Goal: Task Accomplishment & Management: Manage account settings

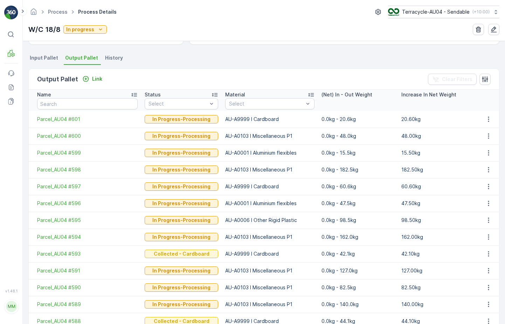
scroll to position [142, 0]
click at [67, 120] on span "Parcel_AU04 #601" at bounding box center [87, 119] width 101 height 7
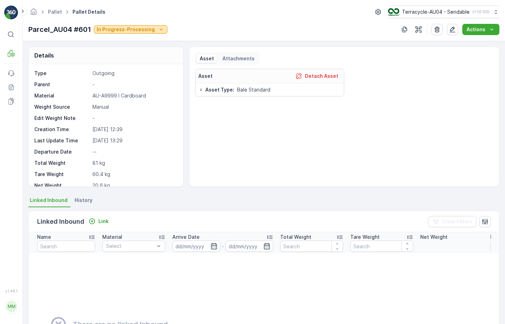
click at [141, 29] on p "In Progress-Processing" at bounding box center [126, 29] width 58 height 7
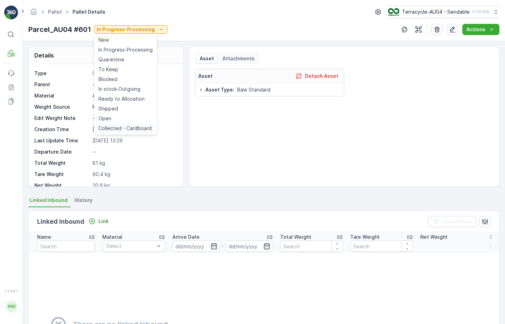
click at [140, 129] on span "Collected - Cardboard" at bounding box center [124, 128] width 53 height 7
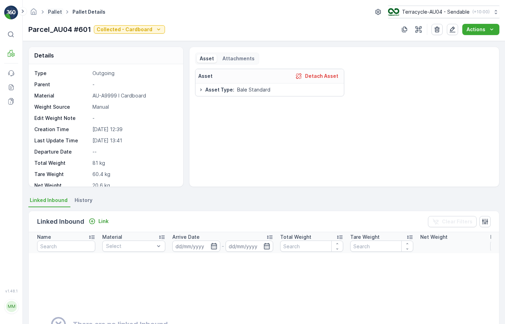
click at [54, 12] on link "Pallet" at bounding box center [55, 12] width 14 height 6
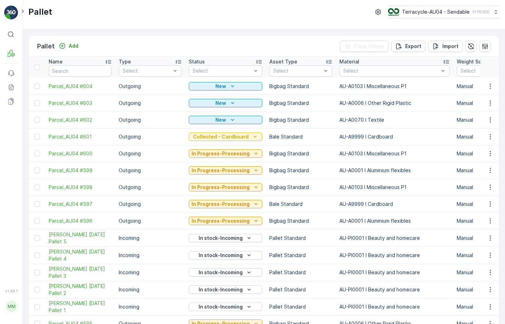
click at [225, 79] on td "New" at bounding box center [225, 86] width 81 height 17
click at [226, 78] on td "New" at bounding box center [225, 86] width 81 height 17
click at [232, 71] on div at bounding box center [222, 71] width 60 height 6
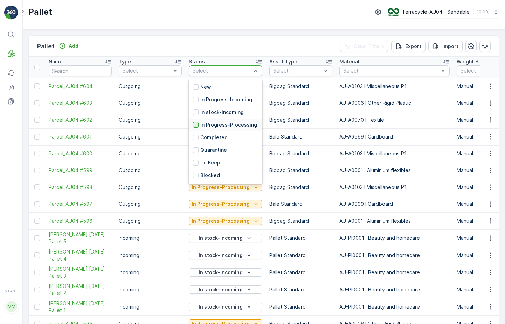
click at [197, 128] on div at bounding box center [196, 125] width 6 height 6
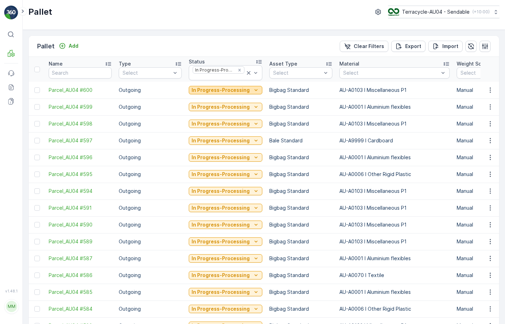
click at [232, 89] on p "In Progress-Processing" at bounding box center [221, 90] width 58 height 7
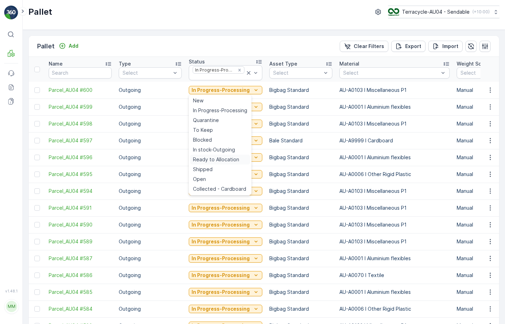
click at [230, 158] on span "Ready to Allocation" at bounding box center [216, 159] width 46 height 7
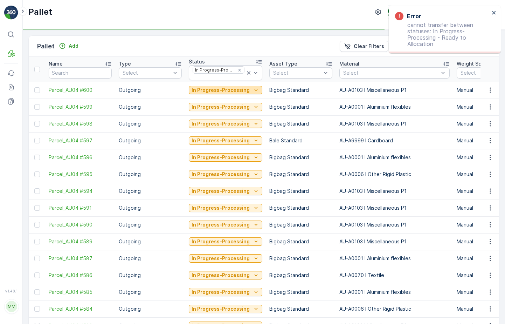
click at [253, 88] on icon "In Progress-Processing" at bounding box center [256, 90] width 7 height 7
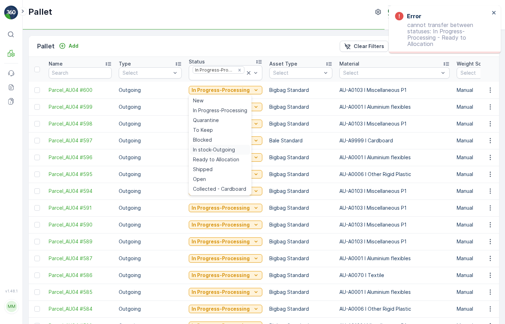
click at [221, 148] on span "In stock-Outgoing" at bounding box center [214, 149] width 42 height 7
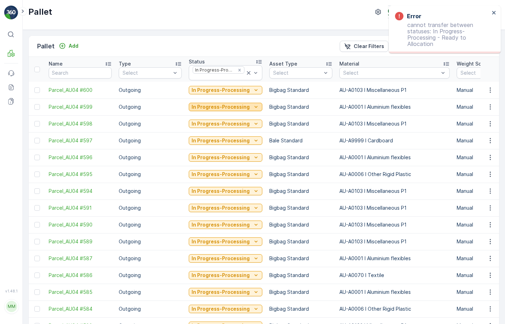
click at [236, 108] on p "In Progress-Processing" at bounding box center [221, 106] width 58 height 7
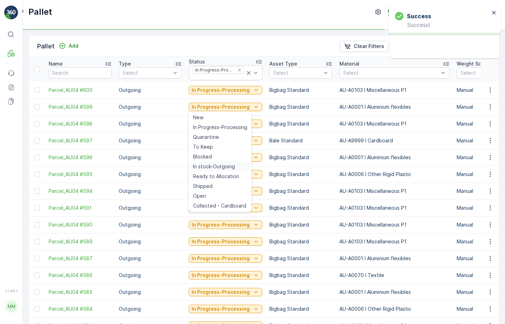
click at [220, 168] on span "In stock-Outgoing" at bounding box center [214, 166] width 42 height 7
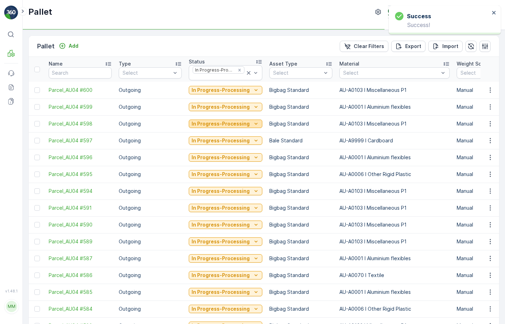
click at [237, 123] on p "In Progress-Processing" at bounding box center [221, 123] width 58 height 7
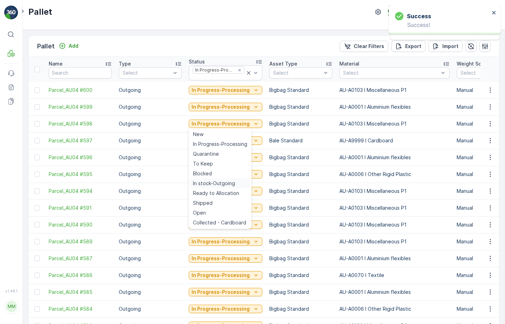
click at [220, 184] on span "In stock-Outgoing" at bounding box center [214, 183] width 42 height 7
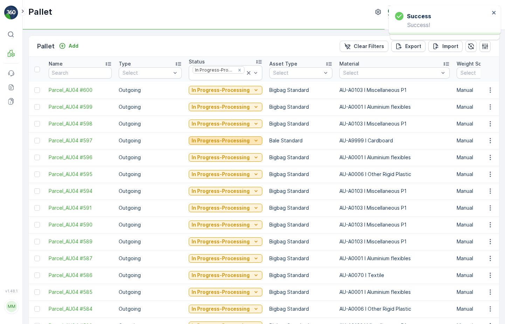
click at [238, 138] on p "In Progress-Processing" at bounding box center [221, 140] width 58 height 7
click at [217, 203] on div "In Progress-Processing" at bounding box center [226, 208] width 74 height 10
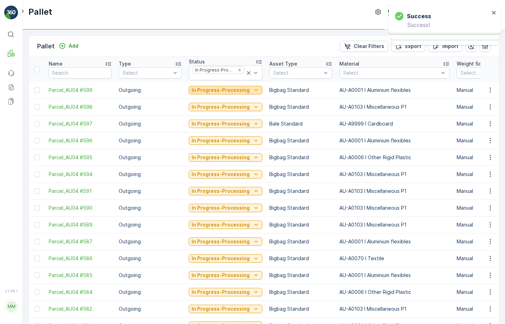
click at [245, 93] on p "In Progress-Processing" at bounding box center [221, 90] width 58 height 7
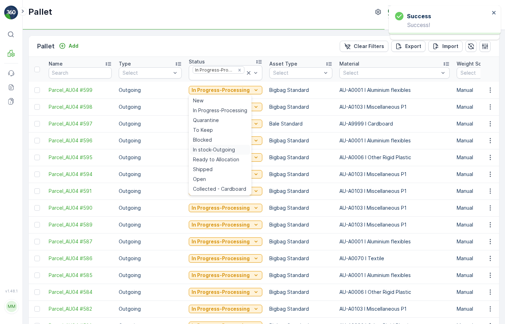
click at [228, 150] on span "In stock-Outgoing" at bounding box center [214, 149] width 42 height 7
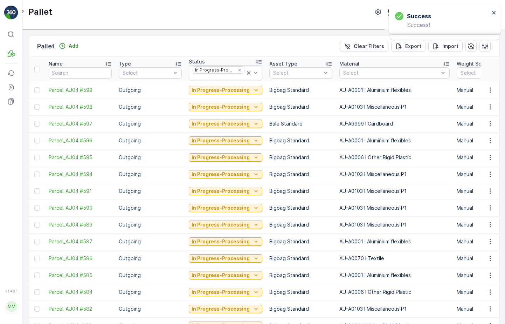
click at [244, 94] on div "In Progress-Processing" at bounding box center [226, 90] width 74 height 10
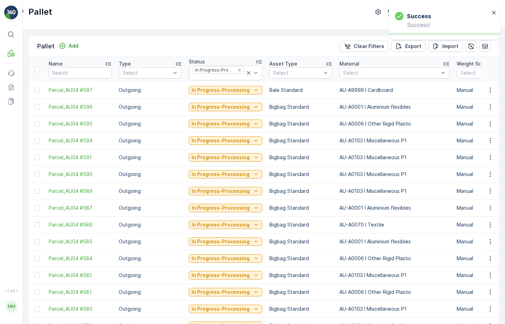
click at [246, 90] on p "In Progress-Processing" at bounding box center [221, 90] width 58 height 7
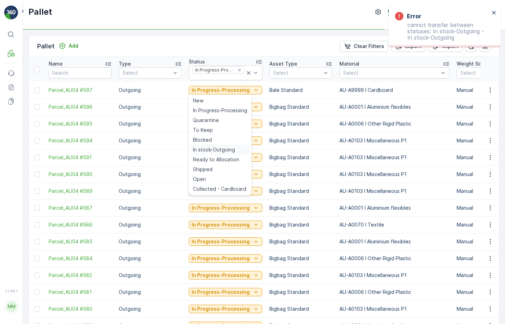
click at [224, 152] on span "In stock-Outgoing" at bounding box center [214, 149] width 42 height 7
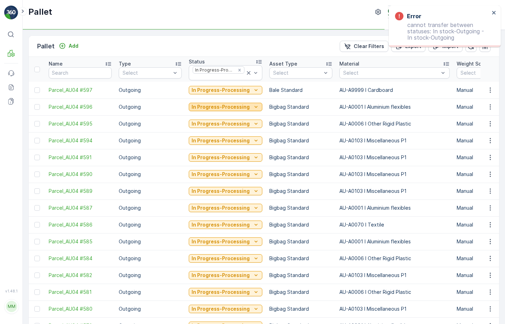
click at [236, 103] on p "In Progress-Processing" at bounding box center [221, 106] width 58 height 7
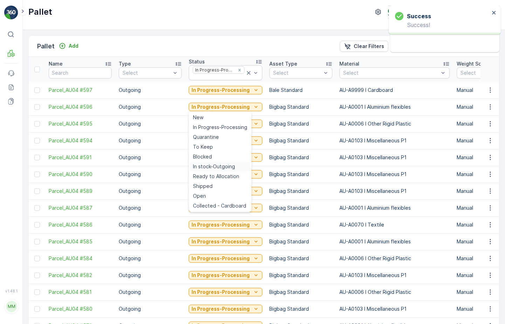
click at [216, 162] on div "In stock-Outgoing" at bounding box center [220, 167] width 60 height 10
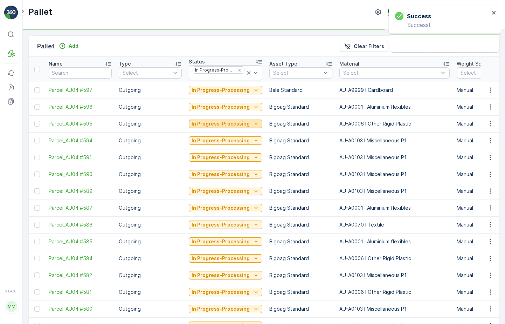
click at [228, 122] on p "In Progress-Processing" at bounding box center [221, 123] width 58 height 7
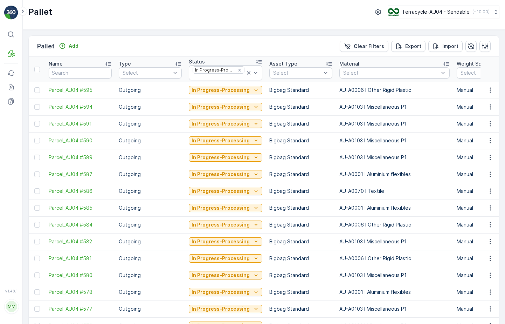
click at [234, 95] on div "In Progress-Processing" at bounding box center [226, 90] width 74 height 10
click at [235, 92] on p "In Progress-Processing" at bounding box center [221, 90] width 58 height 7
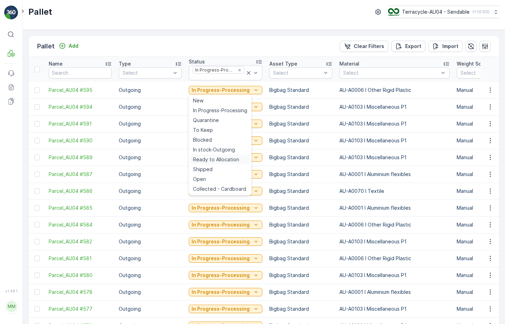
click at [230, 159] on span "Ready to Allocation" at bounding box center [216, 159] width 46 height 7
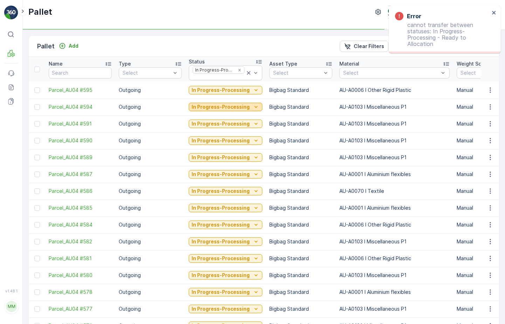
click at [234, 105] on p "In Progress-Processing" at bounding box center [221, 106] width 58 height 7
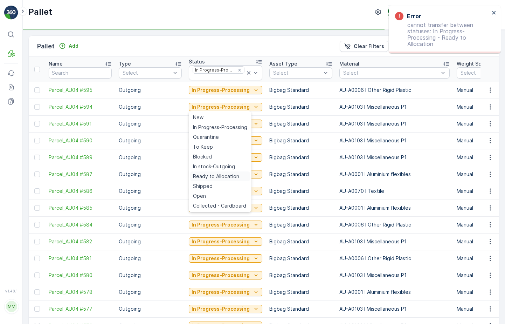
click at [227, 176] on span "Ready to Allocation" at bounding box center [216, 176] width 46 height 7
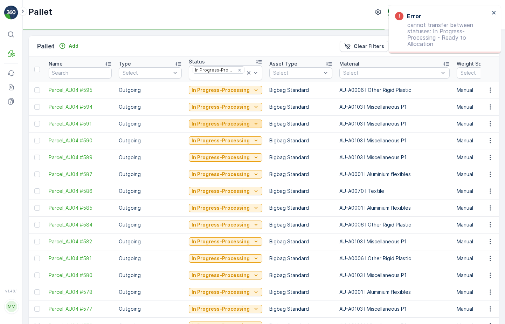
click at [235, 121] on p "In Progress-Processing" at bounding box center [221, 123] width 58 height 7
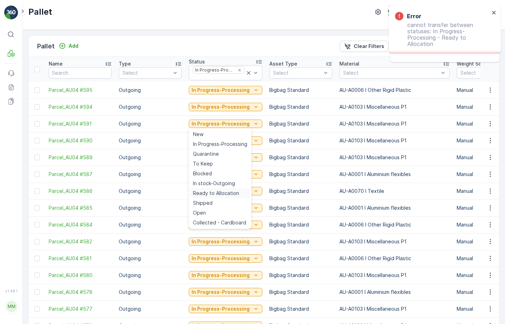
click at [222, 192] on span "Ready to Allocation" at bounding box center [216, 193] width 46 height 7
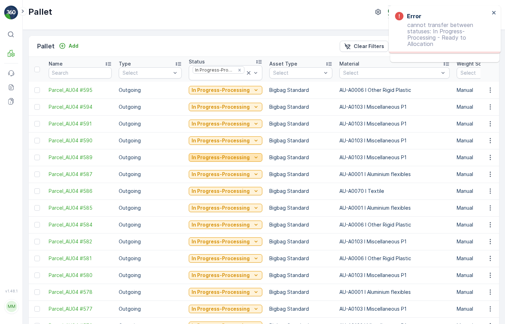
click at [230, 161] on button "In Progress-Processing" at bounding box center [226, 157] width 74 height 8
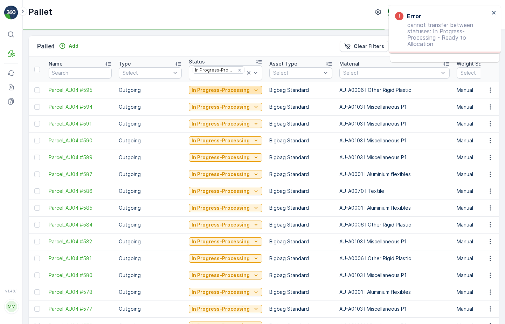
click at [240, 92] on p "In Progress-Processing" at bounding box center [221, 90] width 58 height 7
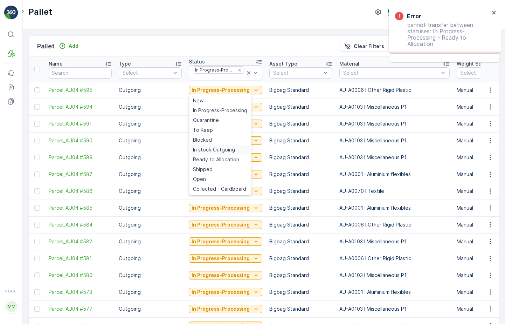
click at [230, 151] on span "In stock-Outgoing" at bounding box center [214, 149] width 42 height 7
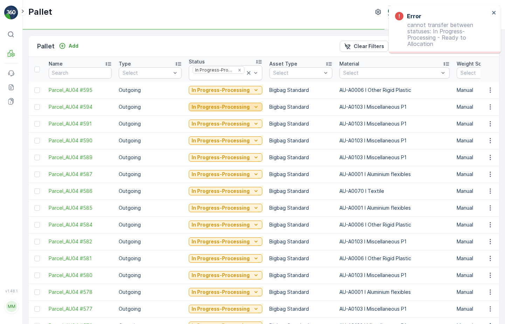
click at [234, 105] on p "In Progress-Processing" at bounding box center [221, 106] width 58 height 7
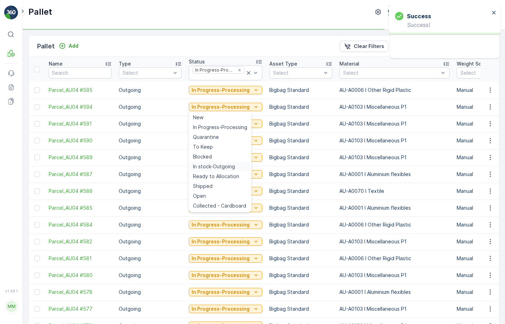
click at [225, 164] on span "In stock-Outgoing" at bounding box center [214, 166] width 42 height 7
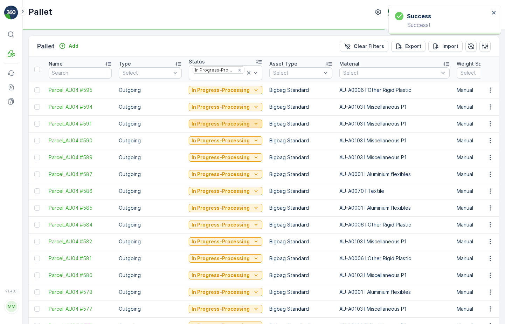
click at [235, 123] on p "In Progress-Processing" at bounding box center [221, 123] width 58 height 7
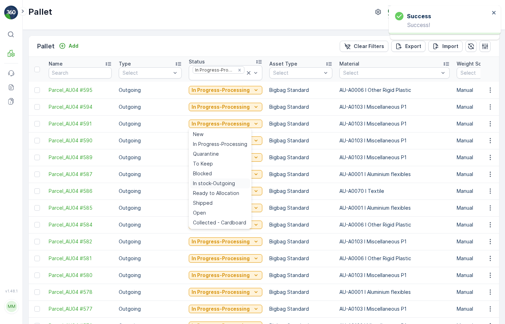
click at [224, 180] on span "In stock-Outgoing" at bounding box center [214, 183] width 42 height 7
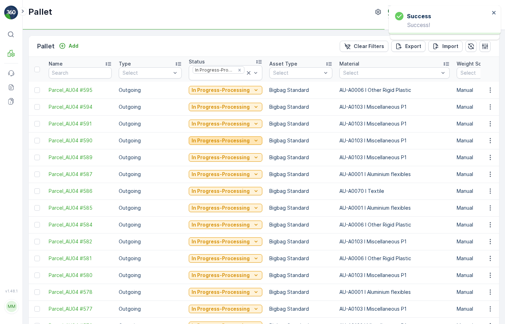
click at [237, 138] on p "In Progress-Processing" at bounding box center [221, 140] width 58 height 7
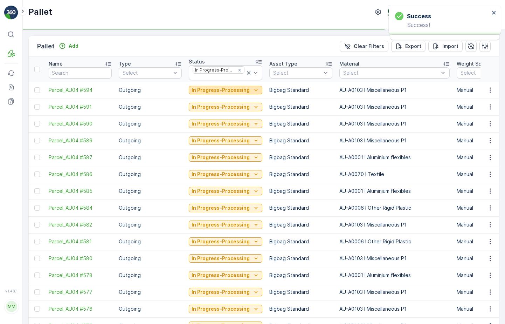
click at [235, 93] on p "In Progress-Processing" at bounding box center [221, 90] width 58 height 7
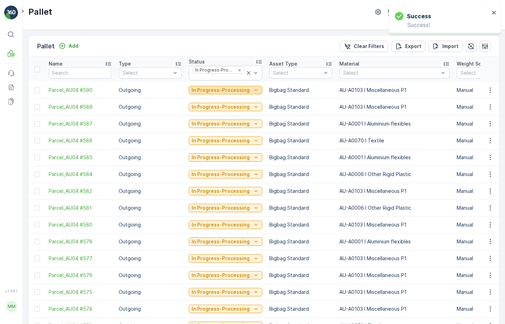
click at [234, 89] on p "In Progress-Processing" at bounding box center [221, 90] width 58 height 7
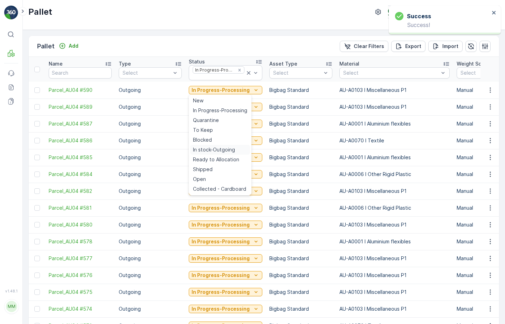
click at [224, 147] on span "In stock-Outgoing" at bounding box center [214, 149] width 42 height 7
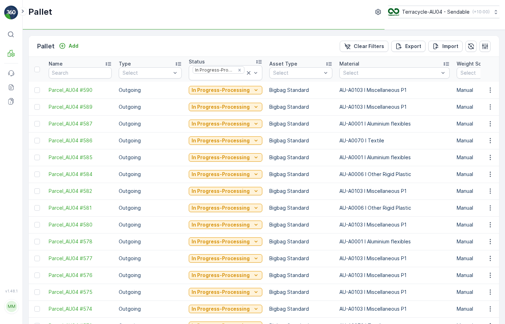
click at [231, 115] on td "In Progress-Processing" at bounding box center [225, 106] width 81 height 17
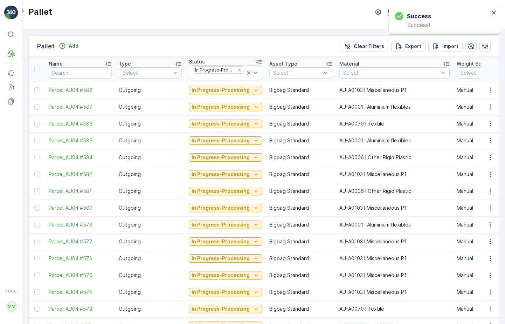
click at [239, 89] on p "In Progress-Processing" at bounding box center [221, 90] width 58 height 7
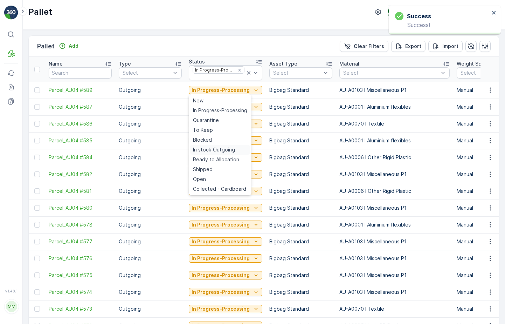
click at [224, 151] on span "In stock-Outgoing" at bounding box center [214, 149] width 42 height 7
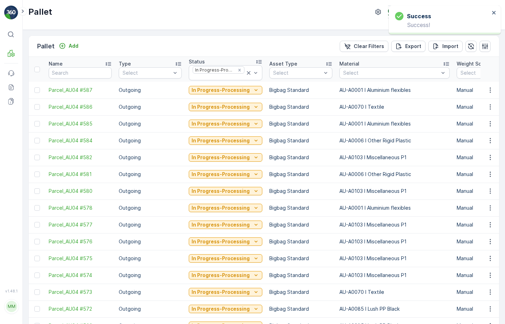
click at [236, 90] on p "In Progress-Processing" at bounding box center [221, 90] width 58 height 7
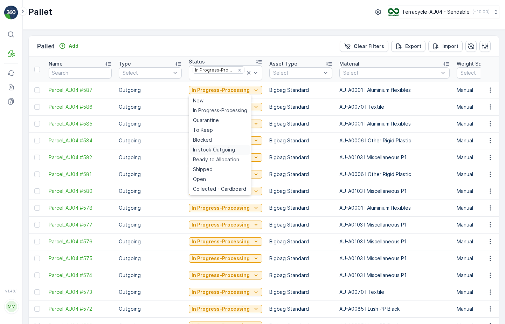
click at [235, 148] on div "In stock-Outgoing" at bounding box center [220, 150] width 60 height 10
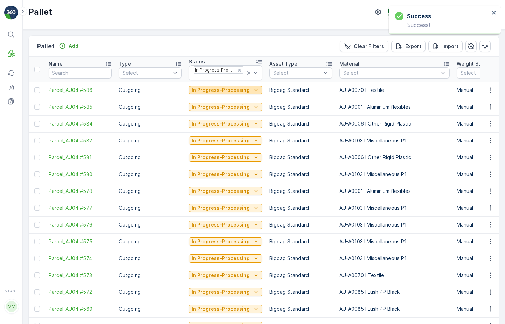
click at [240, 92] on p "In Progress-Processing" at bounding box center [221, 90] width 58 height 7
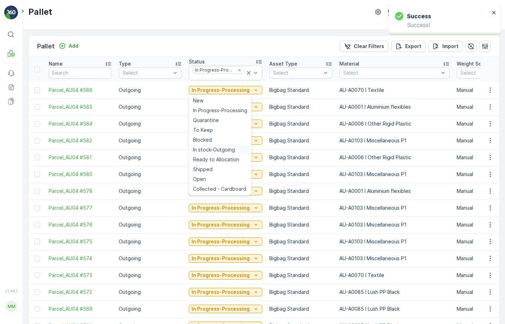
click at [227, 146] on span "In stock-Outgoing" at bounding box center [214, 149] width 42 height 7
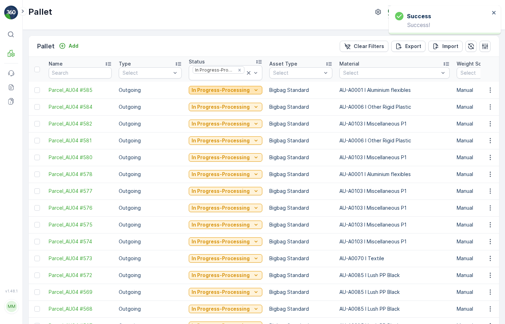
click at [229, 91] on p "In Progress-Processing" at bounding box center [221, 90] width 58 height 7
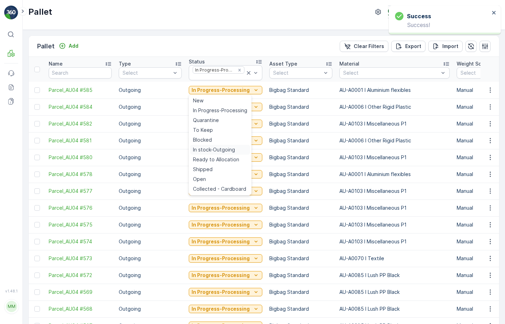
click at [220, 151] on span "In stock-Outgoing" at bounding box center [214, 149] width 42 height 7
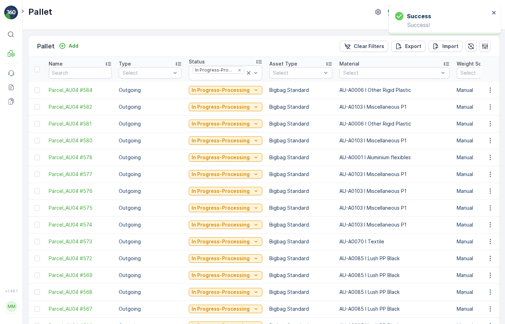
click at [249, 95] on td "In Progress-Processing" at bounding box center [225, 90] width 81 height 17
click at [253, 91] on icon "In Progress-Processing" at bounding box center [256, 90] width 7 height 7
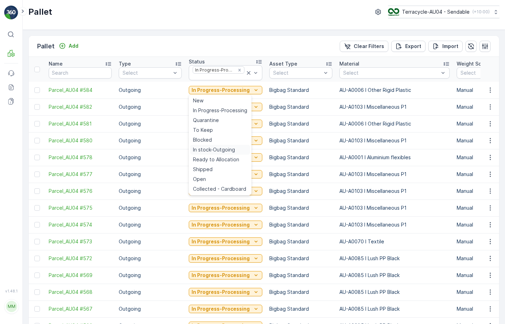
click at [234, 150] on span "In stock-Outgoing" at bounding box center [214, 149] width 42 height 7
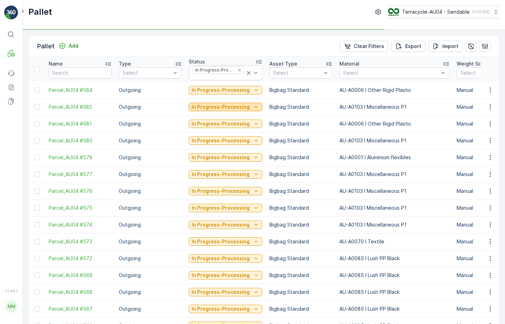
click at [243, 108] on p "In Progress-Processing" at bounding box center [221, 106] width 58 height 7
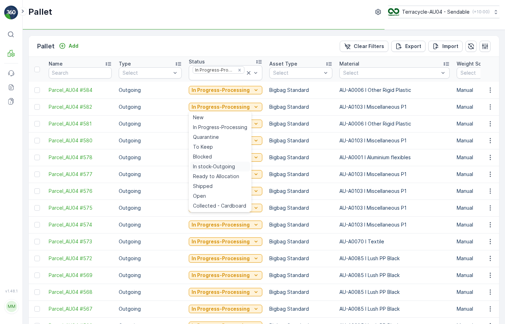
click at [227, 168] on span "In stock-Outgoing" at bounding box center [214, 166] width 42 height 7
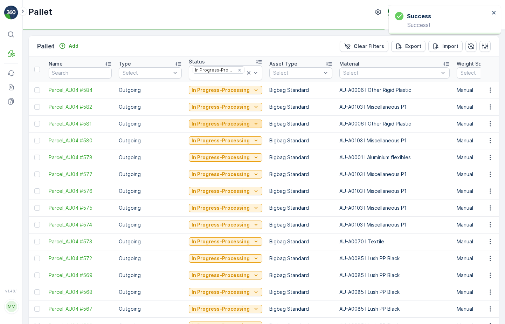
click at [240, 125] on p "In Progress-Processing" at bounding box center [221, 123] width 58 height 7
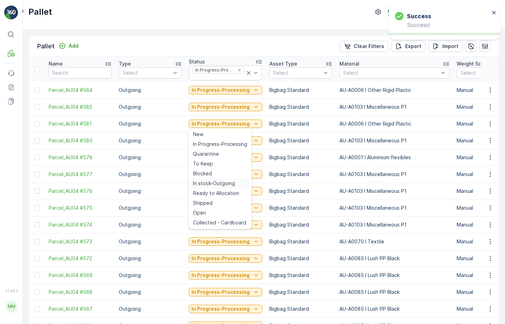
click at [225, 184] on span "In stock-Outgoing" at bounding box center [214, 183] width 42 height 7
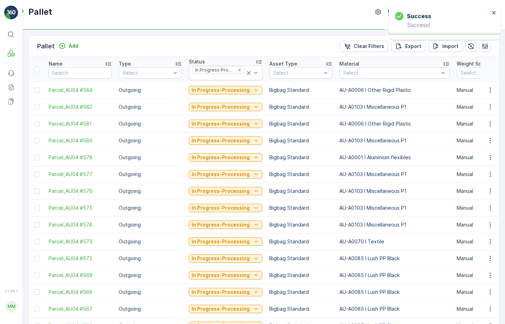
click at [242, 136] on div "In Progress-Processing" at bounding box center [226, 141] width 74 height 10
click at [242, 138] on p "In Progress-Processing" at bounding box center [221, 140] width 58 height 7
click at [235, 91] on p "In Progress-Processing" at bounding box center [221, 90] width 58 height 7
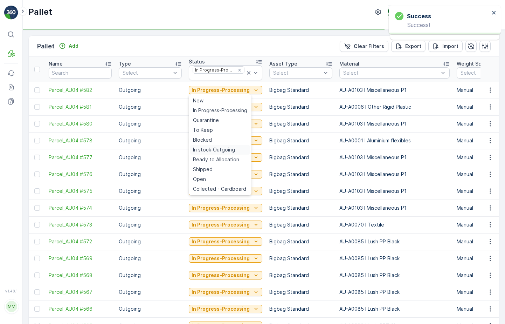
click at [226, 149] on span "In stock-Outgoing" at bounding box center [214, 149] width 42 height 7
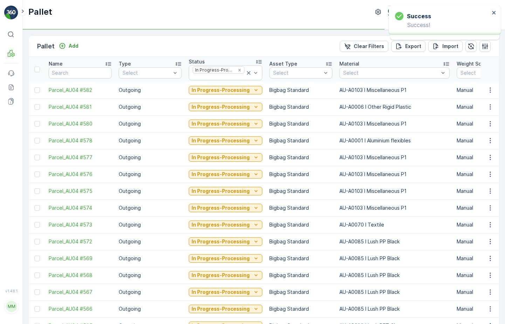
click at [236, 114] on td "In Progress-Processing" at bounding box center [225, 106] width 81 height 17
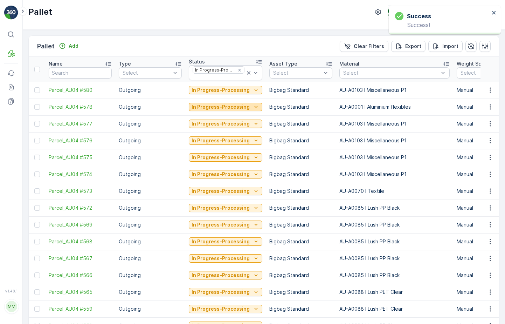
click at [240, 107] on p "In Progress-Processing" at bounding box center [221, 106] width 58 height 7
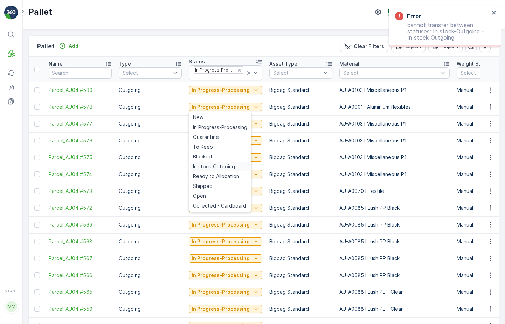
click at [221, 166] on span "In stock-Outgoing" at bounding box center [214, 166] width 42 height 7
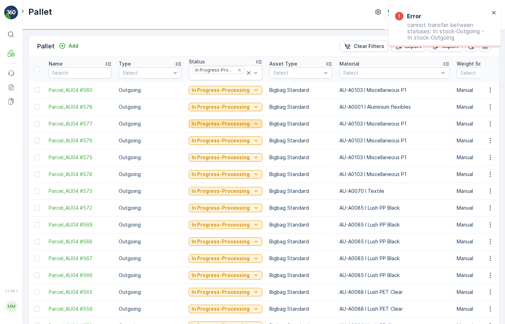
click at [236, 121] on p "In Progress-Processing" at bounding box center [221, 123] width 58 height 7
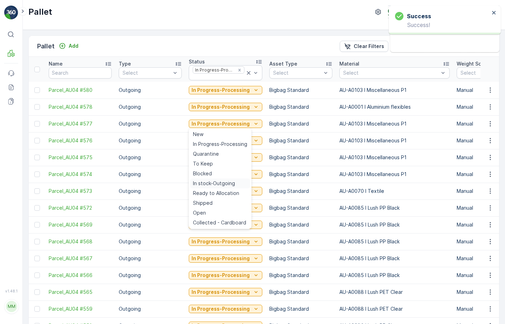
click at [217, 185] on span "In stock-Outgoing" at bounding box center [214, 183] width 42 height 7
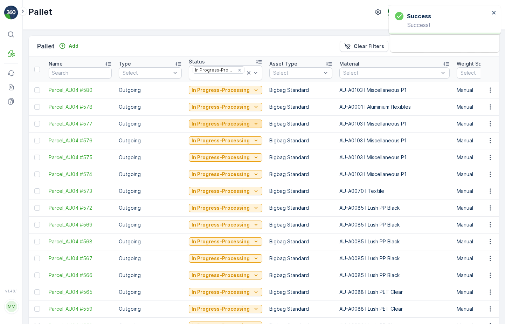
click at [242, 124] on p "In Progress-Processing" at bounding box center [221, 123] width 58 height 7
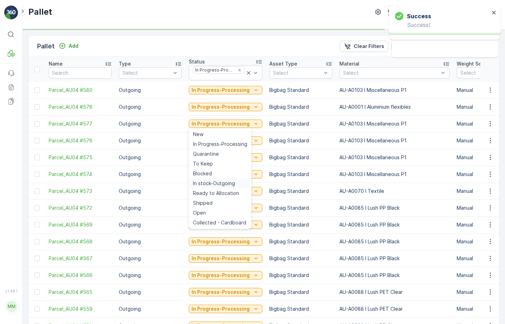
click at [218, 184] on span "In stock-Outgoing" at bounding box center [214, 183] width 42 height 7
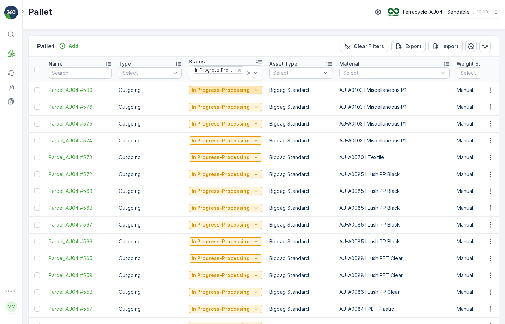
click at [238, 89] on p "In Progress-Processing" at bounding box center [221, 90] width 58 height 7
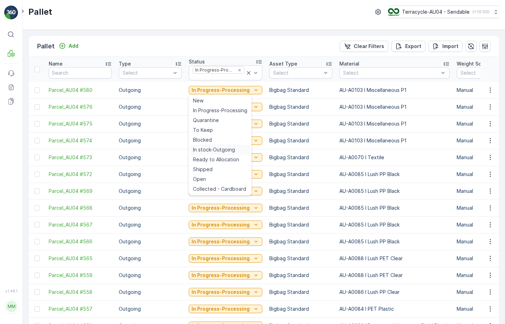
click at [224, 147] on span "In stock-Outgoing" at bounding box center [214, 149] width 42 height 7
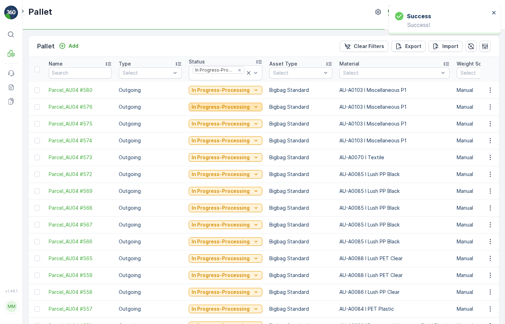
click at [233, 108] on p "In Progress-Processing" at bounding box center [221, 106] width 58 height 7
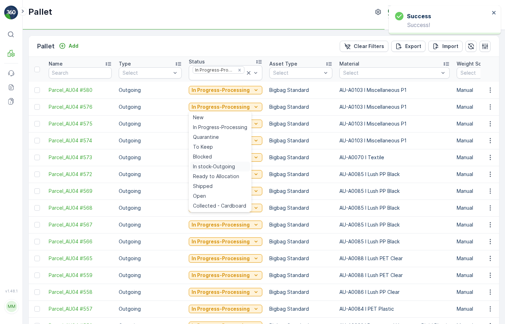
click at [221, 165] on span "In stock-Outgoing" at bounding box center [214, 166] width 42 height 7
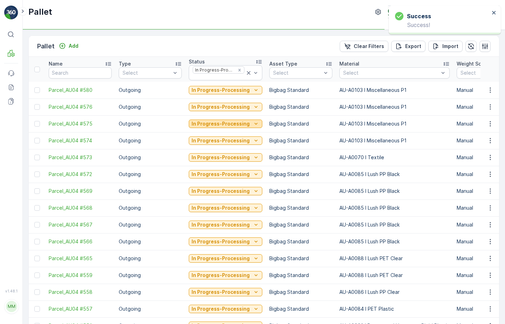
click at [236, 125] on p "In Progress-Processing" at bounding box center [221, 123] width 58 height 7
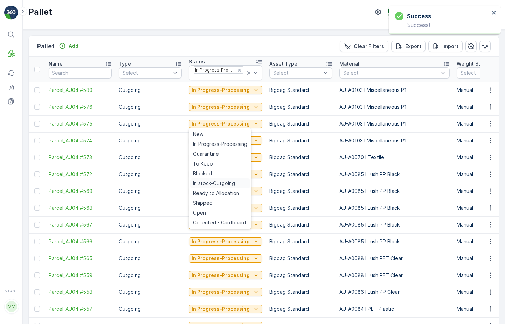
click at [218, 185] on span "In stock-Outgoing" at bounding box center [214, 183] width 42 height 7
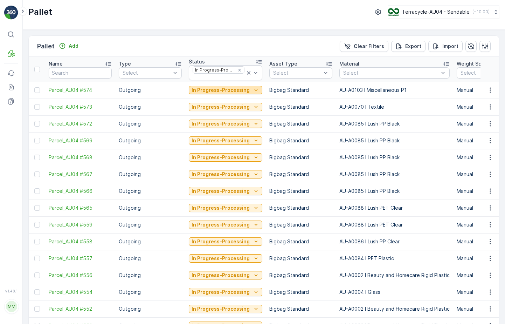
click at [227, 91] on p "In Progress-Processing" at bounding box center [221, 90] width 58 height 7
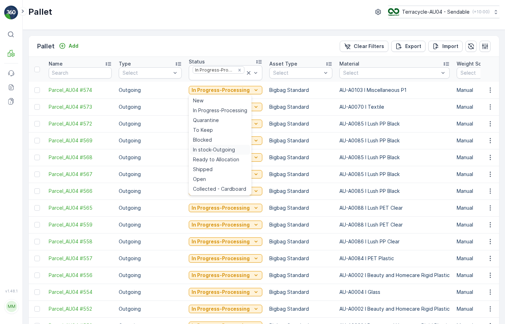
click at [228, 149] on span "In stock-Outgoing" at bounding box center [214, 149] width 42 height 7
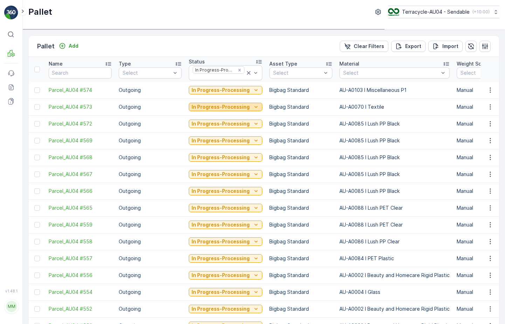
click at [236, 107] on p "In Progress-Processing" at bounding box center [221, 106] width 58 height 7
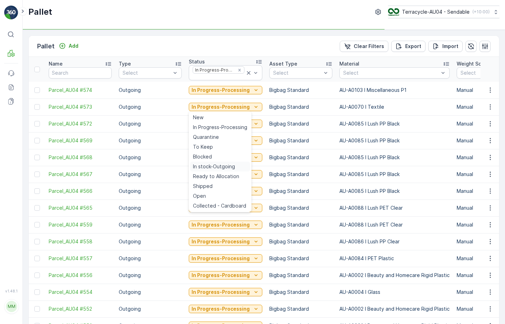
click at [225, 167] on span "In stock-Outgoing" at bounding box center [214, 166] width 42 height 7
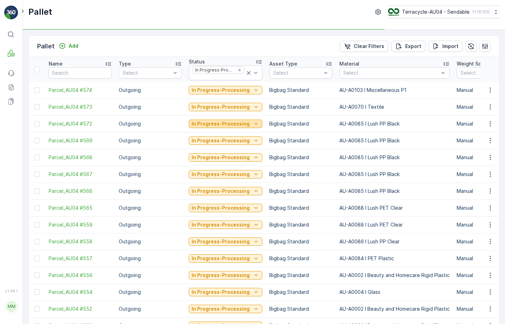
click at [237, 127] on p "In Progress-Processing" at bounding box center [221, 123] width 58 height 7
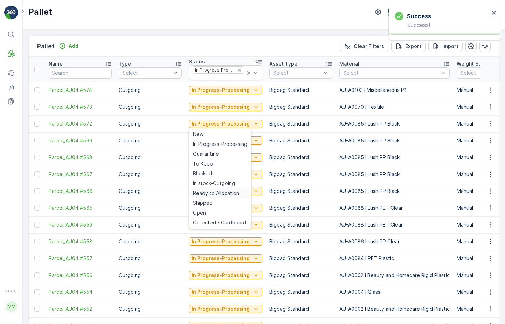
click at [223, 188] on div "Ready to Allocation" at bounding box center [220, 193] width 60 height 10
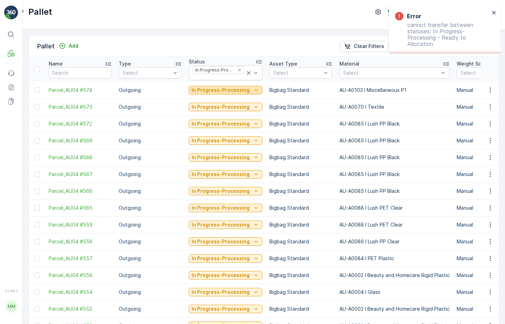
click at [238, 89] on p "In Progress-Processing" at bounding box center [221, 90] width 58 height 7
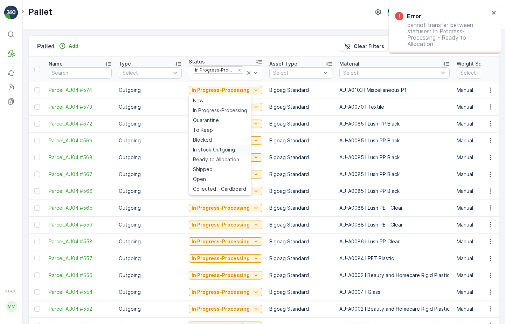
click at [223, 151] on span "In stock-Outgoing" at bounding box center [214, 149] width 42 height 7
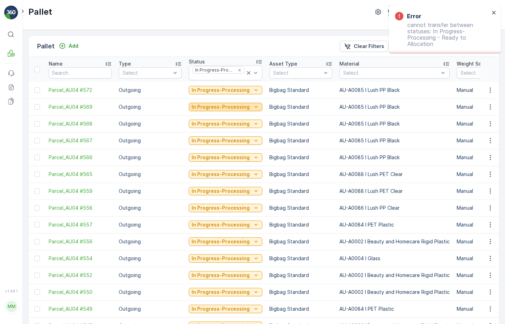
click at [229, 110] on p "In Progress-Processing" at bounding box center [221, 106] width 58 height 7
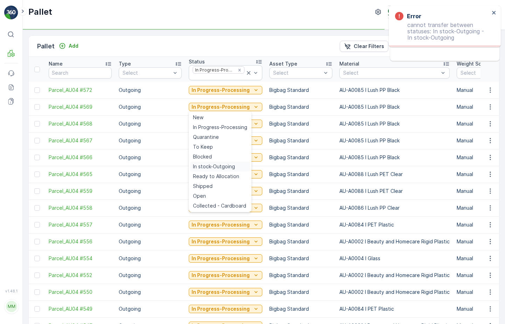
click at [217, 166] on span "In stock-Outgoing" at bounding box center [214, 166] width 42 height 7
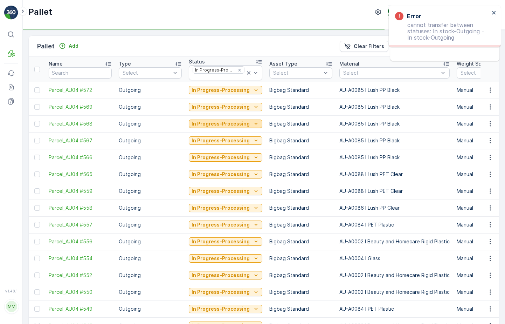
click at [230, 120] on p "In Progress-Processing" at bounding box center [221, 123] width 58 height 7
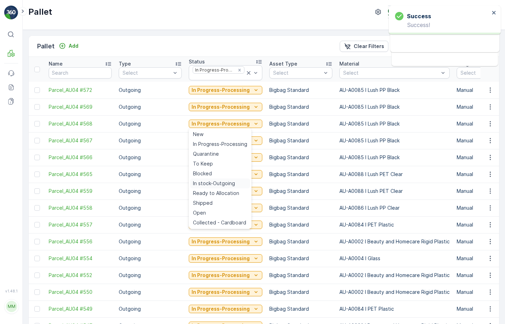
click at [214, 182] on span "In stock-Outgoing" at bounding box center [214, 183] width 42 height 7
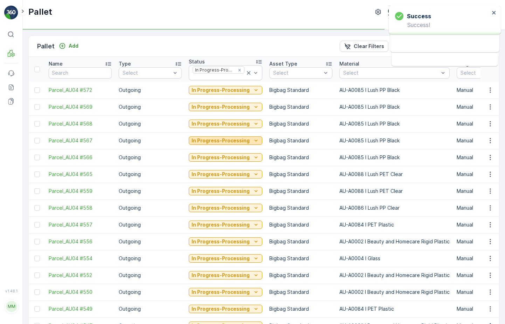
click at [225, 143] on p "In Progress-Processing" at bounding box center [221, 140] width 58 height 7
click at [224, 94] on div "In Progress-Processing" at bounding box center [226, 90] width 74 height 10
click at [225, 89] on p "In Progress-Processing" at bounding box center [221, 90] width 58 height 7
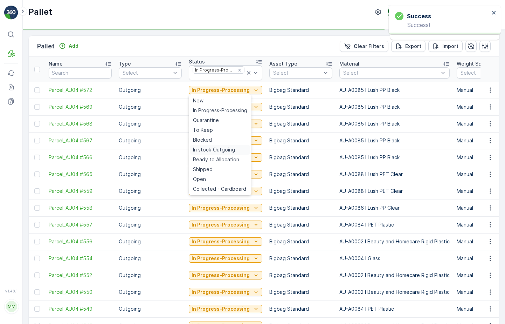
click at [220, 149] on span "In stock-Outgoing" at bounding box center [214, 149] width 42 height 7
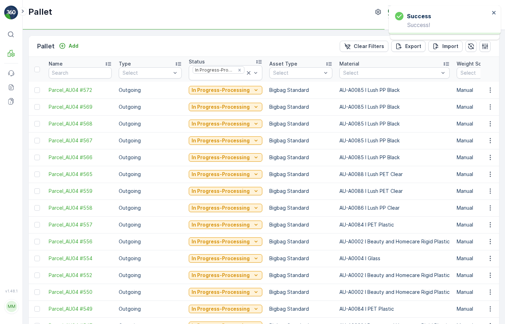
click at [227, 112] on td "In Progress-Processing" at bounding box center [225, 106] width 81 height 17
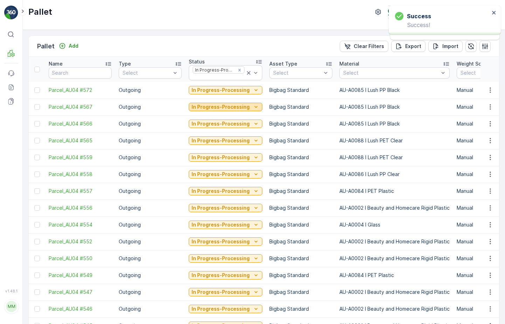
click at [230, 108] on p "In Progress-Processing" at bounding box center [221, 106] width 58 height 7
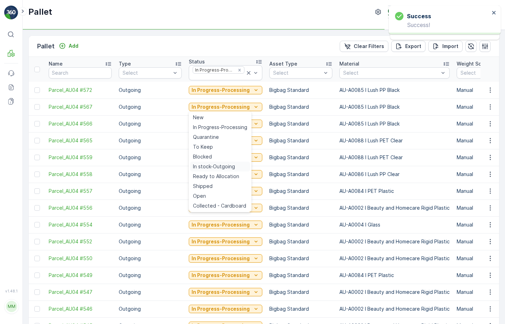
click at [216, 168] on span "In stock-Outgoing" at bounding box center [214, 166] width 42 height 7
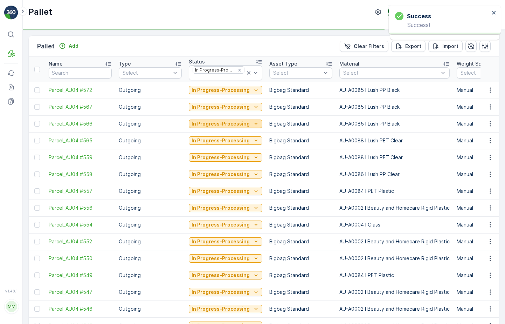
click at [227, 125] on p "In Progress-Processing" at bounding box center [221, 123] width 58 height 7
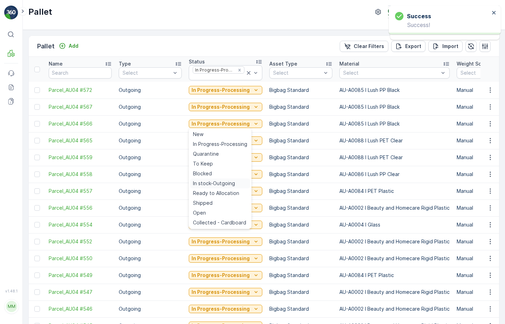
click at [212, 183] on span "In stock-Outgoing" at bounding box center [214, 183] width 42 height 7
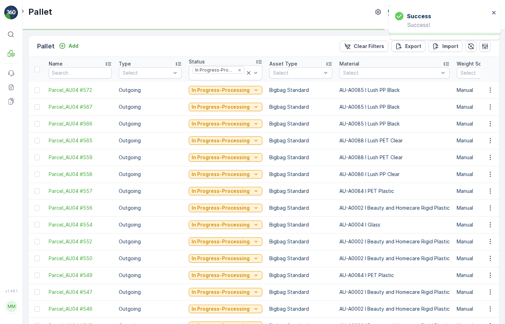
click at [227, 135] on td "In Progress-Processing" at bounding box center [225, 140] width 81 height 17
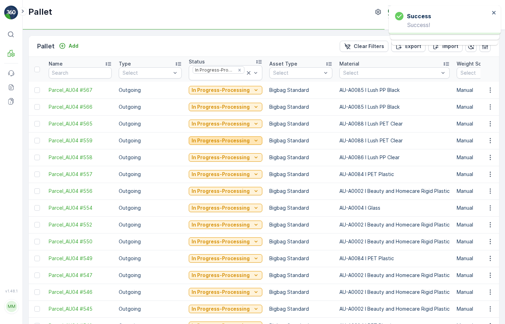
click at [225, 141] on p "In Progress-Processing" at bounding box center [221, 140] width 58 height 7
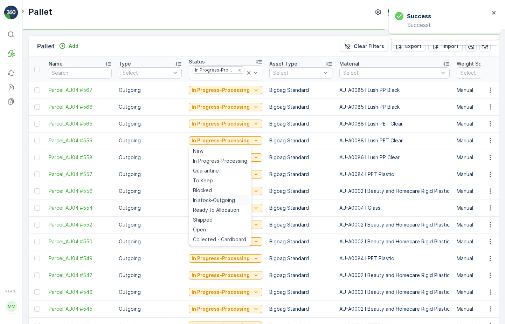
click at [216, 198] on span "In stock-Outgoing" at bounding box center [214, 200] width 42 height 7
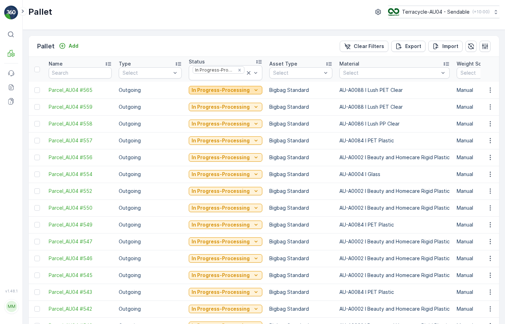
click at [232, 91] on p "In Progress-Processing" at bounding box center [221, 90] width 58 height 7
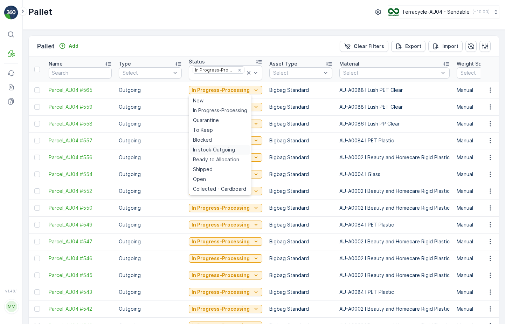
click at [225, 153] on div "In stock-Outgoing" at bounding box center [220, 150] width 60 height 10
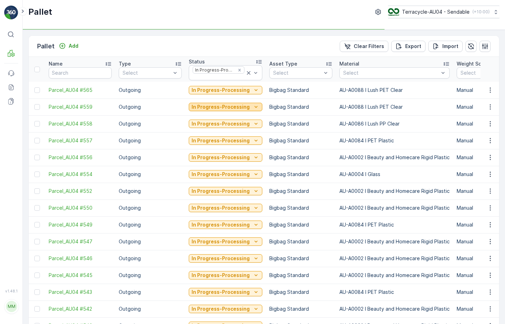
click at [233, 105] on p "In Progress-Processing" at bounding box center [221, 106] width 58 height 7
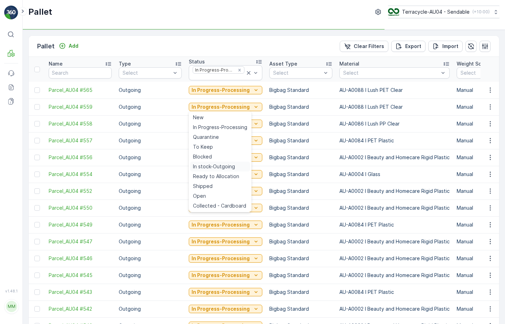
click at [223, 163] on span "In stock-Outgoing" at bounding box center [214, 166] width 42 height 7
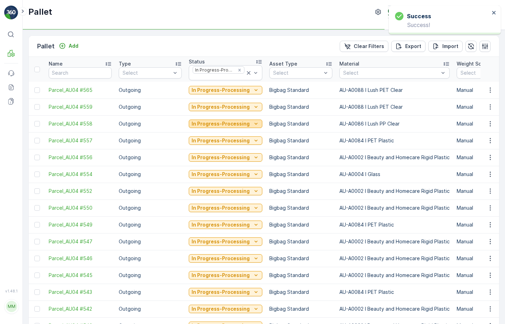
click at [236, 124] on p "In Progress-Processing" at bounding box center [221, 123] width 58 height 7
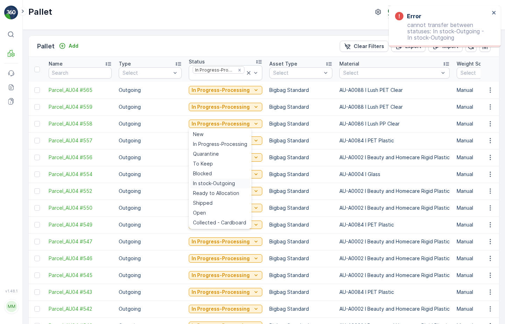
click at [226, 183] on span "In stock-Outgoing" at bounding box center [214, 183] width 42 height 7
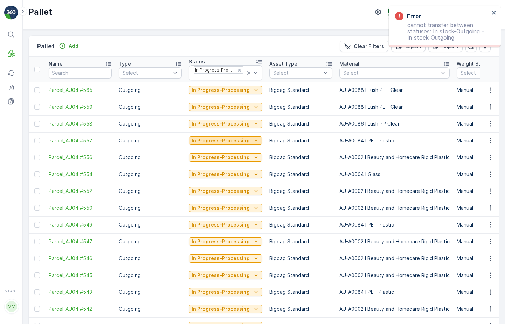
click at [238, 144] on button "In Progress-Processing" at bounding box center [226, 140] width 74 height 8
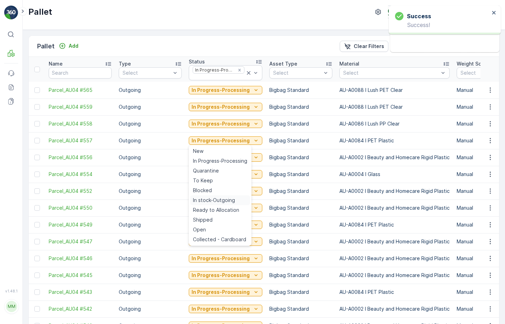
click at [221, 196] on div "In stock-Outgoing" at bounding box center [220, 200] width 60 height 10
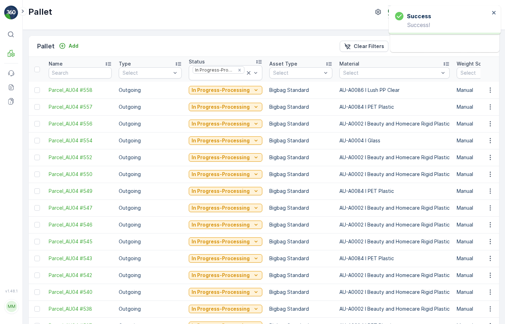
click at [232, 152] on div "In Progress-Processing" at bounding box center [226, 157] width 74 height 10
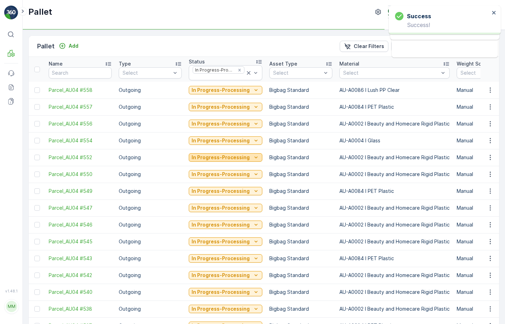
click at [232, 156] on p "In Progress-Processing" at bounding box center [221, 157] width 58 height 7
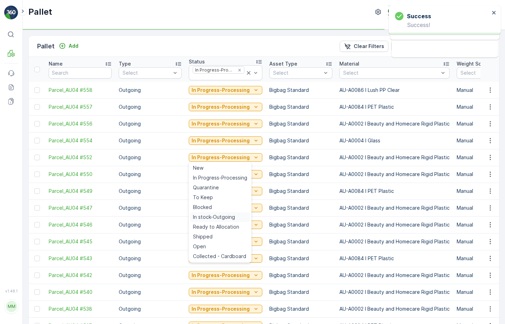
click at [219, 214] on span "In stock-Outgoing" at bounding box center [214, 216] width 42 height 7
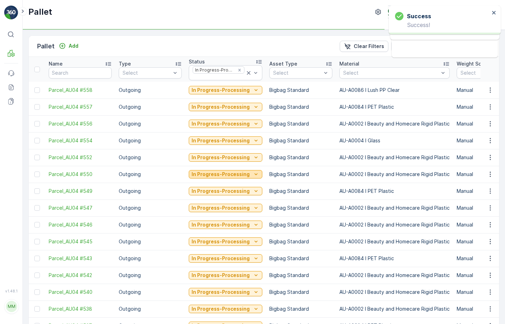
click at [236, 177] on p "In Progress-Processing" at bounding box center [221, 174] width 58 height 7
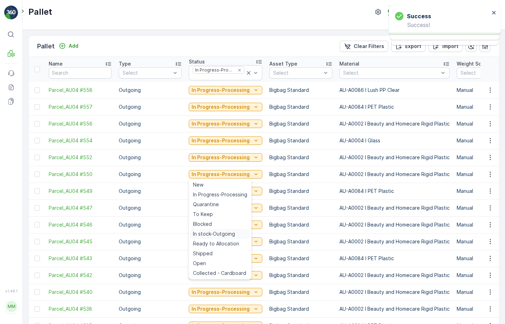
click at [225, 232] on span "In stock-Outgoing" at bounding box center [214, 233] width 42 height 7
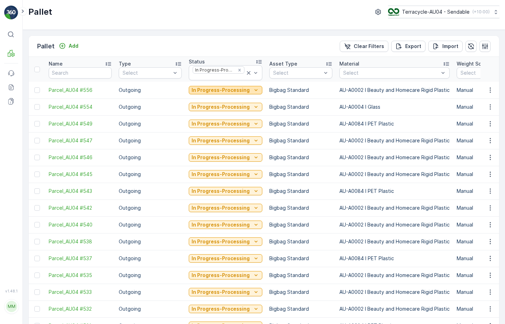
click at [233, 93] on p "In Progress-Processing" at bounding box center [221, 90] width 58 height 7
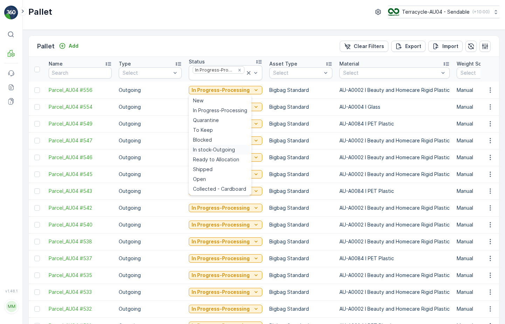
click at [231, 151] on span "In stock-Outgoing" at bounding box center [214, 149] width 42 height 7
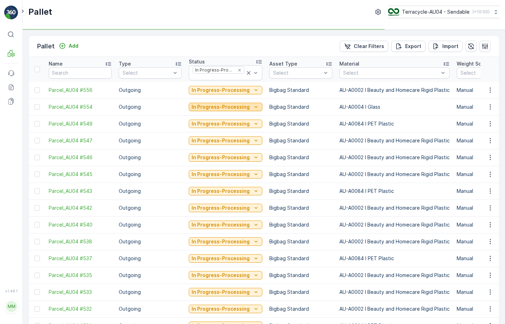
click at [242, 107] on p "In Progress-Processing" at bounding box center [221, 106] width 58 height 7
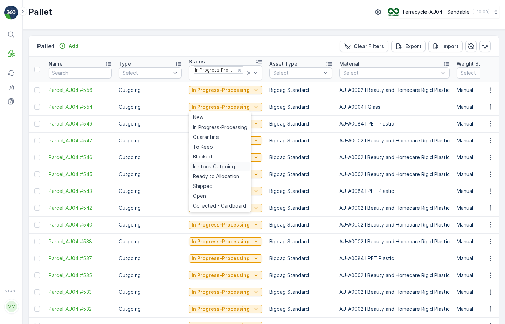
click at [220, 169] on span "In stock-Outgoing" at bounding box center [214, 166] width 42 height 7
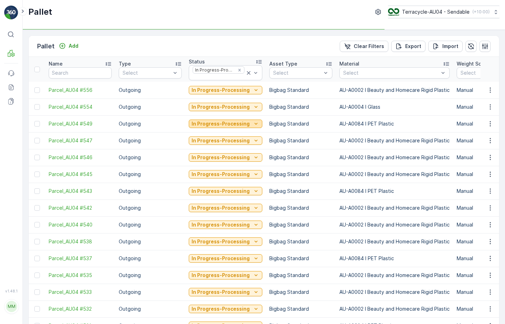
click at [230, 124] on p "In Progress-Processing" at bounding box center [221, 123] width 58 height 7
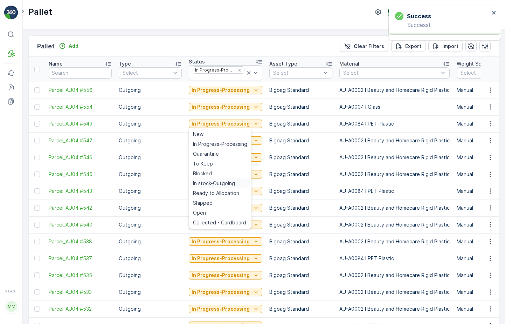
click at [214, 186] on span "In stock-Outgoing" at bounding box center [214, 183] width 42 height 7
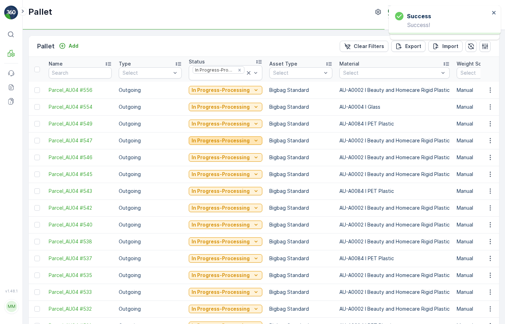
click at [227, 137] on p "In Progress-Processing" at bounding box center [221, 140] width 58 height 7
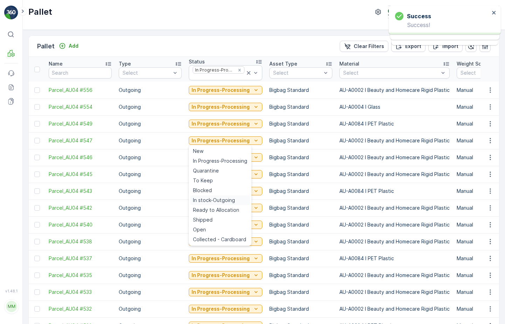
click at [212, 200] on span "In stock-Outgoing" at bounding box center [214, 200] width 42 height 7
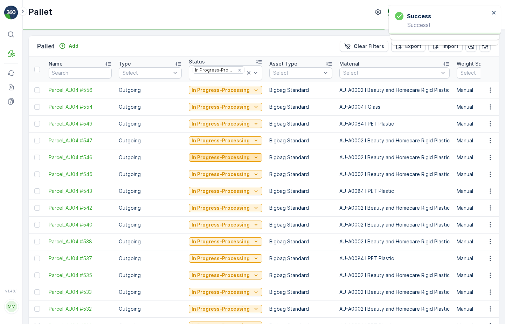
click at [226, 157] on p "In Progress-Processing" at bounding box center [221, 157] width 58 height 7
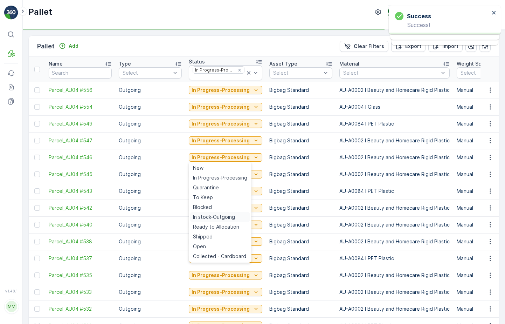
click at [217, 218] on span "In stock-Outgoing" at bounding box center [214, 216] width 42 height 7
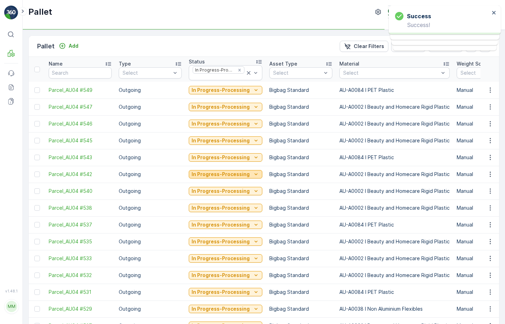
click at [230, 177] on p "In Progress-Processing" at bounding box center [221, 174] width 58 height 7
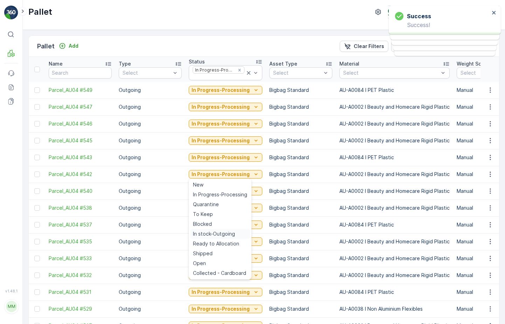
click at [218, 233] on span "In stock-Outgoing" at bounding box center [214, 233] width 42 height 7
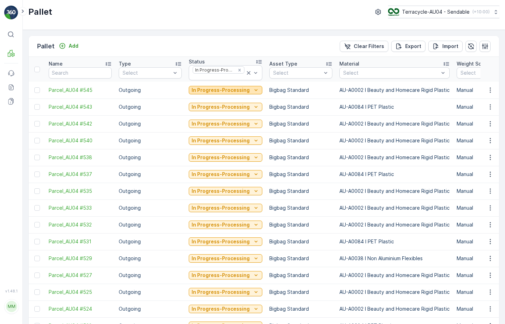
click at [241, 89] on p "In Progress-Processing" at bounding box center [221, 90] width 58 height 7
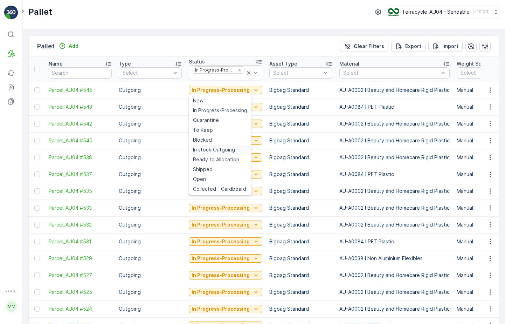
click at [223, 147] on span "In stock-Outgoing" at bounding box center [214, 149] width 42 height 7
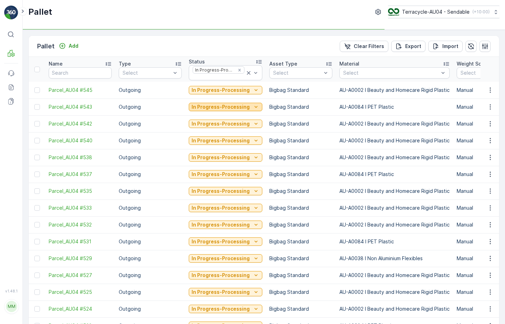
click at [232, 104] on p "In Progress-Processing" at bounding box center [221, 106] width 58 height 7
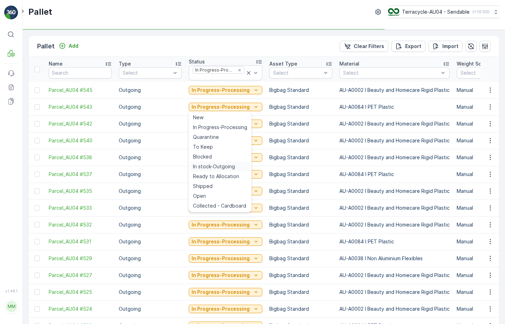
click at [219, 164] on span "In stock-Outgoing" at bounding box center [214, 166] width 42 height 7
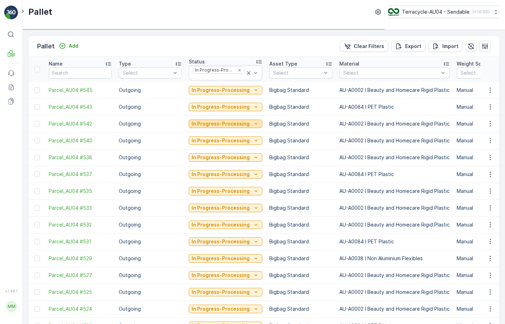
click at [227, 123] on p "In Progress-Processing" at bounding box center [221, 123] width 58 height 7
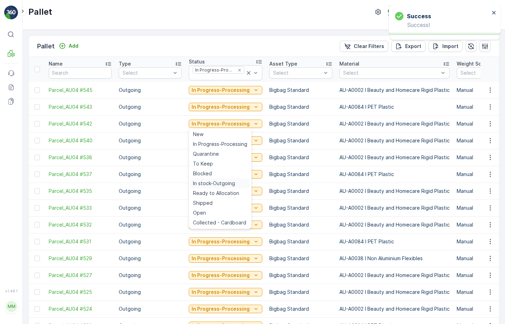
click at [218, 181] on span "In stock-Outgoing" at bounding box center [214, 183] width 42 height 7
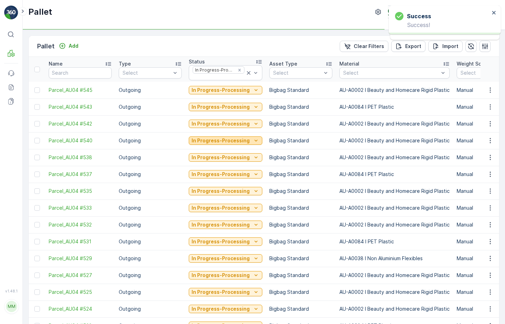
click at [228, 141] on p "In Progress-Processing" at bounding box center [221, 140] width 58 height 7
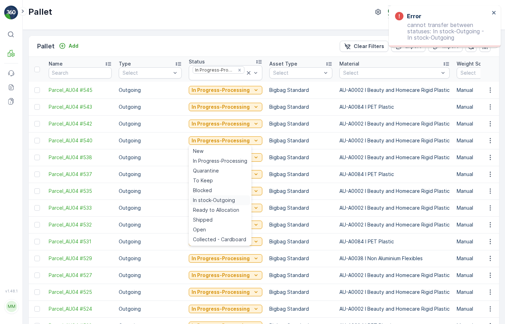
click at [213, 201] on span "In stock-Outgoing" at bounding box center [214, 200] width 42 height 7
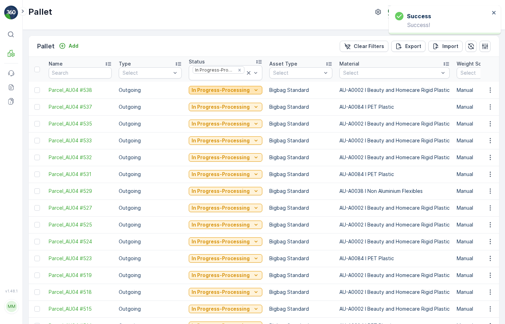
click at [225, 92] on p "In Progress-Processing" at bounding box center [221, 90] width 58 height 7
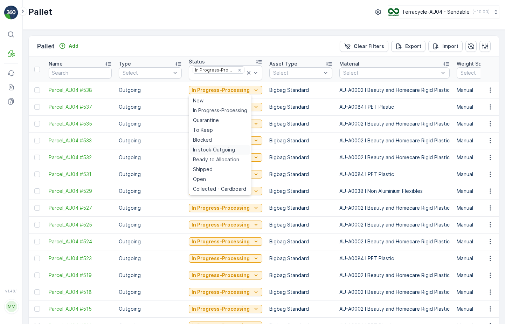
click at [223, 152] on span "In stock-Outgoing" at bounding box center [214, 149] width 42 height 7
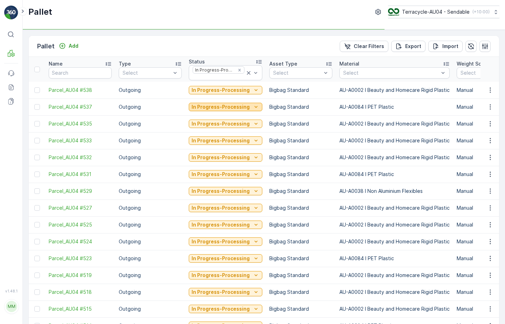
click at [234, 106] on p "In Progress-Processing" at bounding box center [221, 106] width 58 height 7
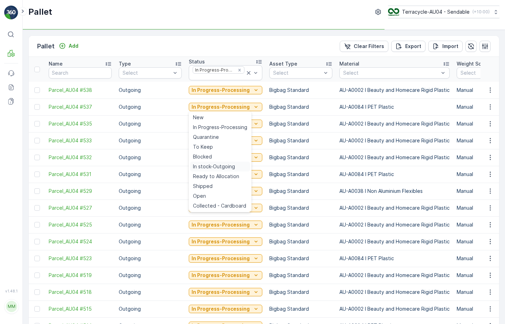
click at [222, 166] on span "In stock-Outgoing" at bounding box center [214, 166] width 42 height 7
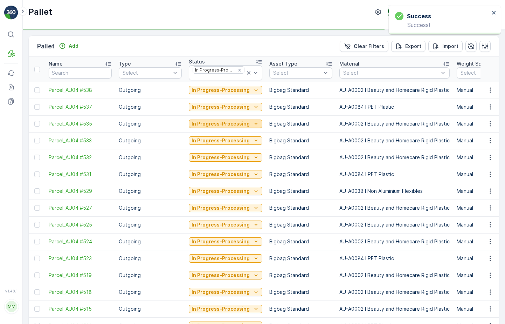
click at [235, 127] on p "In Progress-Processing" at bounding box center [221, 123] width 58 height 7
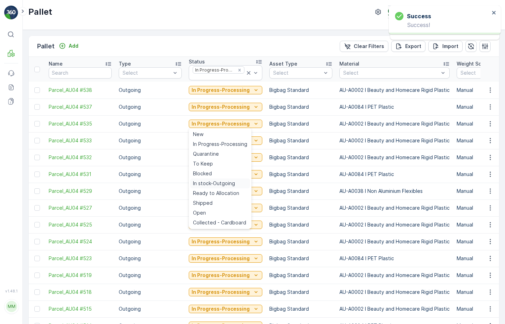
click at [224, 183] on span "In stock-Outgoing" at bounding box center [214, 183] width 42 height 7
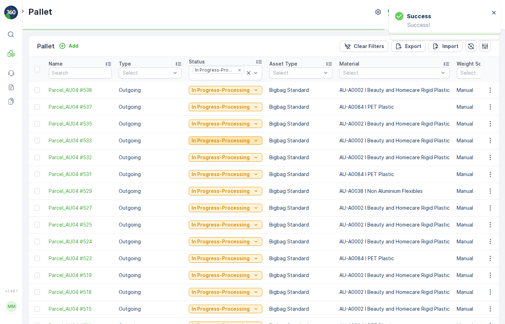
click at [237, 141] on p "In Progress-Processing" at bounding box center [221, 140] width 58 height 7
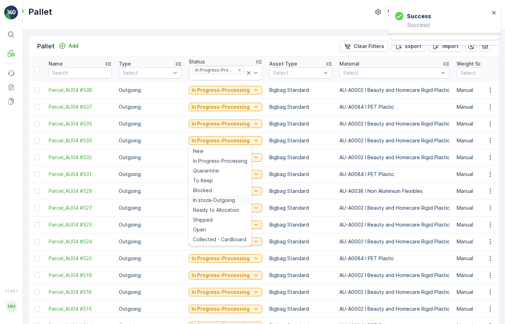
click at [217, 199] on span "In stock-Outgoing" at bounding box center [214, 200] width 42 height 7
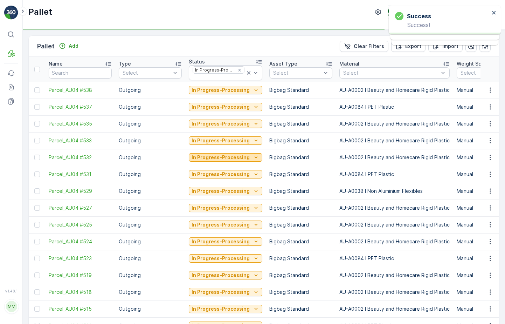
click at [237, 158] on p "In Progress-Processing" at bounding box center [221, 157] width 58 height 7
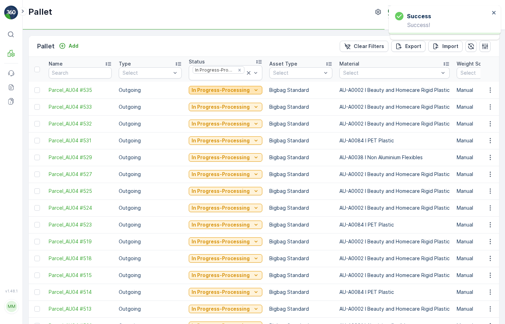
click at [241, 86] on button "In Progress-Processing" at bounding box center [226, 90] width 74 height 8
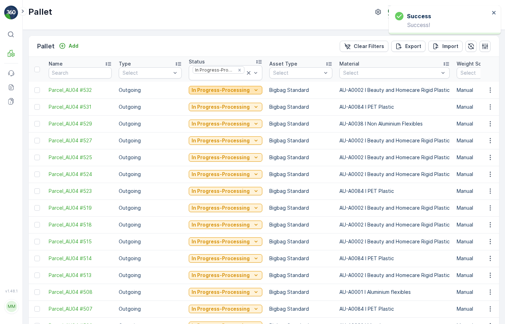
click at [230, 90] on p "In Progress-Processing" at bounding box center [221, 90] width 58 height 7
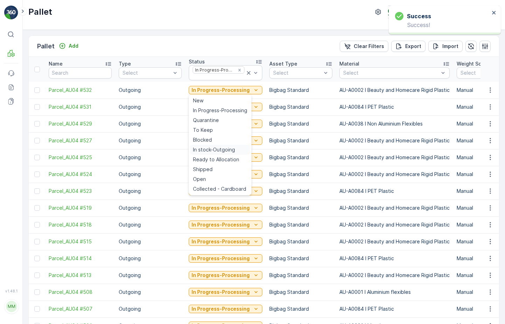
click at [214, 150] on span "In stock-Outgoing" at bounding box center [214, 149] width 42 height 7
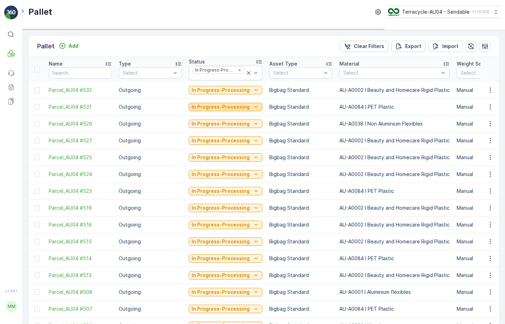
click at [233, 107] on p "In Progress-Processing" at bounding box center [221, 106] width 58 height 7
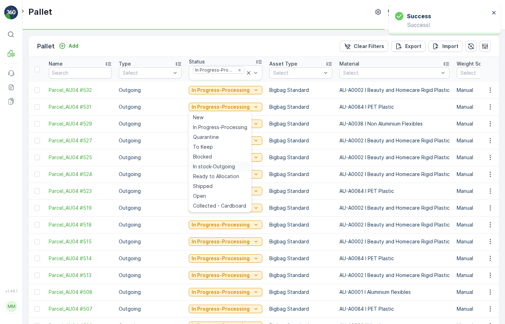
click at [220, 163] on span "In stock-Outgoing" at bounding box center [214, 166] width 42 height 7
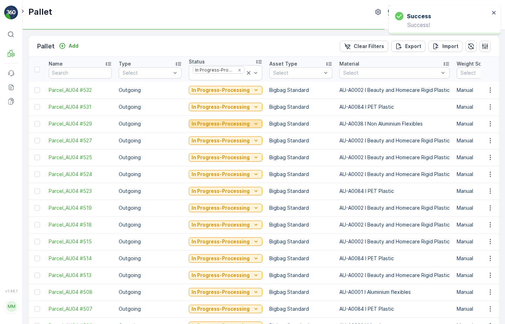
click at [235, 122] on p "In Progress-Processing" at bounding box center [221, 123] width 58 height 7
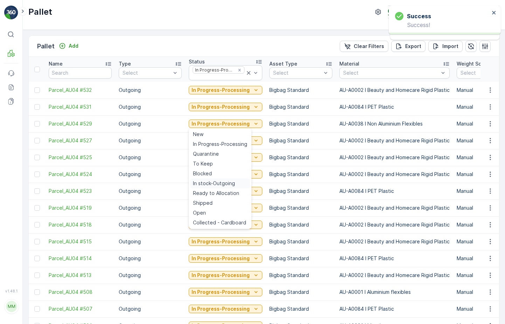
click at [215, 185] on span "In stock-Outgoing" at bounding box center [214, 183] width 42 height 7
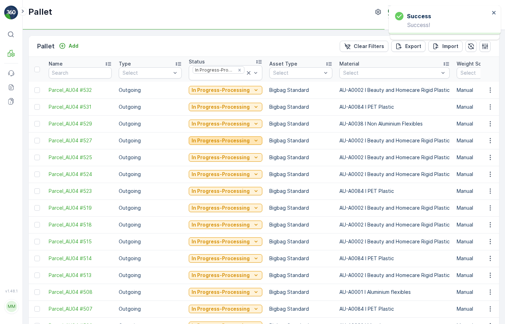
click at [229, 142] on p "In Progress-Processing" at bounding box center [221, 140] width 58 height 7
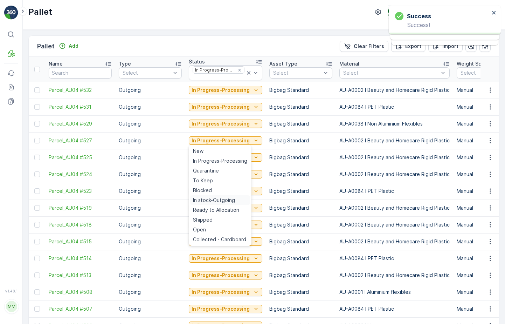
click at [218, 200] on span "In stock-Outgoing" at bounding box center [214, 200] width 42 height 7
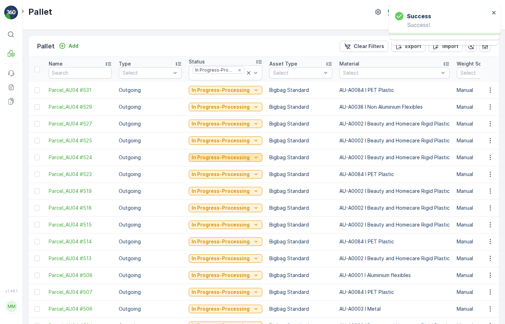
click at [228, 158] on p "In Progress-Processing" at bounding box center [221, 157] width 58 height 7
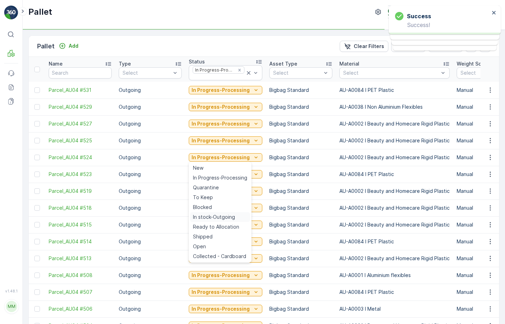
click at [215, 217] on span "In stock-Outgoing" at bounding box center [214, 216] width 42 height 7
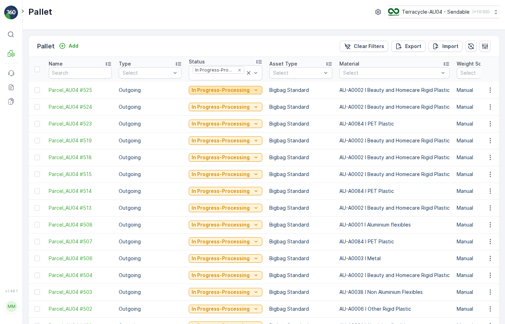
click at [209, 90] on p "In Progress-Processing" at bounding box center [221, 90] width 58 height 7
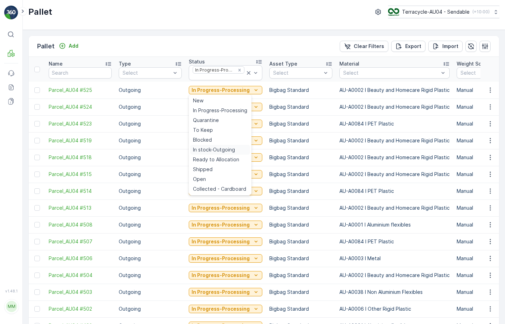
click at [219, 151] on span "In stock-Outgoing" at bounding box center [214, 149] width 42 height 7
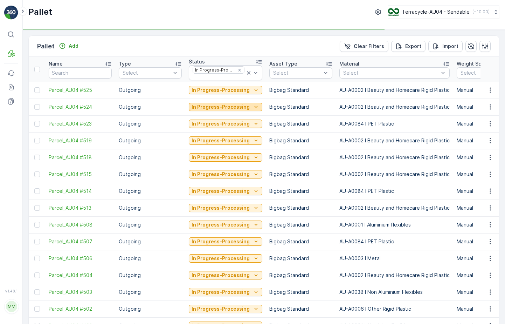
click at [232, 105] on p "In Progress-Processing" at bounding box center [221, 106] width 58 height 7
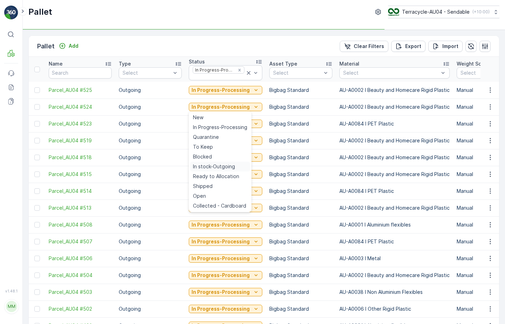
click at [233, 168] on span "In stock-Outgoing" at bounding box center [214, 166] width 42 height 7
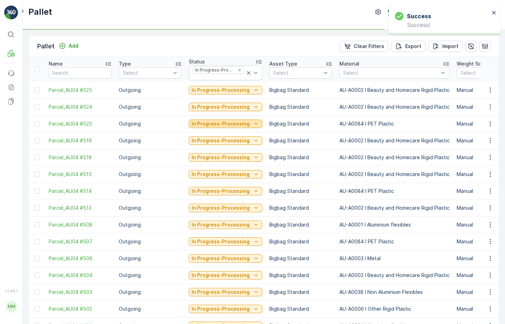
click at [243, 120] on p "In Progress-Processing" at bounding box center [221, 123] width 58 height 7
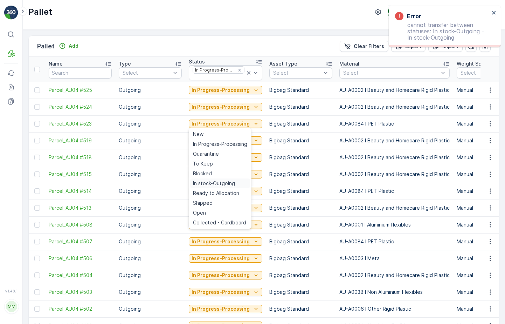
click at [230, 185] on span "In stock-Outgoing" at bounding box center [214, 183] width 42 height 7
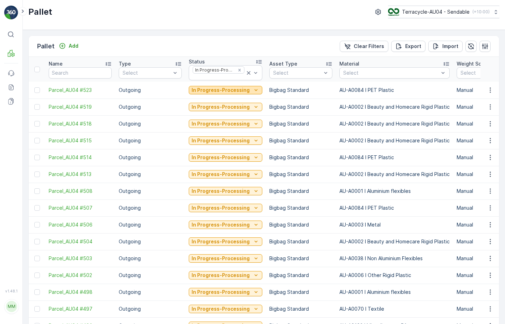
click at [208, 91] on p "In Progress-Processing" at bounding box center [221, 90] width 58 height 7
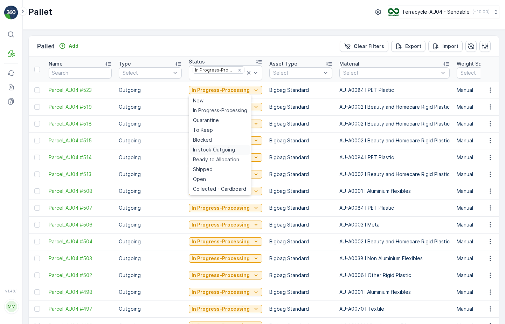
click at [217, 151] on span "In stock-Outgoing" at bounding box center [214, 149] width 42 height 7
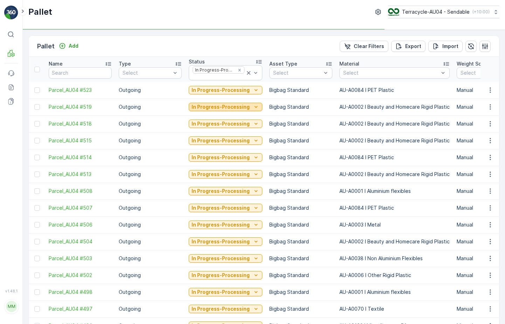
click at [229, 105] on p "In Progress-Processing" at bounding box center [221, 106] width 58 height 7
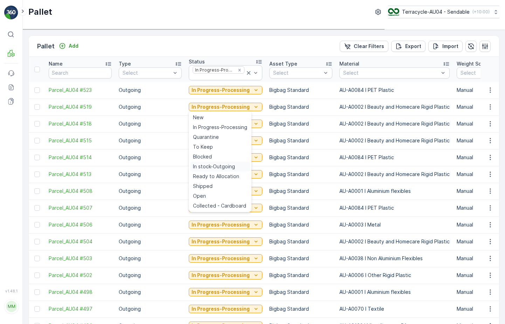
click at [220, 168] on span "In stock-Outgoing" at bounding box center [214, 166] width 42 height 7
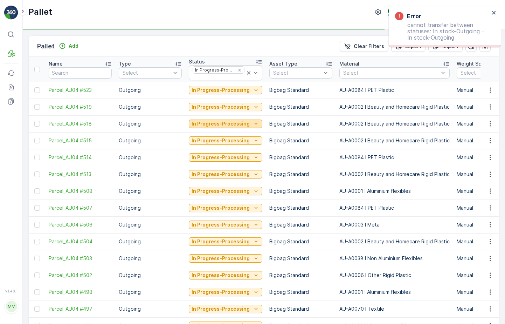
click at [227, 124] on p "In Progress-Processing" at bounding box center [221, 123] width 58 height 7
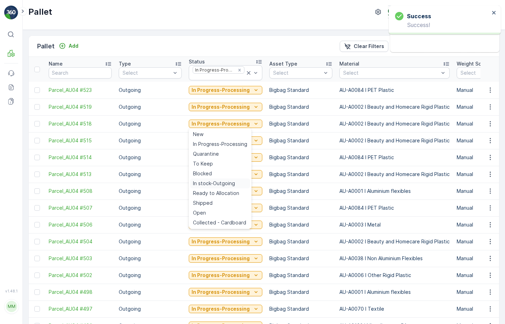
click at [221, 187] on div "In stock-Outgoing" at bounding box center [220, 183] width 60 height 10
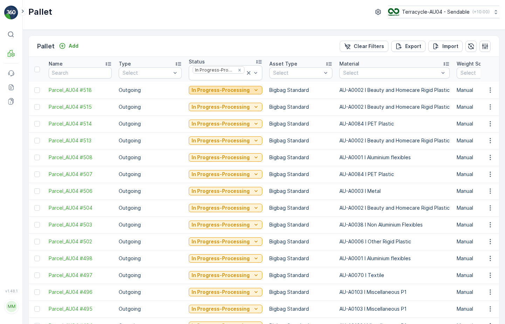
click at [253, 87] on icon "In Progress-Processing" at bounding box center [256, 90] width 7 height 7
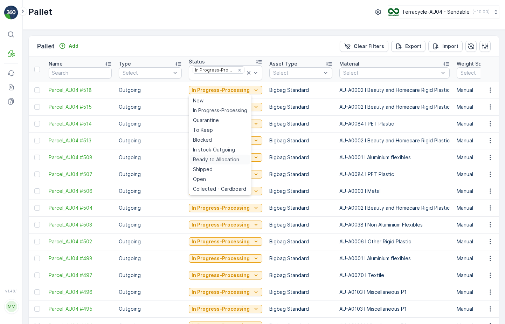
click at [224, 157] on span "Ready to Allocation" at bounding box center [216, 159] width 46 height 7
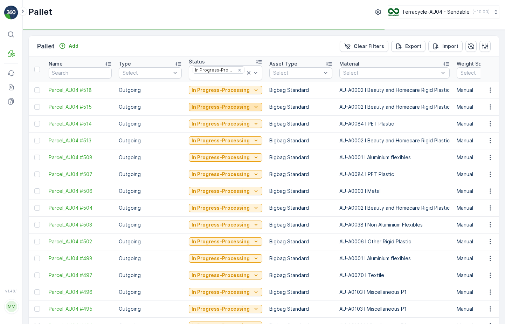
click at [228, 108] on p "In Progress-Processing" at bounding box center [221, 106] width 58 height 7
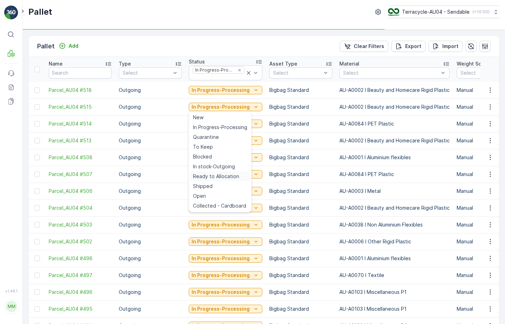
click at [209, 178] on span "Ready to Allocation" at bounding box center [216, 176] width 46 height 7
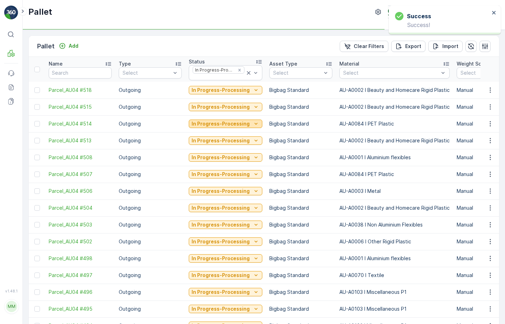
click at [218, 125] on p "In Progress-Processing" at bounding box center [221, 123] width 58 height 7
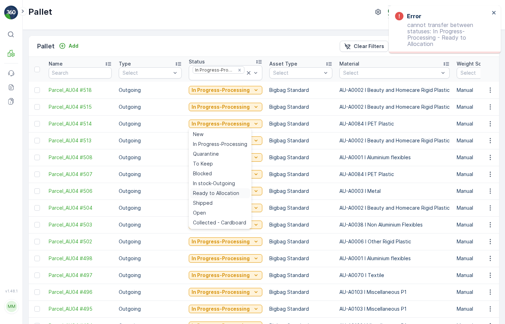
click at [213, 195] on span "Ready to Allocation" at bounding box center [216, 193] width 46 height 7
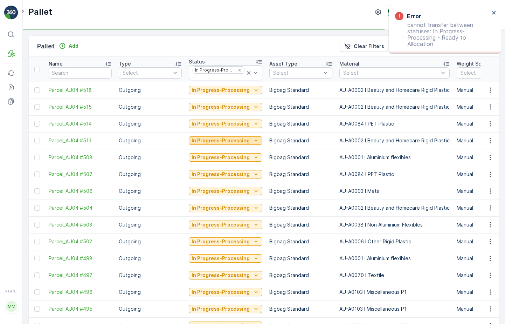
click at [226, 139] on p "In Progress-Processing" at bounding box center [221, 140] width 58 height 7
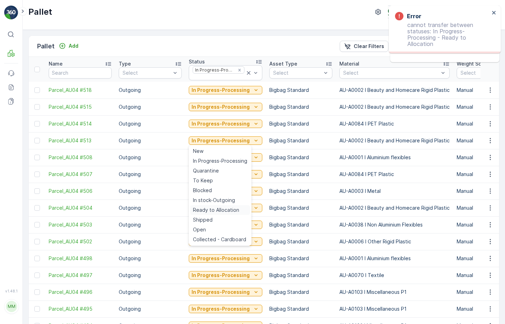
click at [220, 212] on span "Ready to Allocation" at bounding box center [216, 209] width 46 height 7
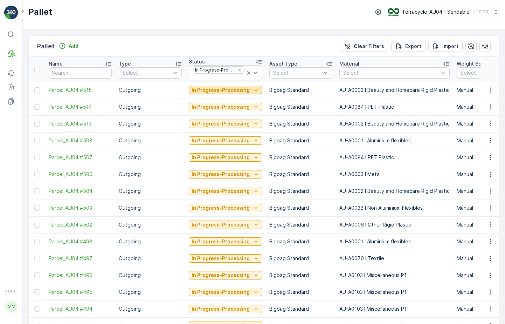
click at [225, 89] on p "In Progress-Processing" at bounding box center [221, 90] width 58 height 7
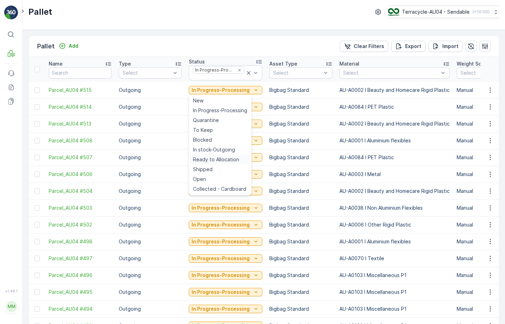
click at [221, 161] on span "Ready to Allocation" at bounding box center [216, 159] width 46 height 7
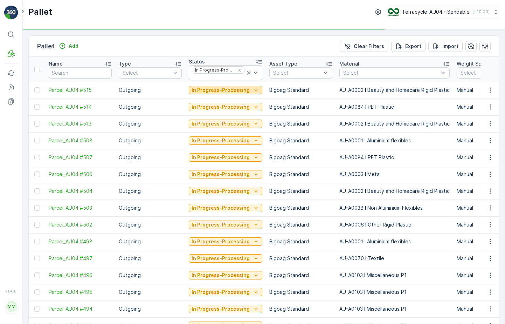
click at [228, 90] on p "In Progress-Processing" at bounding box center [221, 90] width 58 height 7
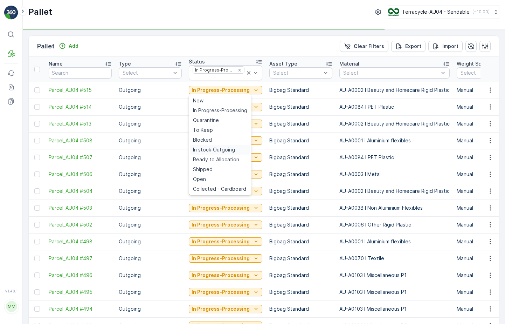
click at [221, 151] on span "In stock-Outgoing" at bounding box center [214, 149] width 42 height 7
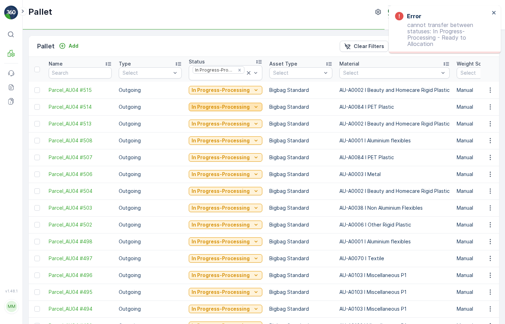
click at [227, 106] on p "In Progress-Processing" at bounding box center [221, 106] width 58 height 7
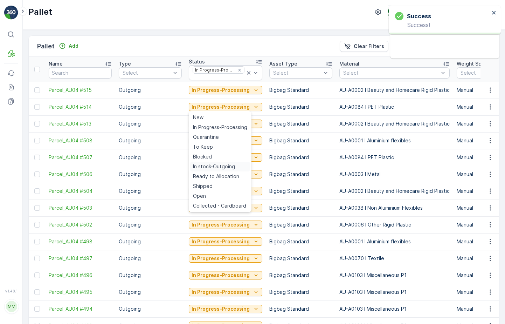
click at [227, 162] on div "In stock-Outgoing" at bounding box center [220, 167] width 60 height 10
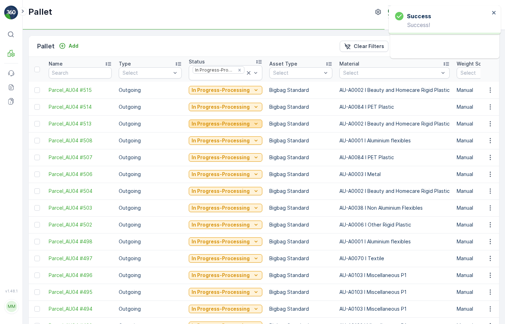
click at [234, 124] on p "In Progress-Processing" at bounding box center [221, 123] width 58 height 7
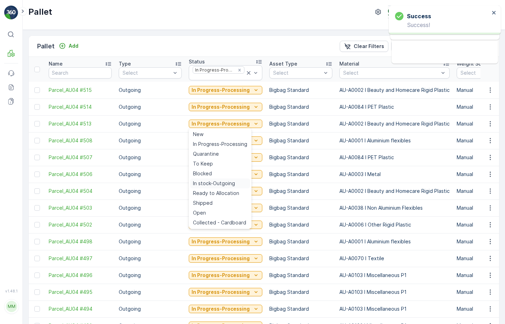
click at [220, 184] on span "In stock-Outgoing" at bounding box center [214, 183] width 42 height 7
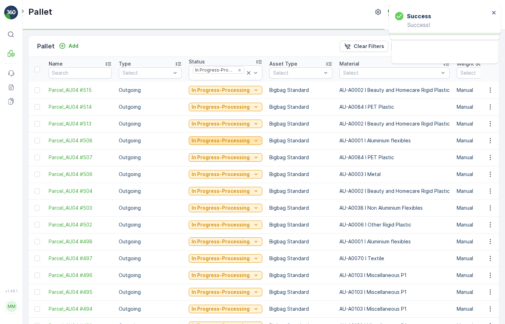
click at [234, 142] on p "In Progress-Processing" at bounding box center [221, 140] width 58 height 7
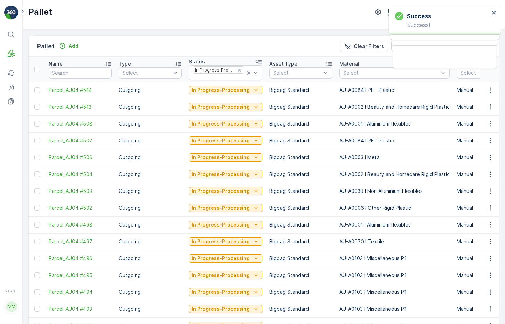
click at [226, 200] on td "In Progress-Processing" at bounding box center [225, 207] width 81 height 17
click at [238, 156] on p "In Progress-Processing" at bounding box center [221, 157] width 58 height 7
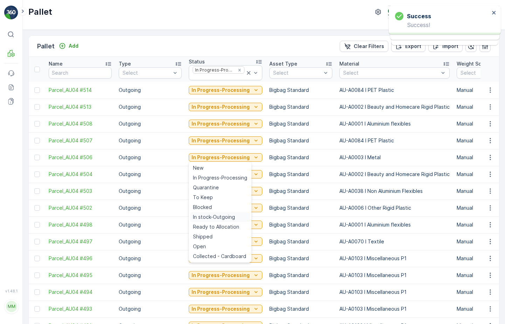
click at [221, 218] on span "In stock-Outgoing" at bounding box center [214, 216] width 42 height 7
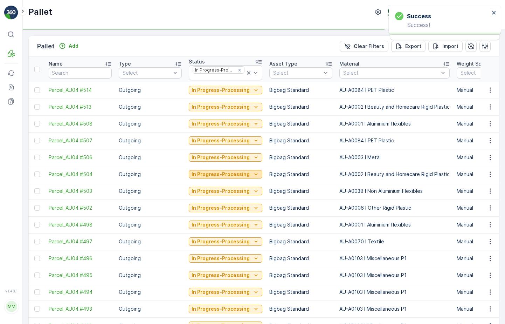
click at [243, 171] on p "In Progress-Processing" at bounding box center [221, 174] width 58 height 7
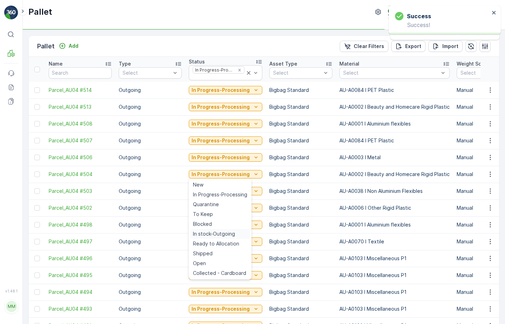
click at [219, 232] on span "In stock-Outgoing" at bounding box center [214, 233] width 42 height 7
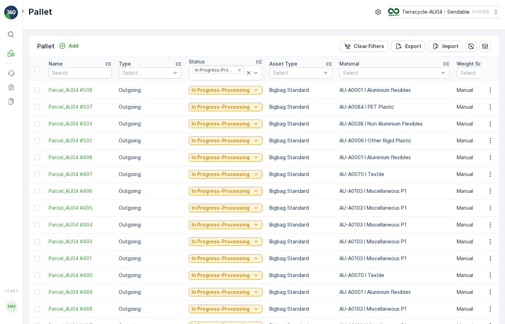
click at [228, 85] on td "In Progress-Processing" at bounding box center [225, 90] width 81 height 17
click at [224, 91] on p "In Progress-Processing" at bounding box center [221, 90] width 58 height 7
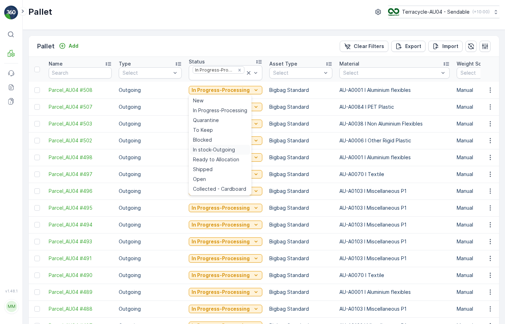
click at [221, 152] on span "In stock-Outgoing" at bounding box center [214, 149] width 42 height 7
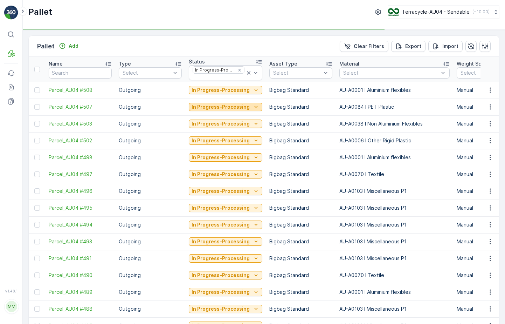
click at [235, 110] on button "In Progress-Processing" at bounding box center [226, 107] width 74 height 8
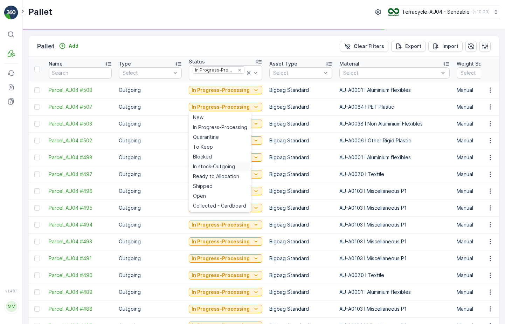
click at [225, 166] on span "In stock-Outgoing" at bounding box center [214, 166] width 42 height 7
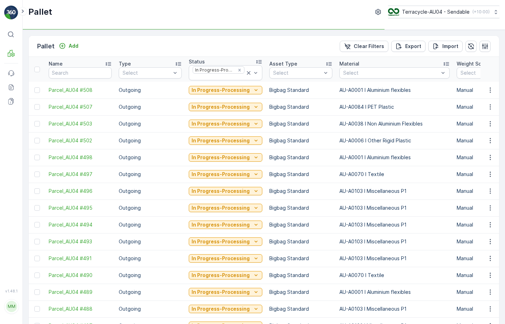
click at [237, 119] on div "In Progress-Processing" at bounding box center [226, 124] width 74 height 10
click at [235, 121] on p "In Progress-Processing" at bounding box center [221, 123] width 58 height 7
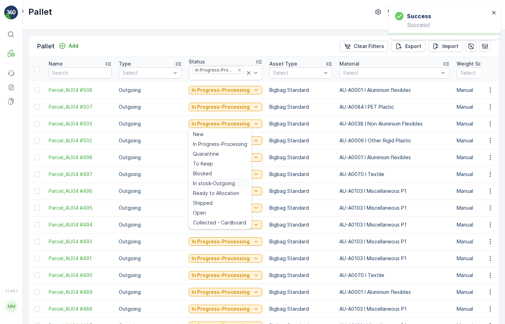
click at [221, 182] on span "In stock-Outgoing" at bounding box center [214, 183] width 42 height 7
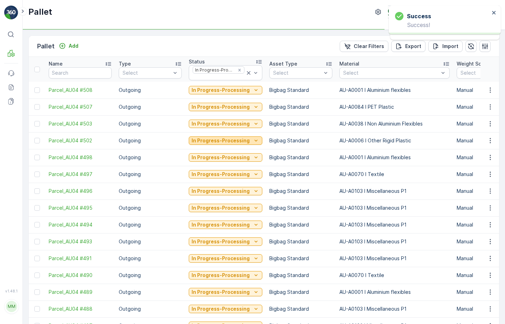
click at [234, 139] on p "In Progress-Processing" at bounding box center [221, 140] width 58 height 7
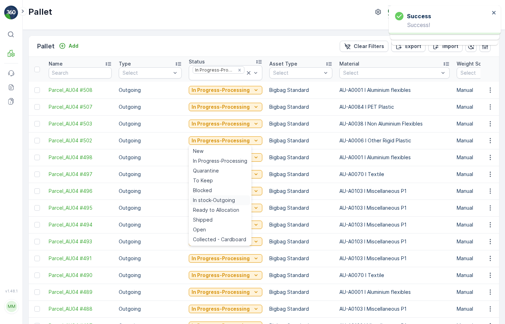
click at [215, 199] on span "In stock-Outgoing" at bounding box center [214, 200] width 42 height 7
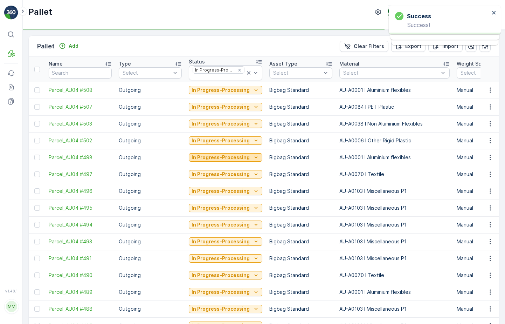
click at [229, 155] on p "In Progress-Processing" at bounding box center [221, 157] width 58 height 7
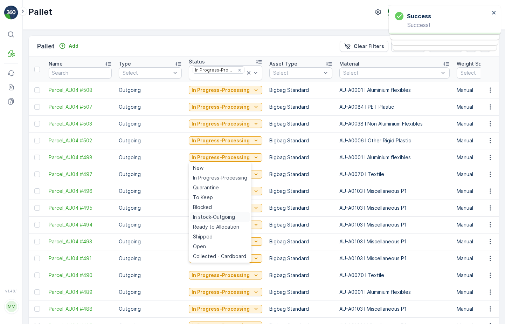
click at [212, 214] on span "In stock-Outgoing" at bounding box center [214, 216] width 42 height 7
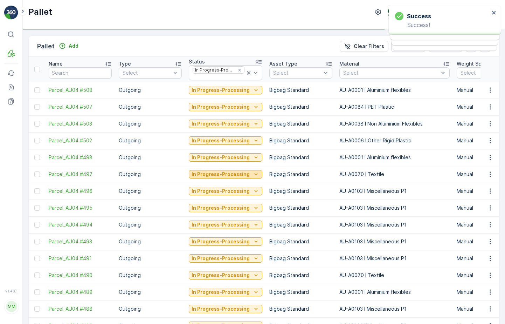
click at [227, 174] on p "In Progress-Processing" at bounding box center [221, 174] width 58 height 7
click at [216, 232] on td "In Progress-Processing" at bounding box center [225, 224] width 81 height 17
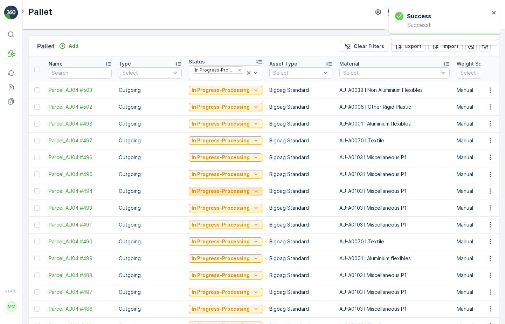
click at [231, 190] on p "In Progress-Processing" at bounding box center [221, 190] width 58 height 7
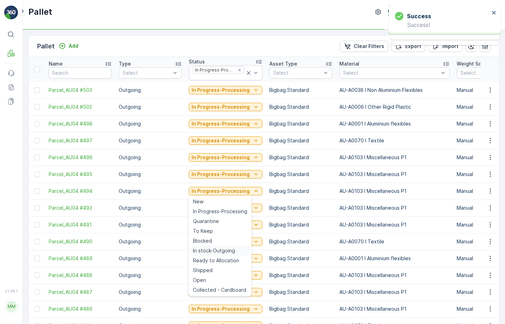
click at [216, 248] on span "In stock-Outgoing" at bounding box center [214, 250] width 42 height 7
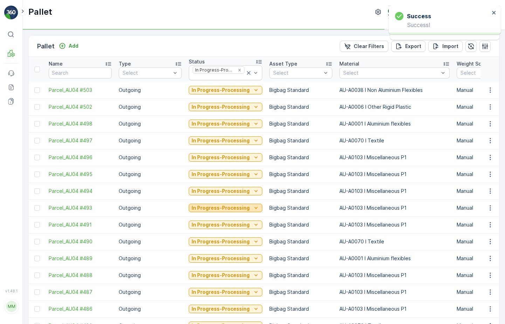
click at [235, 204] on button "In Progress-Processing" at bounding box center [226, 208] width 74 height 8
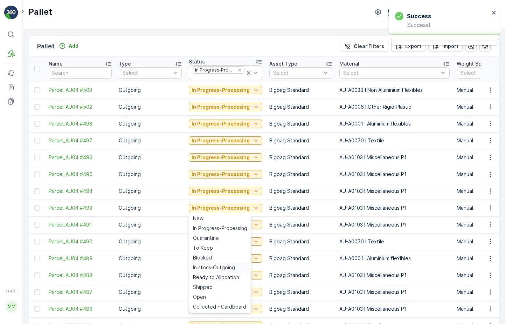
click at [216, 267] on span "In stock-Outgoing" at bounding box center [214, 267] width 42 height 7
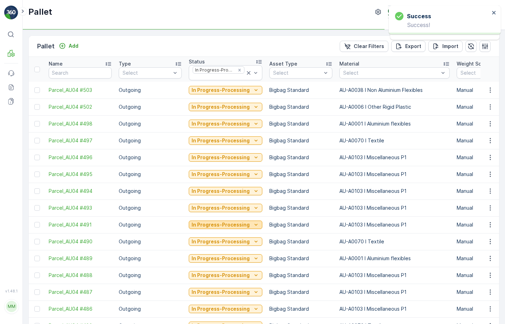
click at [235, 228] on button "In Progress-Processing" at bounding box center [226, 224] width 74 height 8
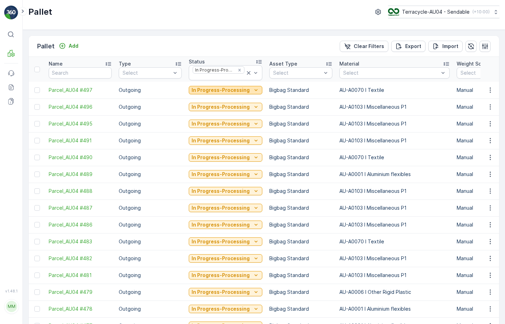
click at [231, 89] on p "In Progress-Processing" at bounding box center [221, 90] width 58 height 7
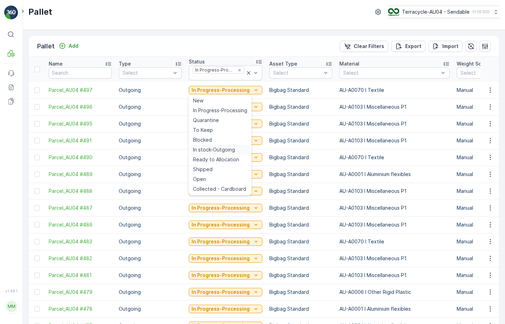
click at [227, 150] on span "In stock-Outgoing" at bounding box center [214, 149] width 42 height 7
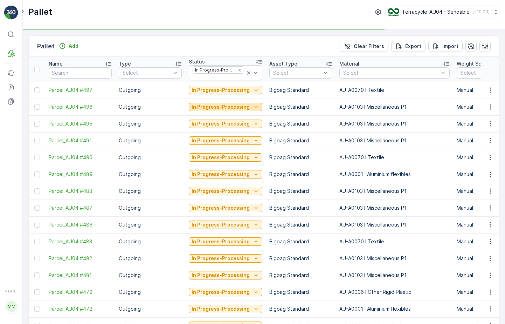
click at [236, 111] on button "In Progress-Processing" at bounding box center [226, 107] width 74 height 8
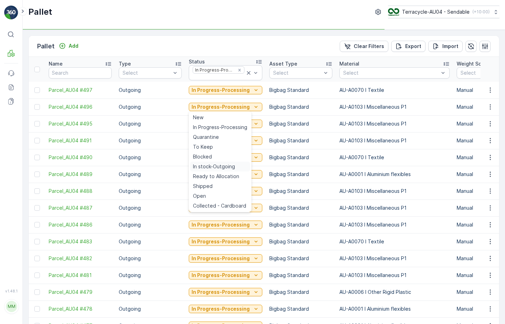
click at [223, 164] on span "In stock-Outgoing" at bounding box center [214, 166] width 42 height 7
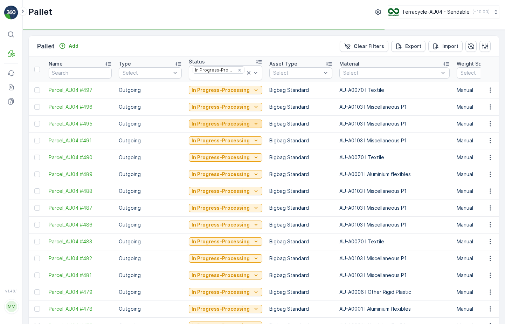
click at [237, 123] on p "In Progress-Processing" at bounding box center [221, 123] width 58 height 7
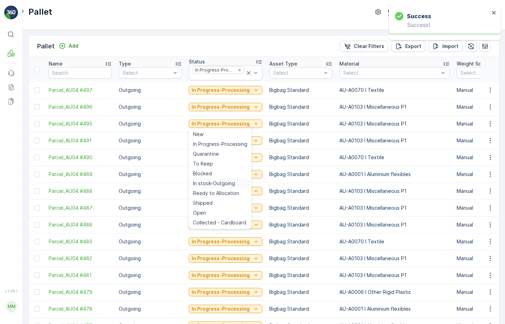
click at [219, 183] on span "In stock-Outgoing" at bounding box center [214, 183] width 42 height 7
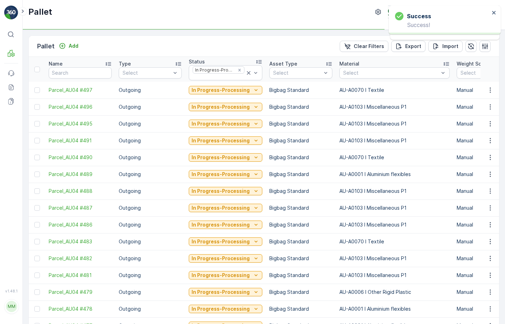
click at [235, 136] on div "In Progress-Processing" at bounding box center [226, 141] width 74 height 10
click at [235, 138] on p "In Progress-Processing" at bounding box center [221, 140] width 58 height 7
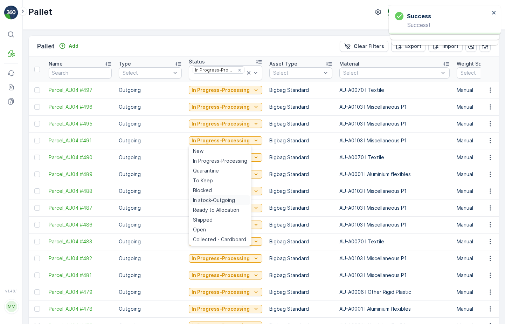
click at [217, 199] on span "In stock-Outgoing" at bounding box center [214, 200] width 42 height 7
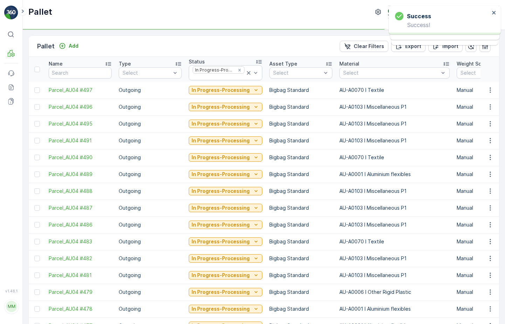
click at [232, 162] on div "In Progress-Processing" at bounding box center [226, 157] width 74 height 10
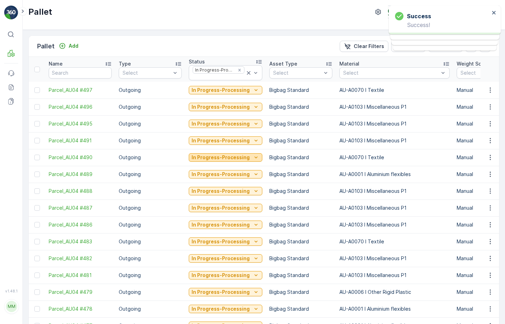
click at [232, 160] on p "In Progress-Processing" at bounding box center [221, 157] width 58 height 7
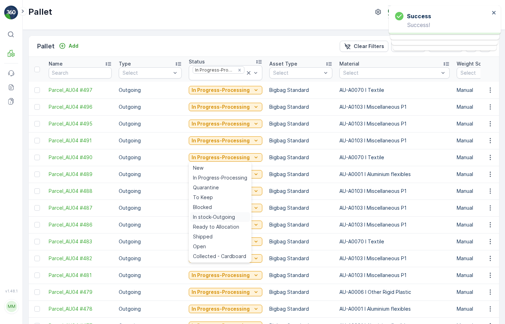
click at [218, 218] on span "In stock-Outgoing" at bounding box center [214, 216] width 42 height 7
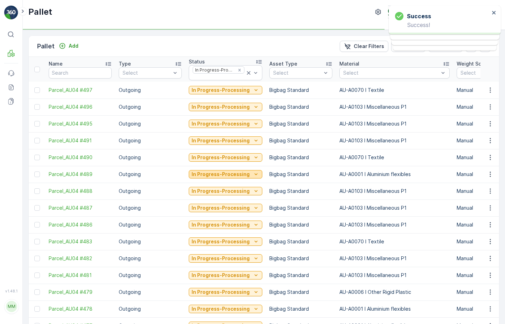
click at [238, 175] on p "In Progress-Processing" at bounding box center [221, 174] width 58 height 7
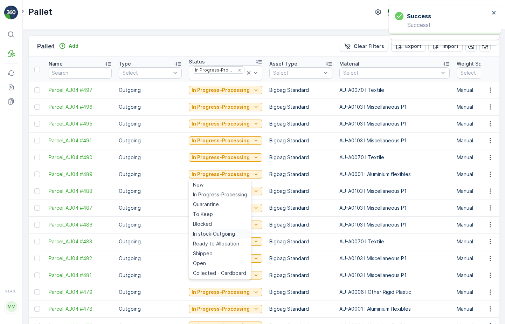
click at [221, 230] on span "In stock-Outgoing" at bounding box center [214, 233] width 42 height 7
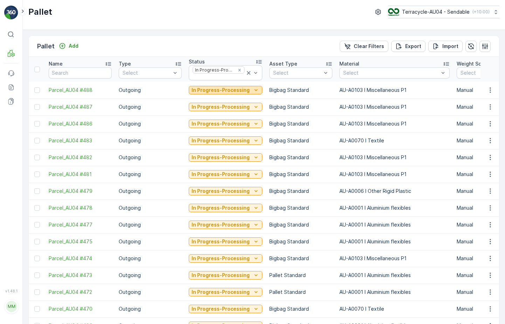
click at [237, 88] on p "In Progress-Processing" at bounding box center [221, 90] width 58 height 7
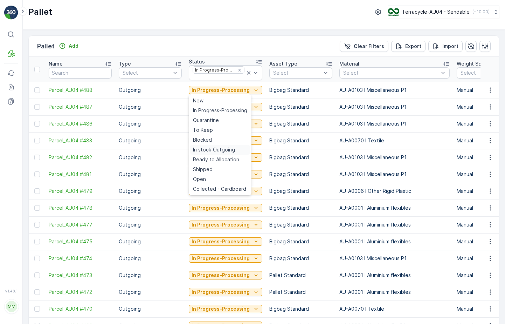
click at [223, 151] on span "In stock-Outgoing" at bounding box center [214, 149] width 42 height 7
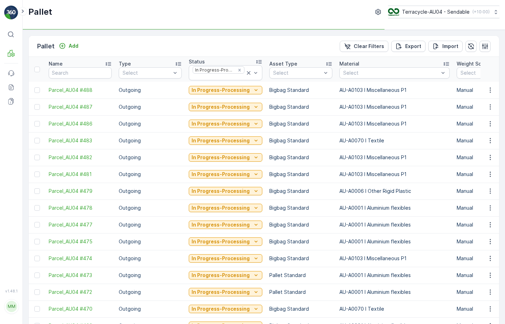
click at [239, 102] on div "In Progress-Processing" at bounding box center [226, 107] width 74 height 10
click at [237, 105] on p "In Progress-Processing" at bounding box center [221, 106] width 58 height 7
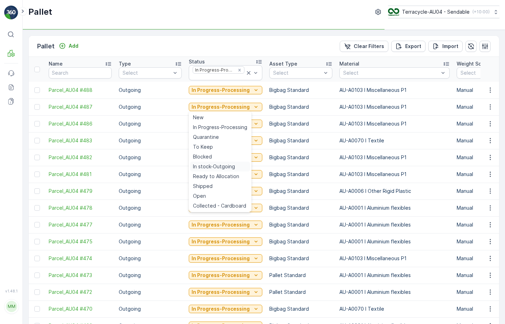
click at [230, 162] on div "In stock-Outgoing" at bounding box center [220, 167] width 60 height 10
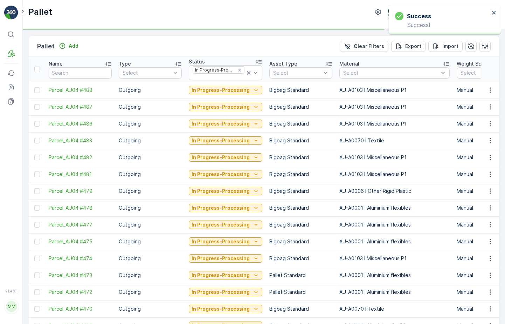
click at [240, 130] on td "In Progress-Processing" at bounding box center [225, 123] width 81 height 17
click at [240, 129] on td "In Progress-Processing" at bounding box center [225, 123] width 81 height 17
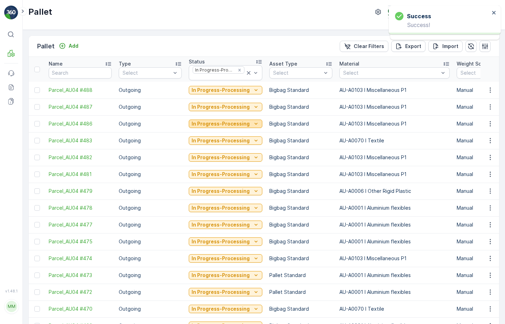
click at [242, 126] on p "In Progress-Processing" at bounding box center [221, 123] width 58 height 7
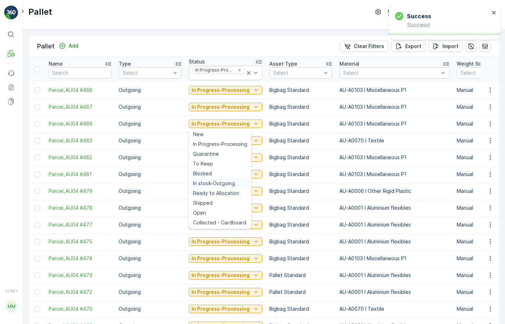
click at [226, 184] on span "In stock-Outgoing" at bounding box center [214, 183] width 42 height 7
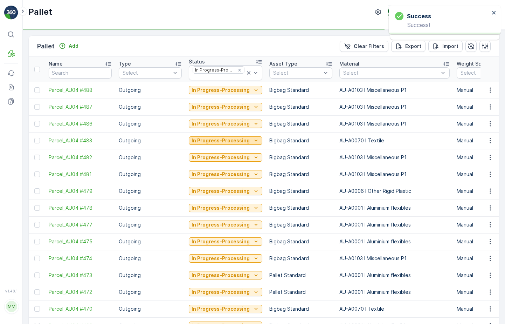
click at [244, 140] on p "In Progress-Processing" at bounding box center [221, 140] width 58 height 7
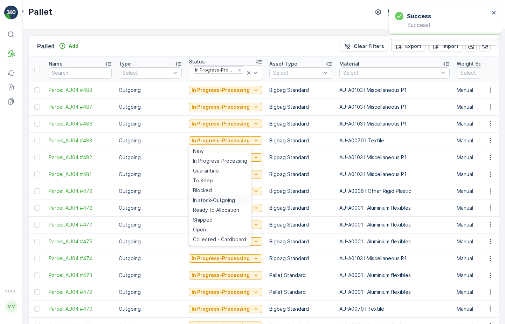
click at [229, 198] on span "In stock-Outgoing" at bounding box center [214, 200] width 42 height 7
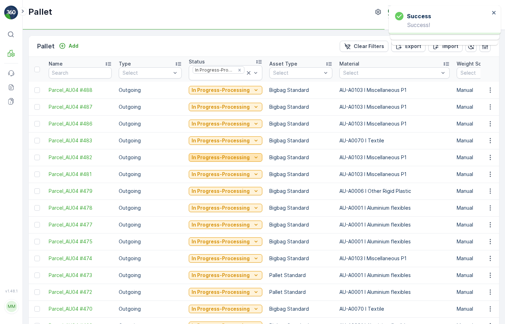
click at [247, 156] on div "In Progress-Processing" at bounding box center [226, 157] width 68 height 7
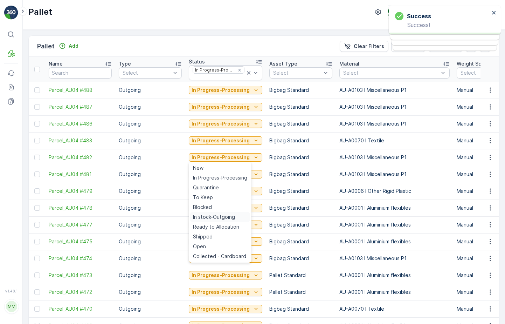
click at [220, 214] on span "In stock-Outgoing" at bounding box center [214, 216] width 42 height 7
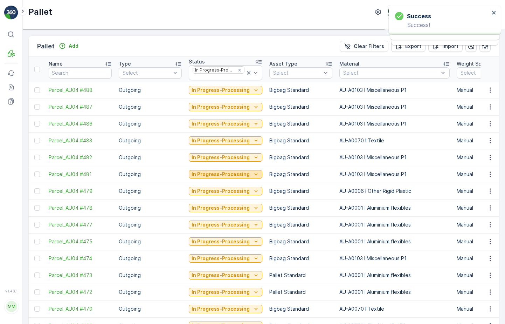
click at [243, 171] on p "In Progress-Processing" at bounding box center [221, 174] width 58 height 7
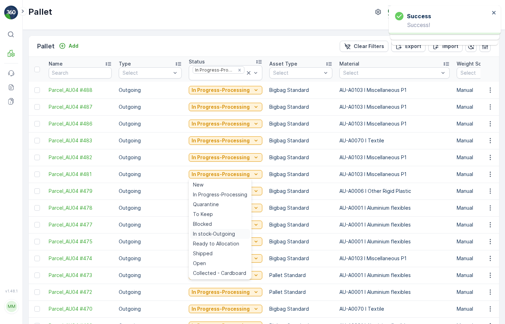
click at [218, 234] on span "In stock-Outgoing" at bounding box center [214, 233] width 42 height 7
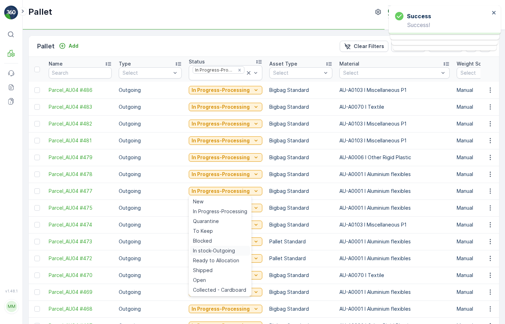
click at [223, 248] on span "In stock-Outgoing" at bounding box center [214, 250] width 42 height 7
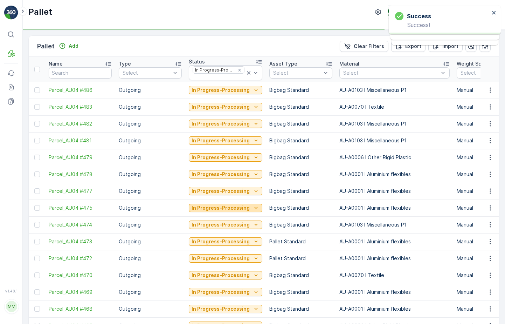
click at [241, 209] on p "In Progress-Processing" at bounding box center [221, 207] width 58 height 7
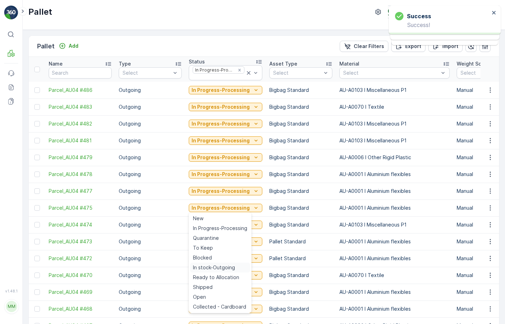
click at [223, 266] on span "In stock-Outgoing" at bounding box center [214, 267] width 42 height 7
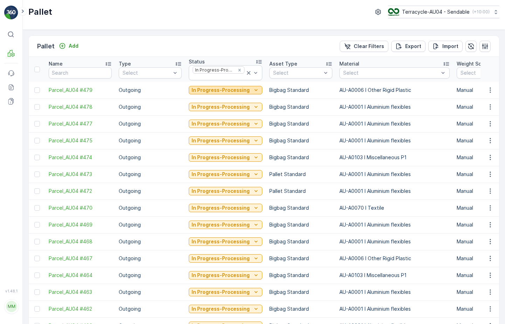
click at [237, 90] on p "In Progress-Processing" at bounding box center [221, 90] width 58 height 7
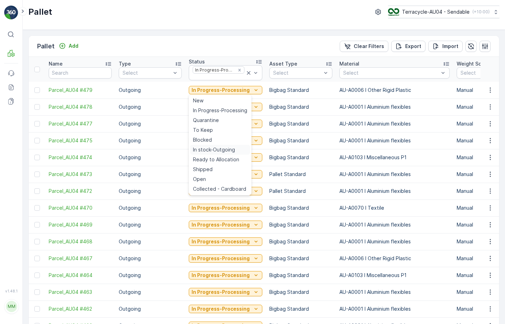
click at [220, 150] on span "In stock-Outgoing" at bounding box center [214, 149] width 42 height 7
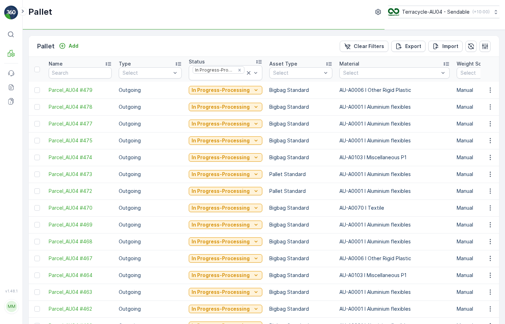
click at [238, 102] on div "In Progress-Processing" at bounding box center [226, 107] width 74 height 10
click at [236, 107] on p "In Progress-Processing" at bounding box center [221, 106] width 58 height 7
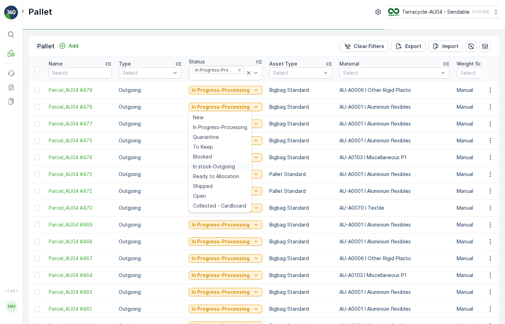
click at [220, 166] on span "In stock-Outgoing" at bounding box center [214, 166] width 42 height 7
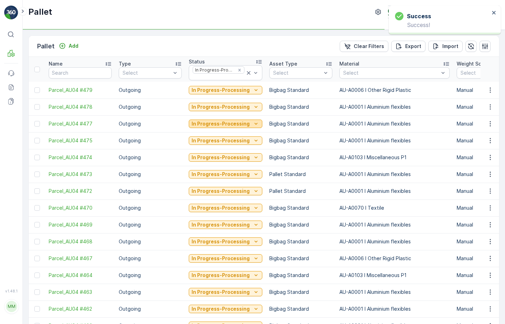
click at [241, 121] on p "In Progress-Processing" at bounding box center [221, 123] width 58 height 7
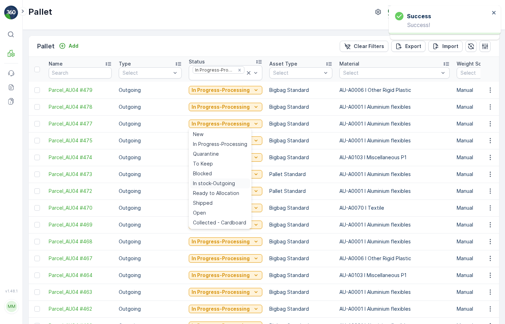
click at [223, 183] on span "In stock-Outgoing" at bounding box center [214, 183] width 42 height 7
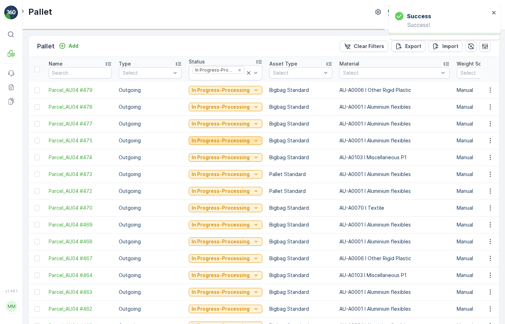
click at [241, 139] on p "In Progress-Processing" at bounding box center [221, 140] width 58 height 7
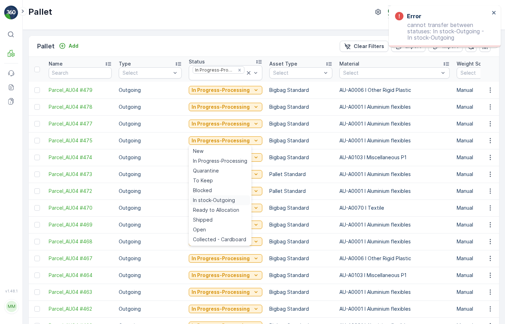
click at [220, 200] on span "In stock-Outgoing" at bounding box center [214, 200] width 42 height 7
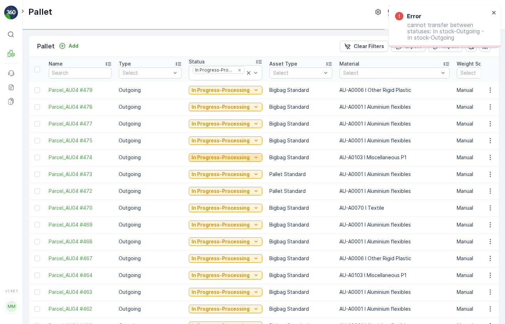
click at [239, 154] on p "In Progress-Processing" at bounding box center [221, 157] width 58 height 7
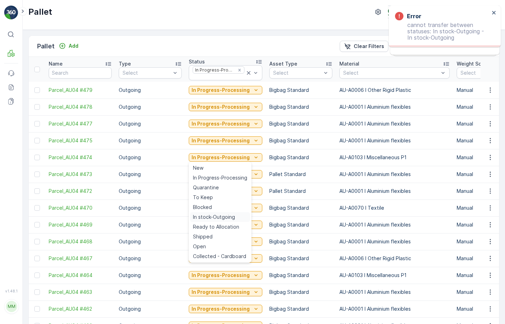
click at [219, 218] on span "In stock-Outgoing" at bounding box center [214, 216] width 42 height 7
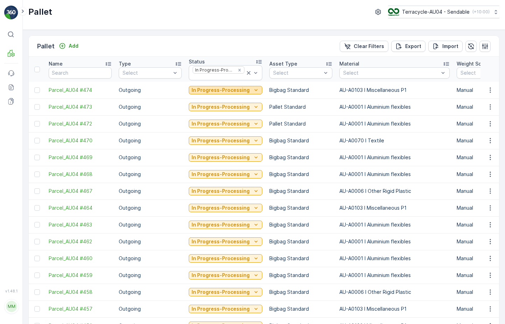
click at [231, 91] on p "In Progress-Processing" at bounding box center [221, 90] width 58 height 7
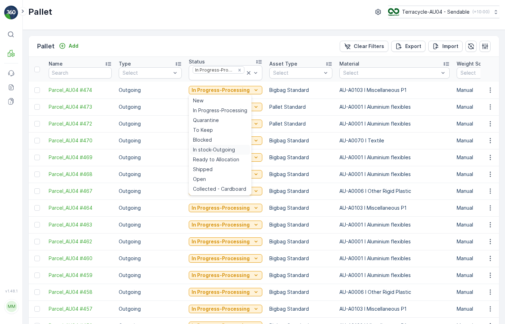
click at [225, 151] on span "In stock-Outgoing" at bounding box center [214, 149] width 42 height 7
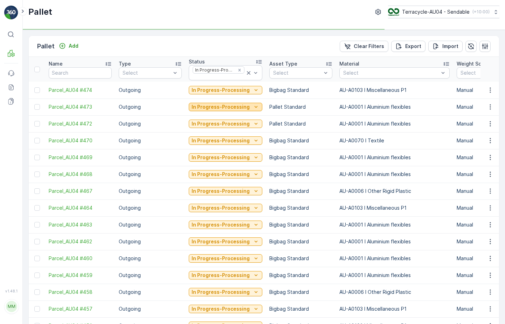
click at [237, 107] on p "In Progress-Processing" at bounding box center [221, 106] width 58 height 7
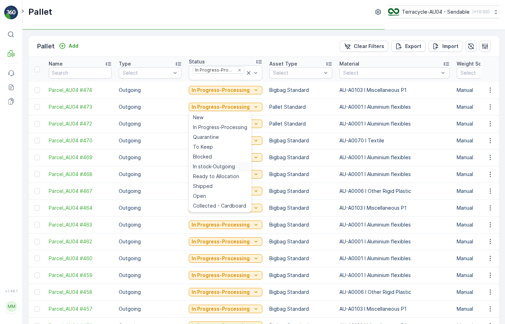
click at [222, 168] on span "In stock-Outgoing" at bounding box center [214, 166] width 42 height 7
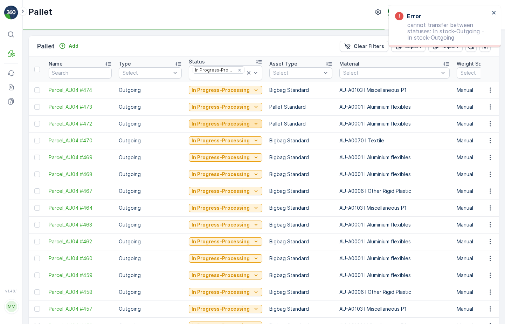
click at [235, 123] on p "In Progress-Processing" at bounding box center [221, 123] width 58 height 7
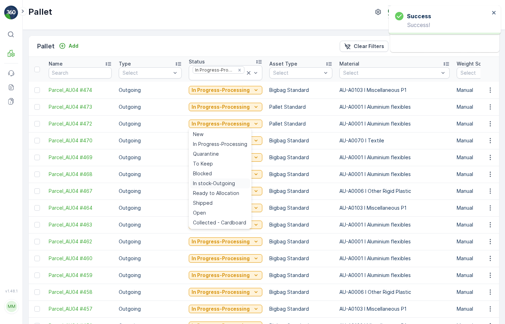
click at [224, 182] on span "In stock-Outgoing" at bounding box center [214, 183] width 42 height 7
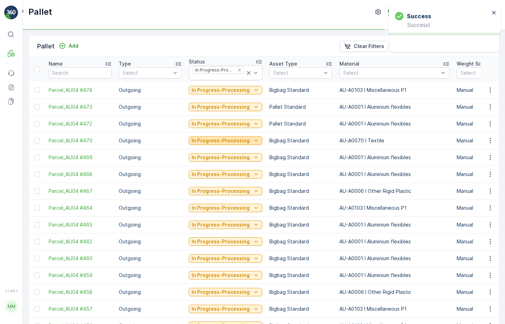
click at [236, 139] on p "In Progress-Processing" at bounding box center [221, 140] width 58 height 7
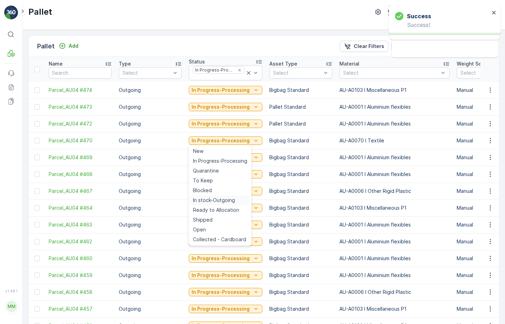
click at [221, 199] on span "In stock-Outgoing" at bounding box center [214, 200] width 42 height 7
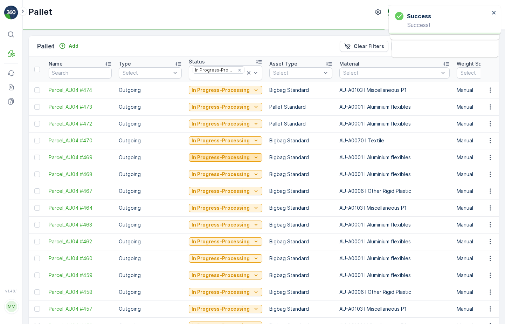
click at [231, 160] on p "In Progress-Processing" at bounding box center [221, 157] width 58 height 7
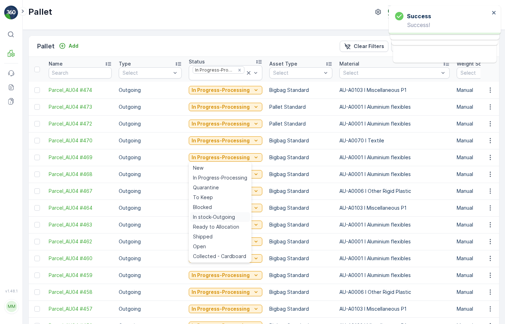
click at [224, 218] on span "In stock-Outgoing" at bounding box center [214, 216] width 42 height 7
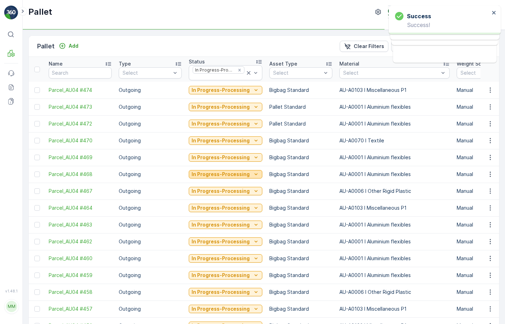
click at [242, 171] on p "In Progress-Processing" at bounding box center [221, 174] width 58 height 7
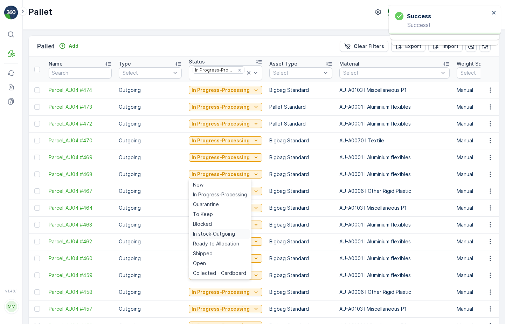
click at [220, 235] on span "In stock-Outgoing" at bounding box center [214, 233] width 42 height 7
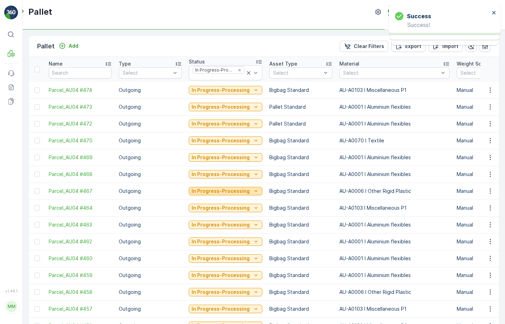
click at [246, 189] on p "In Progress-Processing" at bounding box center [221, 190] width 58 height 7
click at [217, 251] on td "In Progress-Processing" at bounding box center [225, 258] width 81 height 17
click at [231, 94] on div "In Progress-Processing" at bounding box center [226, 90] width 74 height 10
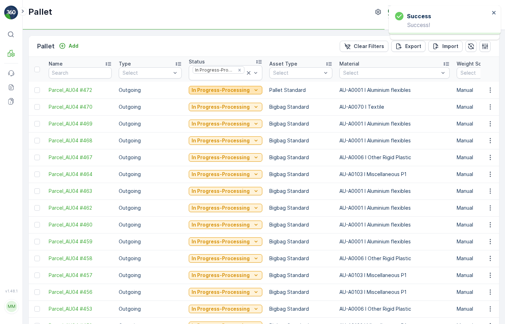
click at [232, 91] on p "In Progress-Processing" at bounding box center [221, 90] width 58 height 7
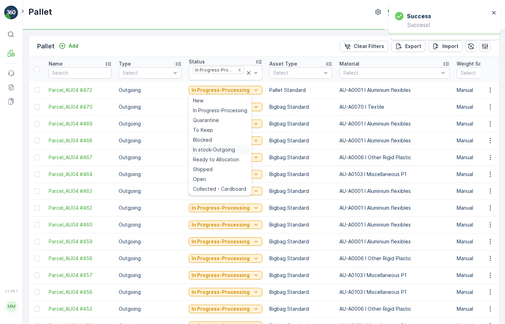
click at [220, 149] on span "In stock-Outgoing" at bounding box center [214, 149] width 42 height 7
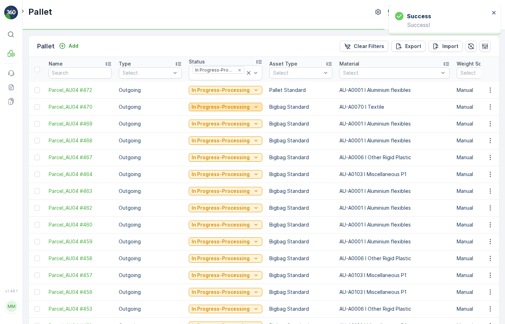
click at [233, 108] on p "In Progress-Processing" at bounding box center [221, 106] width 58 height 7
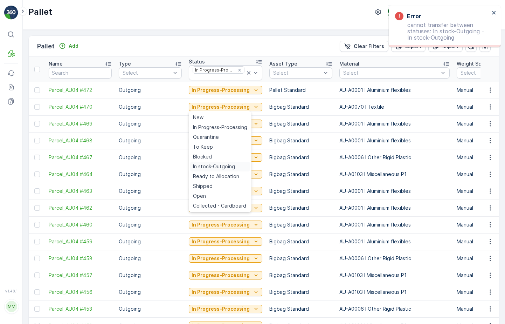
click at [219, 169] on span "In stock-Outgoing" at bounding box center [214, 166] width 42 height 7
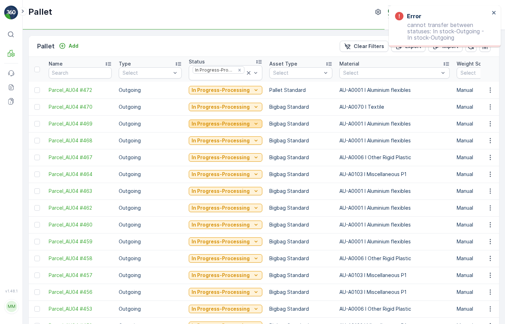
click at [238, 125] on p "In Progress-Processing" at bounding box center [221, 123] width 58 height 7
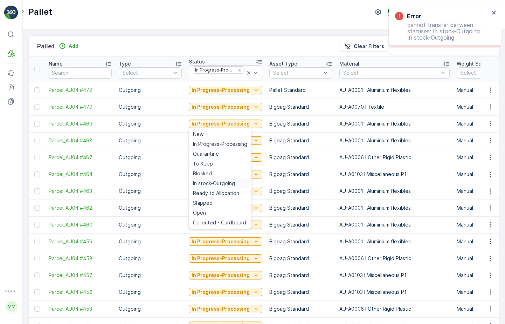
click at [223, 182] on span "In stock-Outgoing" at bounding box center [214, 183] width 42 height 7
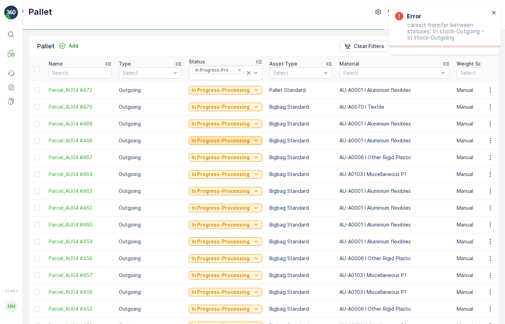
click at [244, 141] on p "In Progress-Processing" at bounding box center [221, 140] width 58 height 7
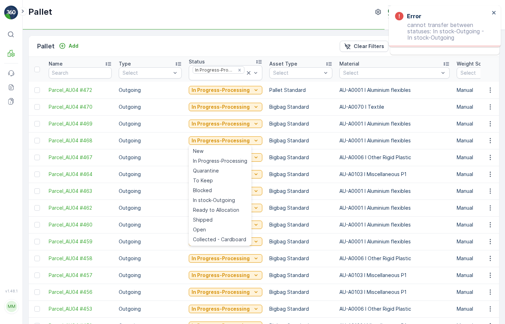
click at [221, 267] on td "In Progress-Processing" at bounding box center [225, 275] width 81 height 17
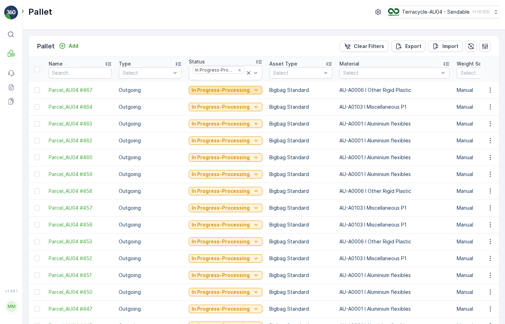
click at [206, 90] on p "In Progress-Processing" at bounding box center [221, 90] width 58 height 7
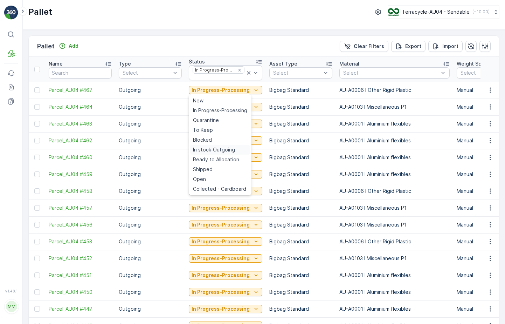
click at [207, 147] on span "In stock-Outgoing" at bounding box center [214, 149] width 42 height 7
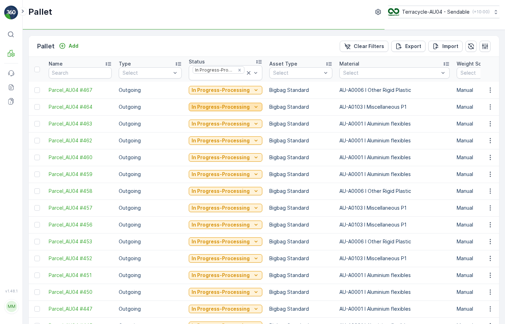
click at [218, 110] on p "In Progress-Processing" at bounding box center [221, 106] width 58 height 7
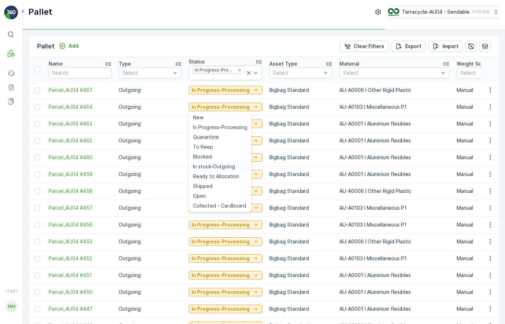
click at [212, 165] on span "In stock-Outgoing" at bounding box center [214, 166] width 42 height 7
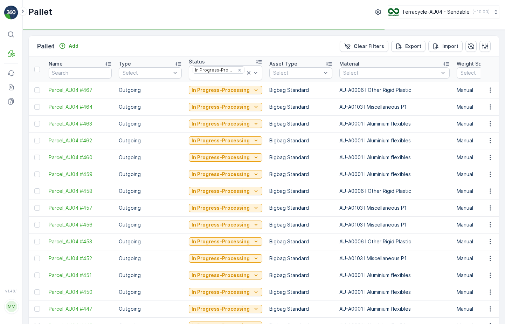
click at [220, 129] on td "In Progress-Processing" at bounding box center [225, 123] width 81 height 17
click at [220, 127] on p "In Progress-Processing" at bounding box center [221, 123] width 58 height 7
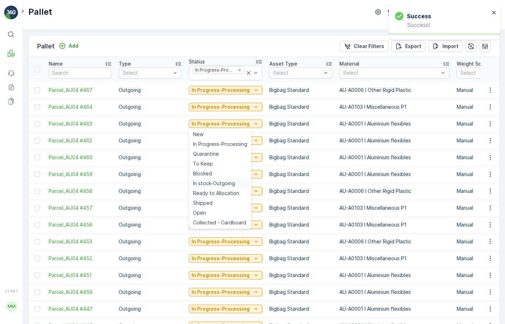
click at [214, 183] on span "In stock-Outgoing" at bounding box center [214, 183] width 42 height 7
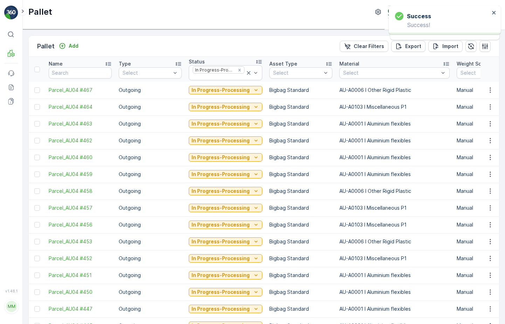
click at [233, 136] on div "In Progress-Processing" at bounding box center [226, 141] width 74 height 10
click at [232, 140] on p "In Progress-Processing" at bounding box center [221, 140] width 58 height 7
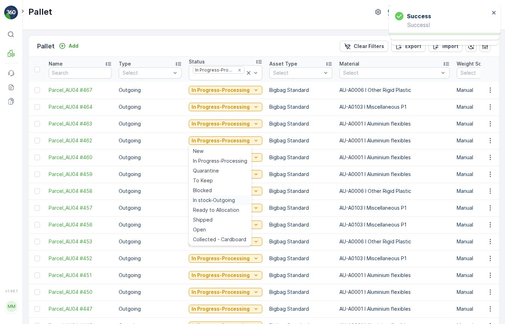
click at [221, 200] on span "In stock-Outgoing" at bounding box center [214, 200] width 42 height 7
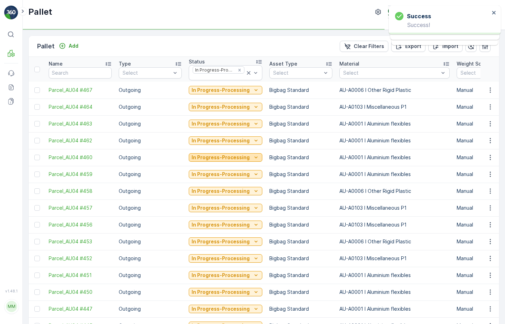
click at [239, 155] on p "In Progress-Processing" at bounding box center [221, 157] width 58 height 7
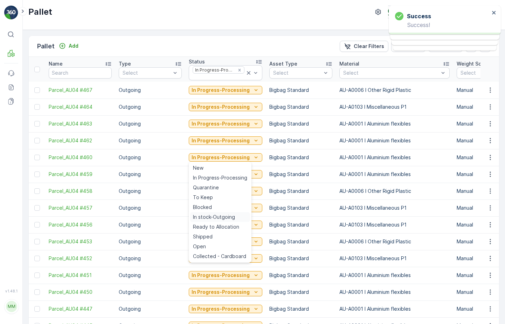
click at [215, 217] on span "In stock-Outgoing" at bounding box center [214, 216] width 42 height 7
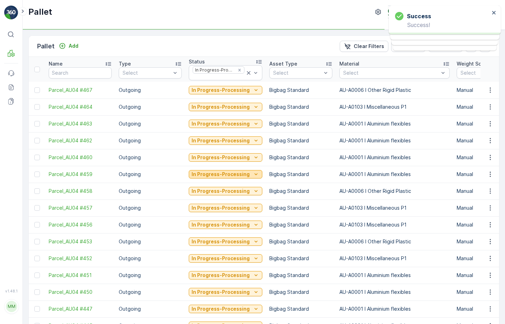
click at [234, 172] on p "In Progress-Processing" at bounding box center [221, 174] width 58 height 7
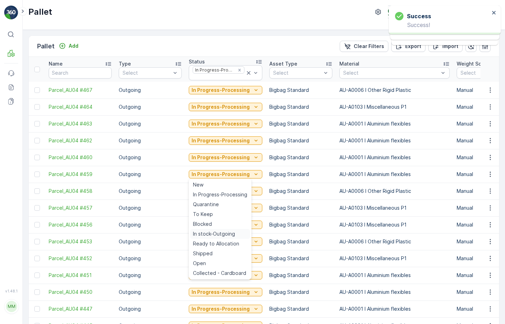
click at [217, 233] on span "In stock-Outgoing" at bounding box center [214, 233] width 42 height 7
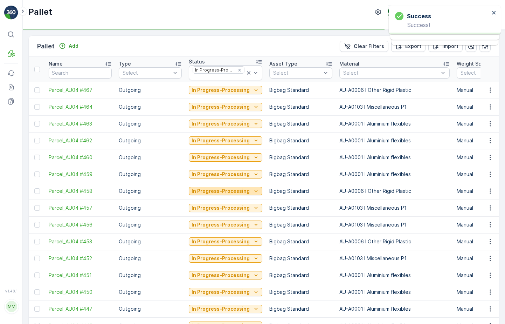
click at [238, 189] on p "In Progress-Processing" at bounding box center [221, 190] width 58 height 7
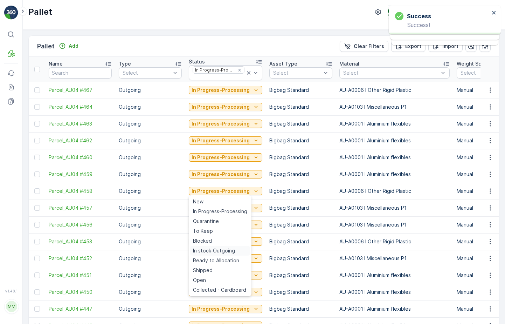
click at [218, 250] on span "In stock-Outgoing" at bounding box center [214, 250] width 42 height 7
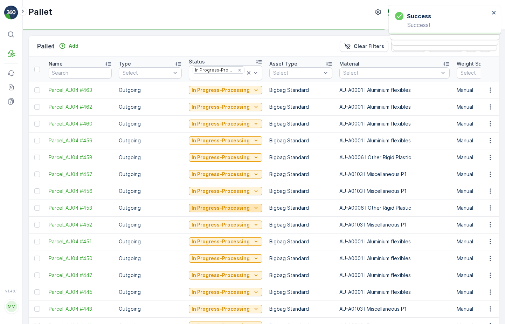
click at [239, 204] on button "In Progress-Processing" at bounding box center [226, 208] width 74 height 8
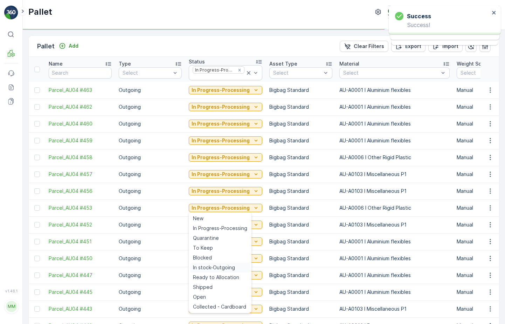
click at [218, 266] on span "In stock-Outgoing" at bounding box center [214, 267] width 42 height 7
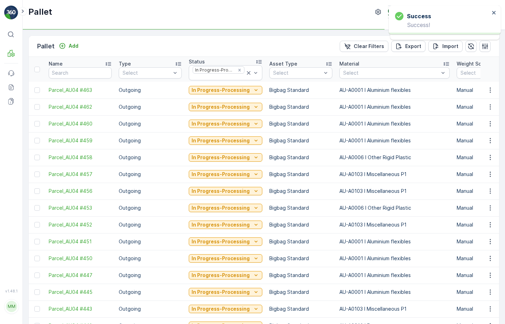
click at [234, 218] on td "In Progress-Processing" at bounding box center [225, 224] width 81 height 17
click at [234, 223] on p "In Progress-Processing" at bounding box center [221, 224] width 58 height 7
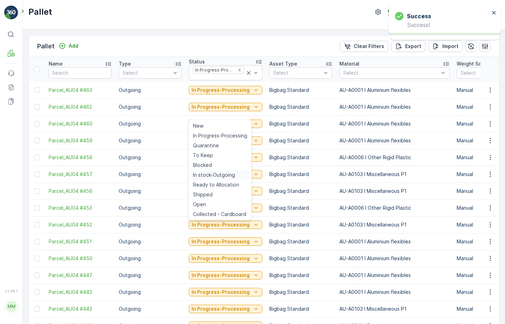
click at [231, 175] on span "In stock-Outgoing" at bounding box center [214, 174] width 42 height 7
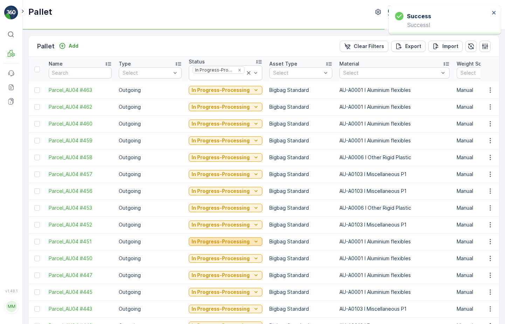
click at [224, 240] on p "In Progress-Processing" at bounding box center [221, 241] width 58 height 7
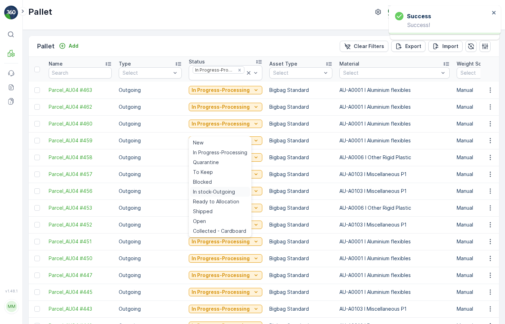
click at [228, 196] on div "In stock-Outgoing" at bounding box center [220, 192] width 60 height 10
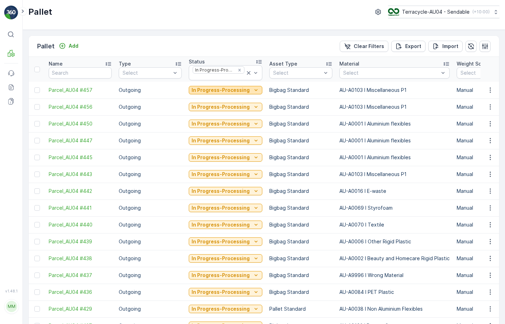
click at [241, 91] on p "In Progress-Processing" at bounding box center [221, 90] width 58 height 7
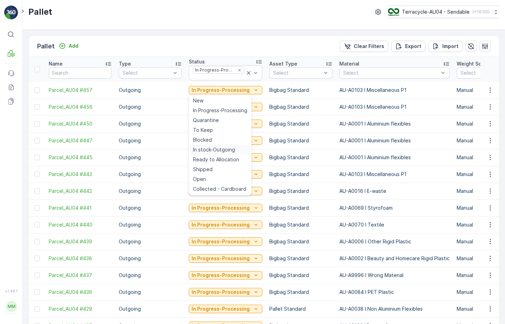
click at [227, 151] on span "In stock-Outgoing" at bounding box center [214, 149] width 42 height 7
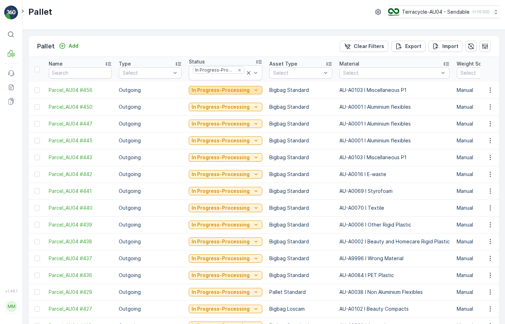
click at [236, 88] on p "In Progress-Processing" at bounding box center [221, 90] width 58 height 7
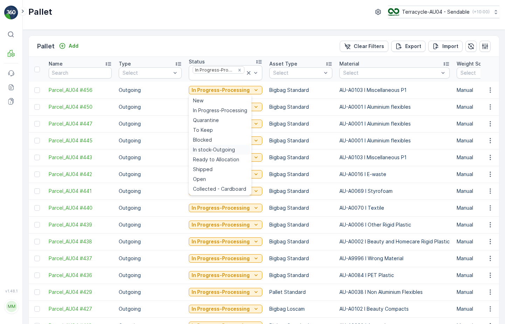
click at [230, 149] on span "In stock-Outgoing" at bounding box center [214, 149] width 42 height 7
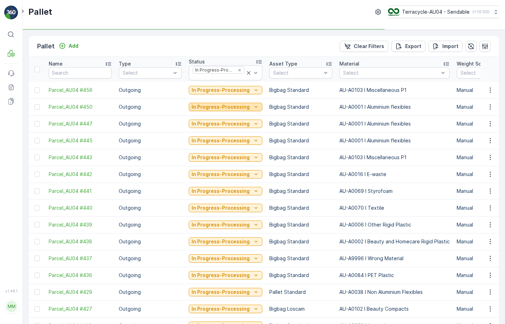
click at [236, 107] on p "In Progress-Processing" at bounding box center [221, 106] width 58 height 7
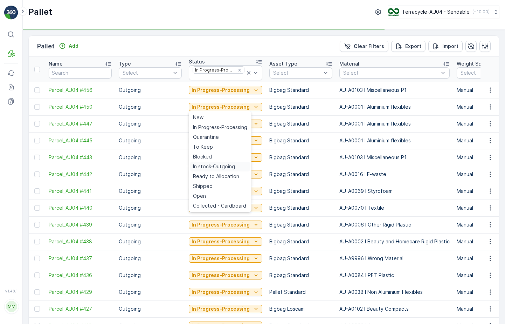
click at [223, 164] on span "In stock-Outgoing" at bounding box center [214, 166] width 42 height 7
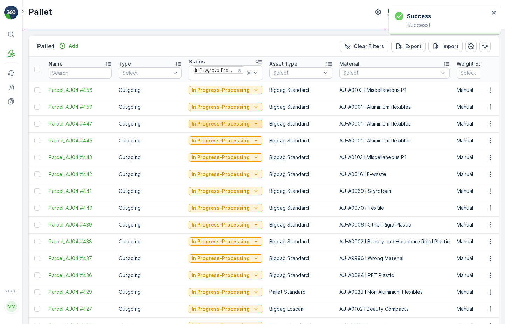
click at [232, 120] on p "In Progress-Processing" at bounding box center [221, 123] width 58 height 7
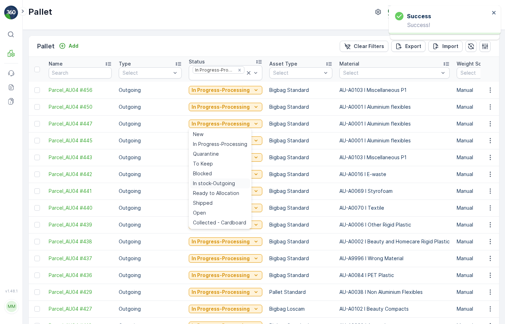
click at [221, 181] on span "In stock-Outgoing" at bounding box center [214, 183] width 42 height 7
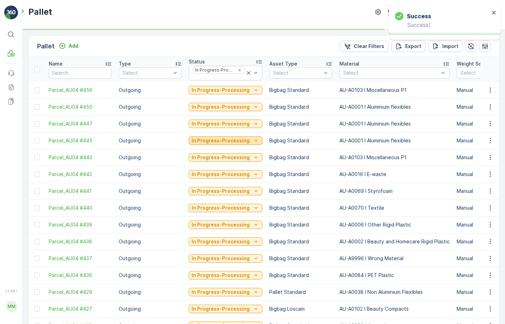
click at [235, 140] on p "In Progress-Processing" at bounding box center [221, 140] width 58 height 7
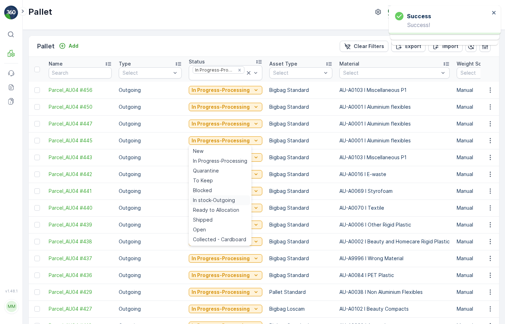
click at [216, 199] on span "In stock-Outgoing" at bounding box center [214, 200] width 42 height 7
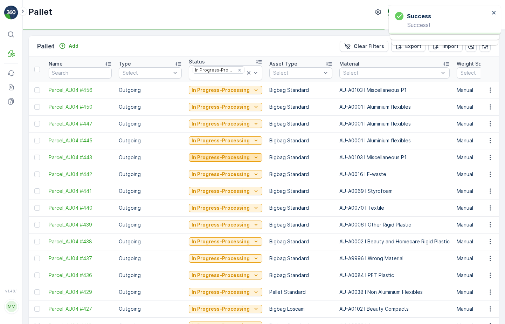
click at [229, 158] on p "In Progress-Processing" at bounding box center [221, 157] width 58 height 7
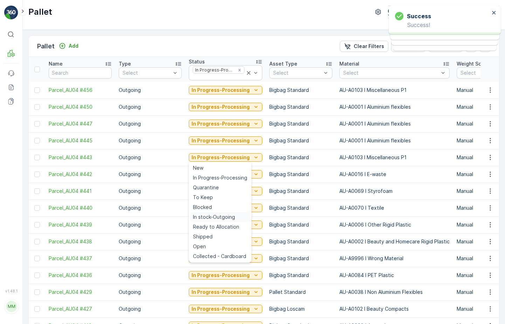
click at [214, 215] on span "In stock-Outgoing" at bounding box center [214, 216] width 42 height 7
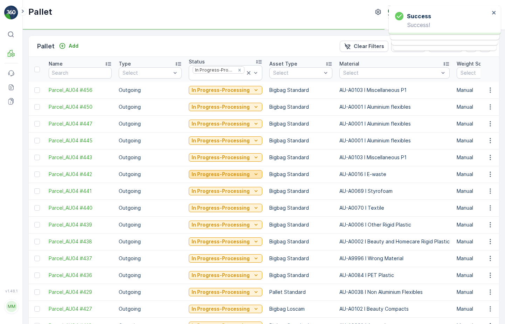
click at [230, 174] on p "In Progress-Processing" at bounding box center [221, 174] width 58 height 7
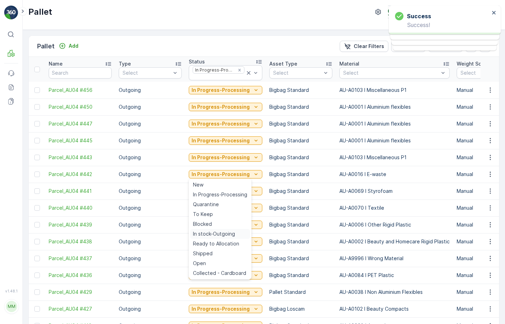
click at [216, 234] on span "In stock-Outgoing" at bounding box center [214, 233] width 42 height 7
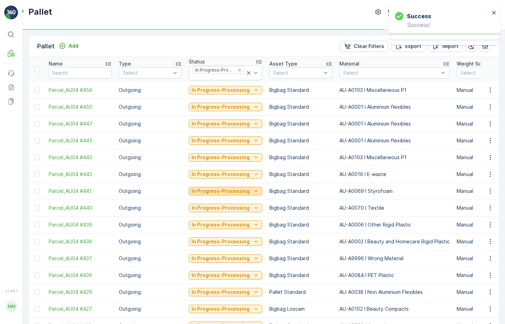
click at [232, 192] on p "In Progress-Processing" at bounding box center [221, 190] width 58 height 7
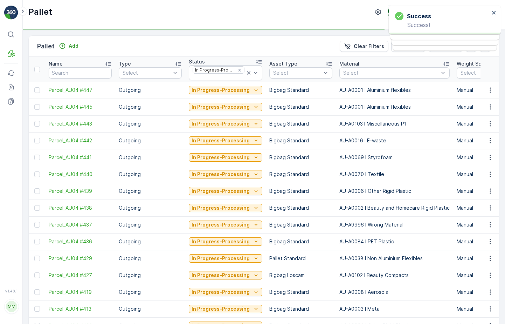
click at [217, 248] on td "In Progress-Processing" at bounding box center [225, 241] width 81 height 17
click at [229, 208] on p "In Progress-Processing" at bounding box center [221, 207] width 58 height 7
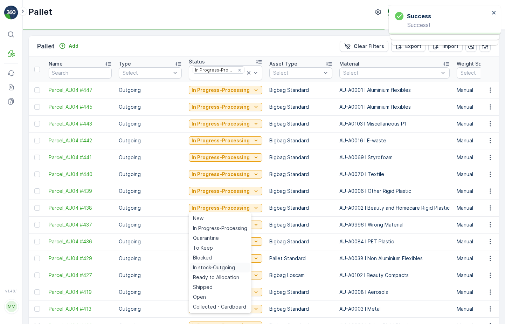
click at [217, 267] on span "In stock-Outgoing" at bounding box center [214, 267] width 42 height 7
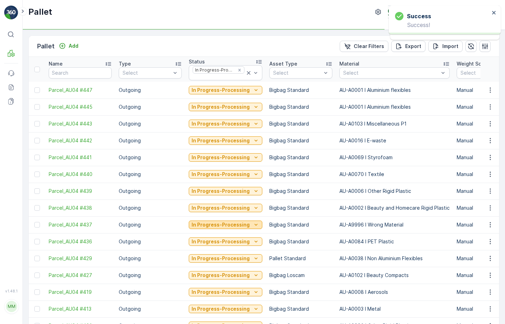
click at [234, 227] on p "In Progress-Processing" at bounding box center [221, 224] width 58 height 7
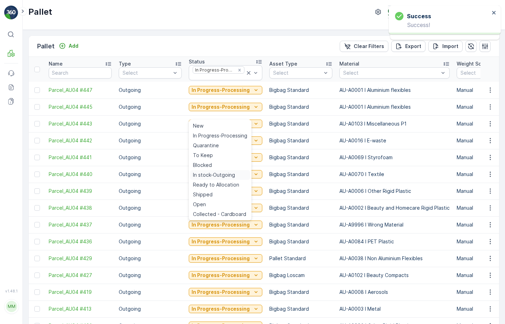
click at [221, 174] on span "In stock-Outgoing" at bounding box center [214, 174] width 42 height 7
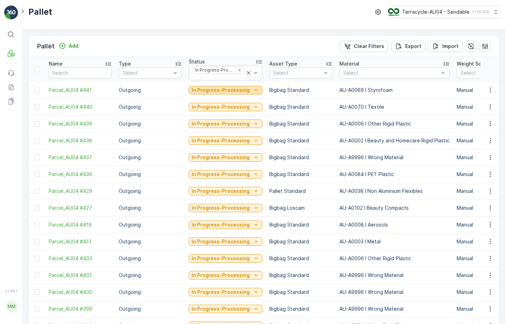
click at [255, 94] on div "In Progress-Processing" at bounding box center [226, 90] width 74 height 10
click at [255, 94] on button "In Progress-Processing" at bounding box center [226, 90] width 74 height 8
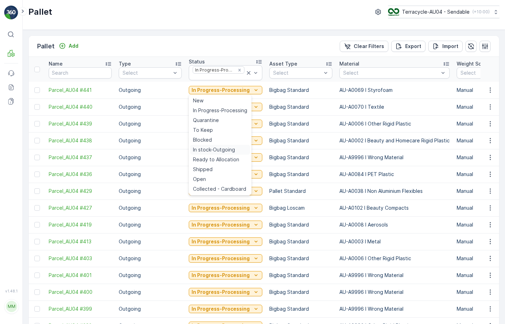
click at [231, 151] on span "In stock-Outgoing" at bounding box center [214, 149] width 42 height 7
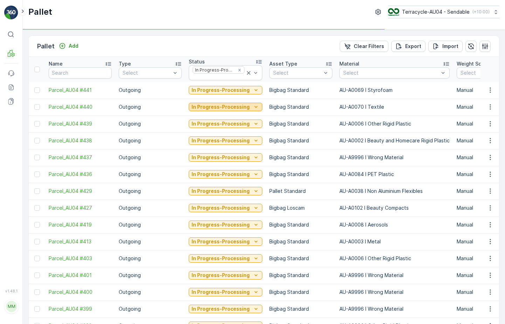
click at [253, 108] on icon "In Progress-Processing" at bounding box center [256, 106] width 7 height 7
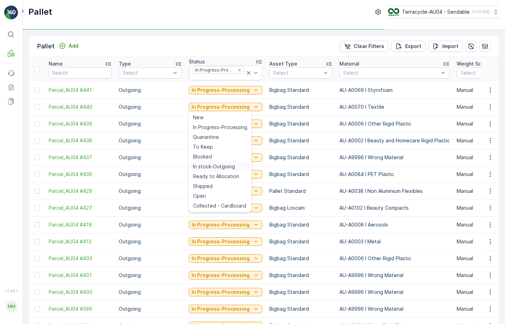
click at [236, 165] on div "In stock-Outgoing" at bounding box center [220, 167] width 60 height 10
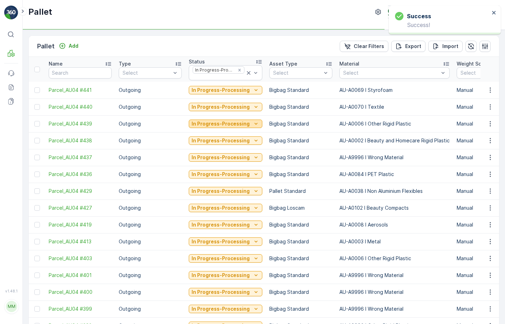
click at [253, 125] on icon "In Progress-Processing" at bounding box center [256, 123] width 7 height 7
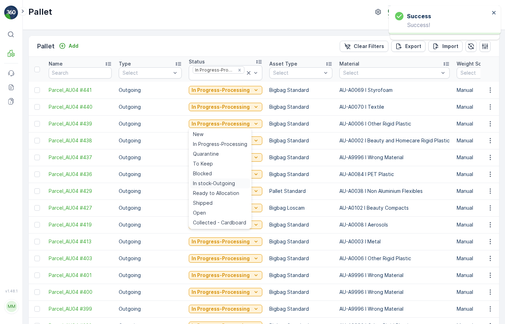
click at [228, 184] on span "In stock-Outgoing" at bounding box center [214, 183] width 42 height 7
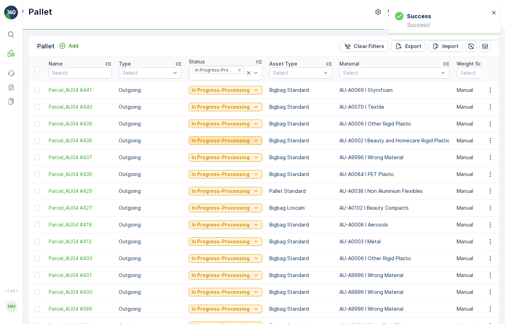
click at [253, 138] on icon "In Progress-Processing" at bounding box center [256, 140] width 7 height 7
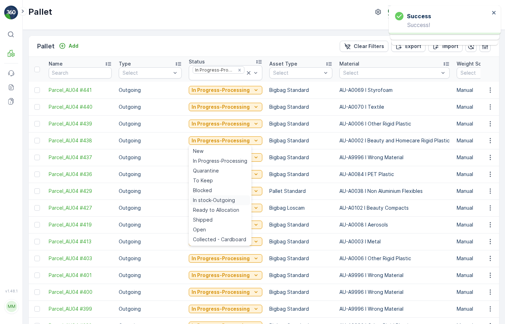
click at [222, 200] on span "In stock-Outgoing" at bounding box center [214, 200] width 42 height 7
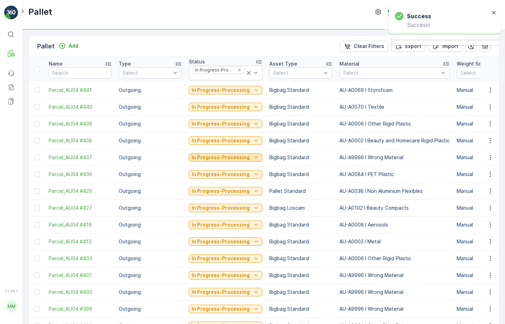
click at [246, 158] on p "In Progress-Processing" at bounding box center [221, 157] width 58 height 7
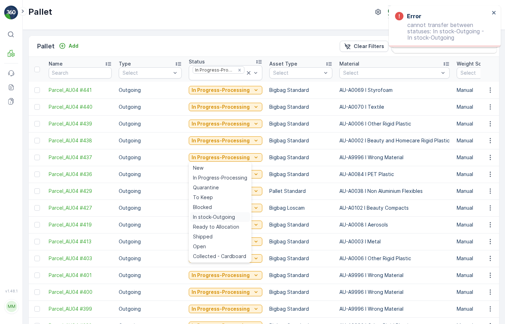
click at [222, 216] on span "In stock-Outgoing" at bounding box center [214, 216] width 42 height 7
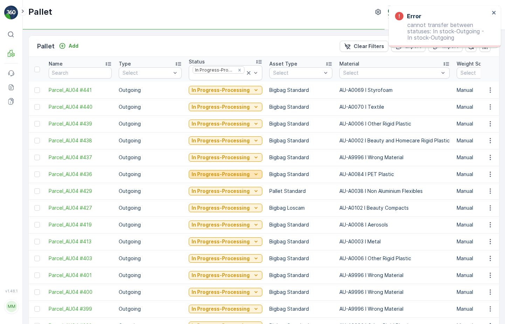
click at [248, 173] on div "In Progress-Processing" at bounding box center [226, 174] width 68 height 7
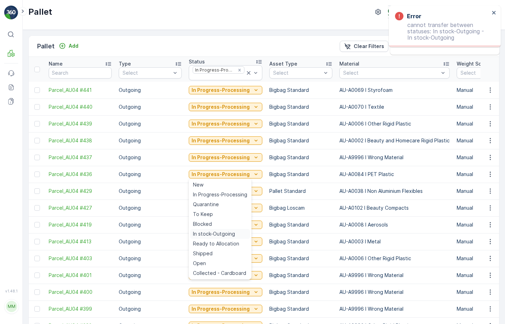
click at [222, 231] on span "In stock-Outgoing" at bounding box center [214, 233] width 42 height 7
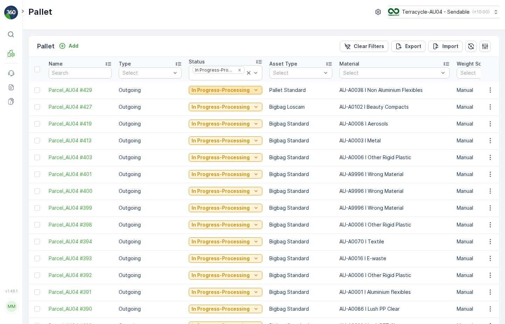
click at [219, 92] on p "In Progress-Processing" at bounding box center [221, 90] width 58 height 7
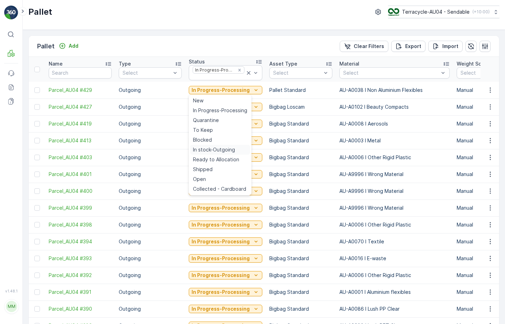
click at [218, 150] on span "In stock-Outgoing" at bounding box center [214, 149] width 42 height 7
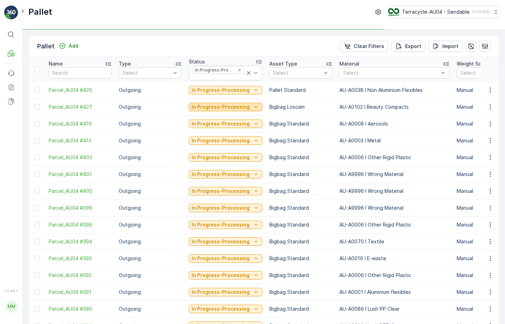
click at [232, 104] on p "In Progress-Processing" at bounding box center [221, 106] width 58 height 7
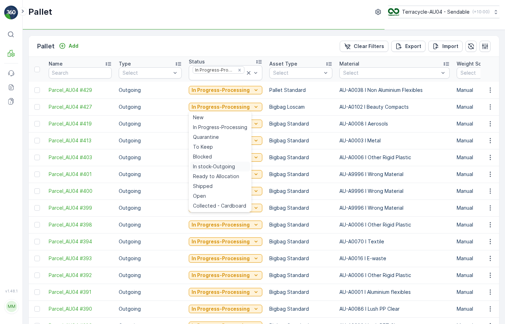
click at [221, 164] on span "In stock-Outgoing" at bounding box center [214, 166] width 42 height 7
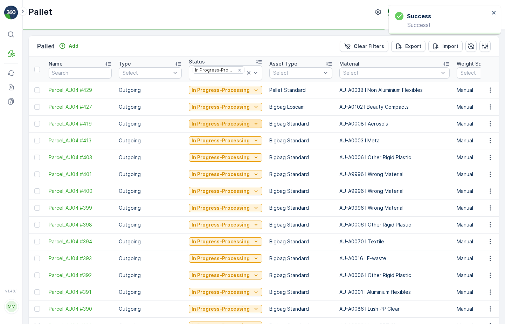
click at [235, 123] on p "In Progress-Processing" at bounding box center [221, 123] width 58 height 7
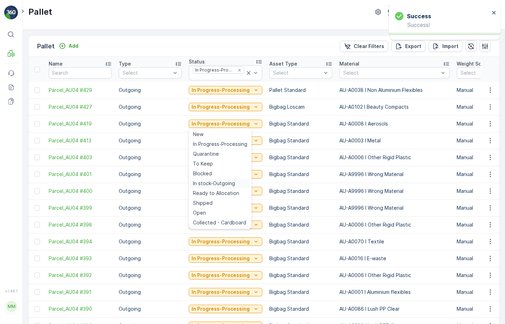
click at [225, 182] on span "In stock-Outgoing" at bounding box center [214, 183] width 42 height 7
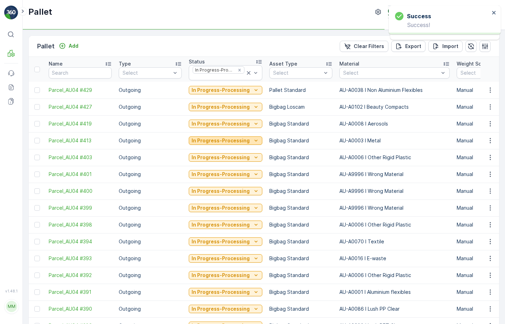
click at [238, 141] on p "In Progress-Processing" at bounding box center [221, 140] width 58 height 7
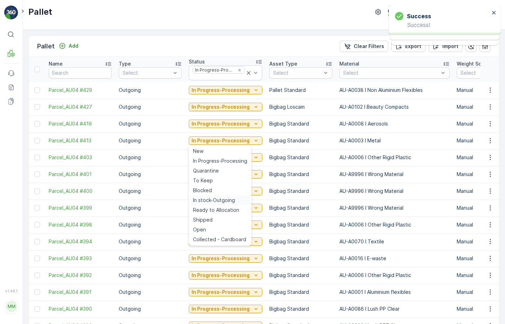
click at [222, 199] on span "In stock-Outgoing" at bounding box center [214, 200] width 42 height 7
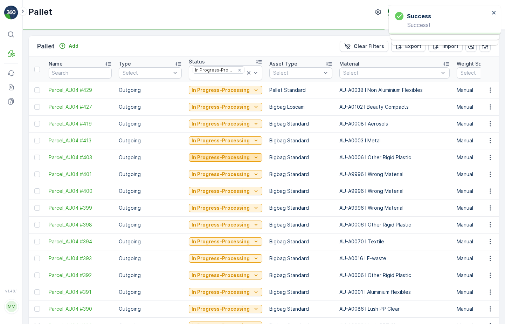
click at [237, 158] on p "In Progress-Processing" at bounding box center [221, 157] width 58 height 7
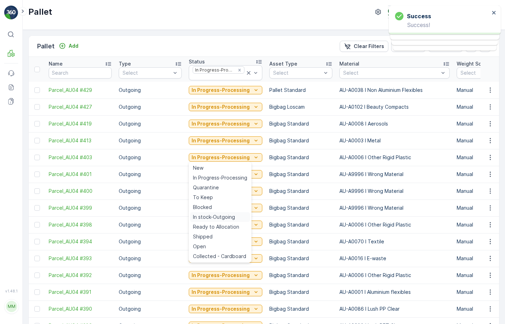
click at [221, 216] on span "In stock-Outgoing" at bounding box center [214, 216] width 42 height 7
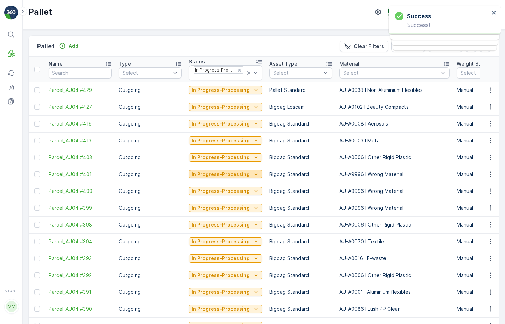
click at [237, 173] on p "In Progress-Processing" at bounding box center [221, 174] width 58 height 7
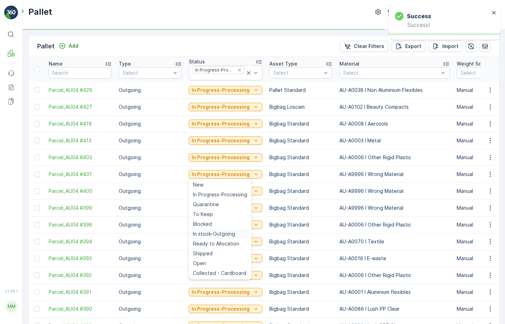
click at [220, 233] on span "In stock-Outgoing" at bounding box center [214, 233] width 42 height 7
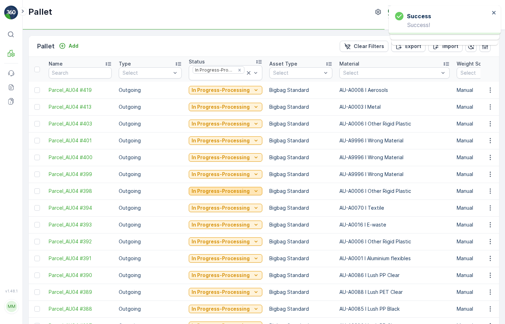
click at [238, 191] on p "In Progress-Processing" at bounding box center [221, 190] width 58 height 7
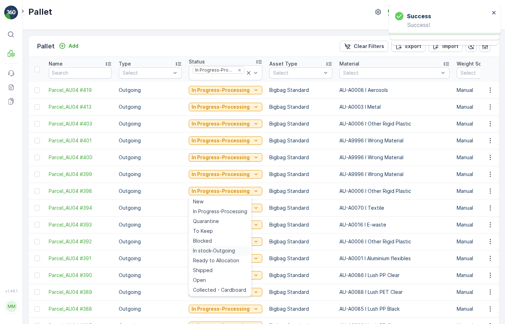
click at [214, 248] on span "In stock-Outgoing" at bounding box center [214, 250] width 42 height 7
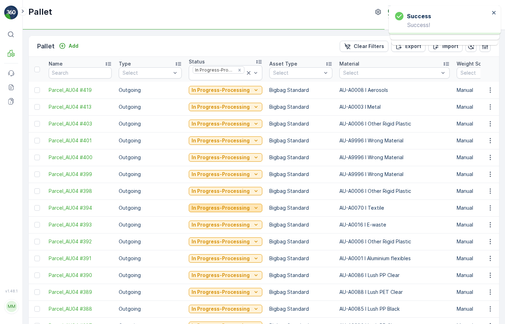
click at [228, 210] on p "In Progress-Processing" at bounding box center [221, 207] width 58 height 7
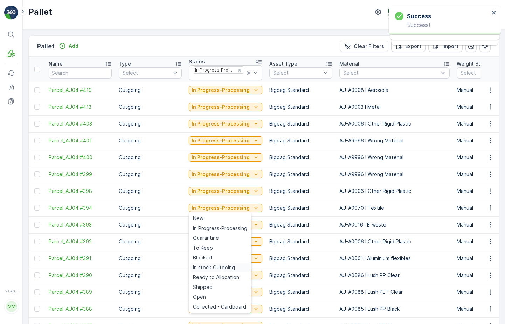
click at [214, 267] on span "In stock-Outgoing" at bounding box center [214, 267] width 42 height 7
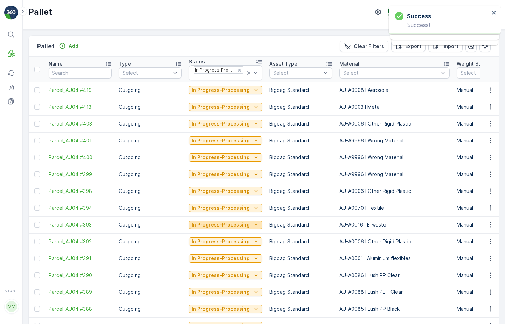
click at [237, 223] on p "In Progress-Processing" at bounding box center [221, 224] width 58 height 7
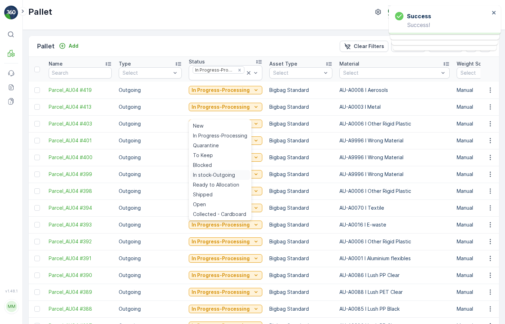
click at [232, 176] on span "In stock-Outgoing" at bounding box center [214, 174] width 42 height 7
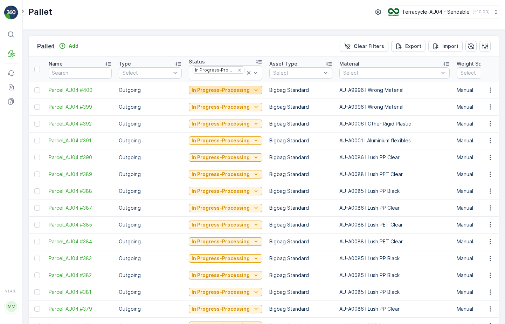
click at [238, 89] on p "In Progress-Processing" at bounding box center [221, 90] width 58 height 7
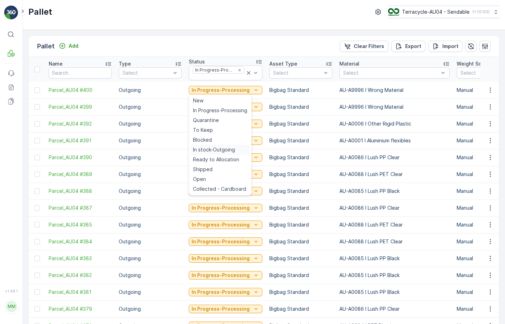
click at [225, 149] on span "In stock-Outgoing" at bounding box center [214, 149] width 42 height 7
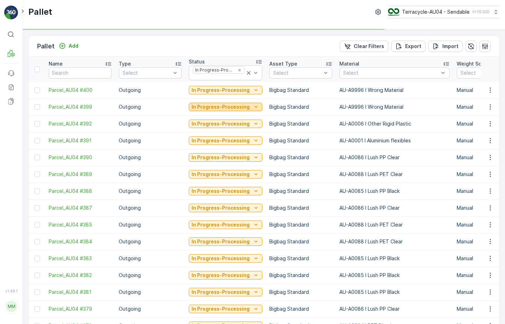
click at [239, 104] on p "In Progress-Processing" at bounding box center [221, 106] width 58 height 7
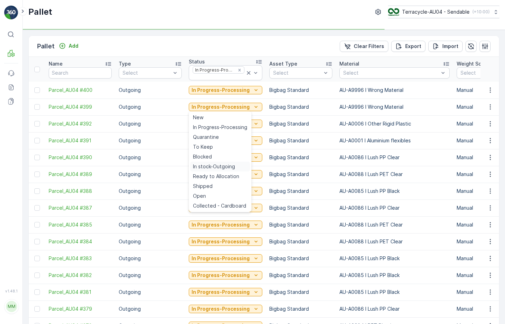
click at [220, 164] on span "In stock-Outgoing" at bounding box center [214, 166] width 42 height 7
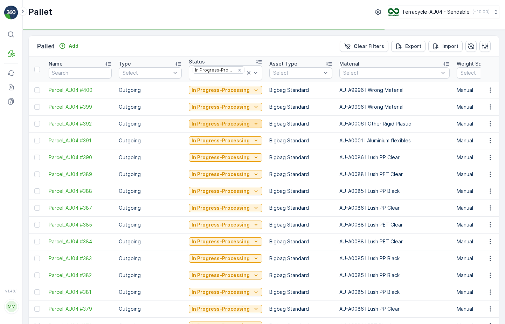
click at [236, 127] on button "In Progress-Processing" at bounding box center [226, 124] width 74 height 8
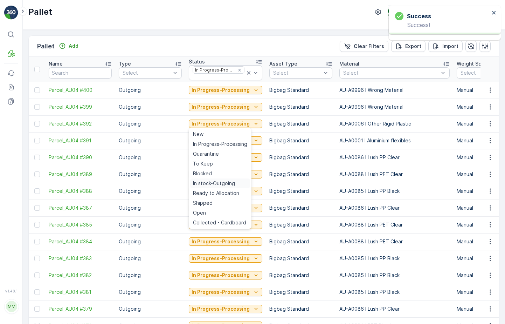
click at [215, 185] on span "In stock-Outgoing" at bounding box center [214, 183] width 42 height 7
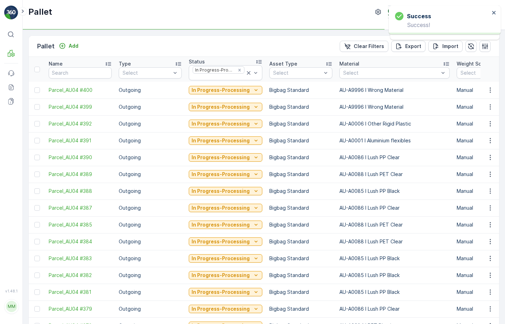
click at [233, 146] on td "In Progress-Processing" at bounding box center [225, 140] width 81 height 17
click at [235, 140] on p "In Progress-Processing" at bounding box center [221, 140] width 58 height 7
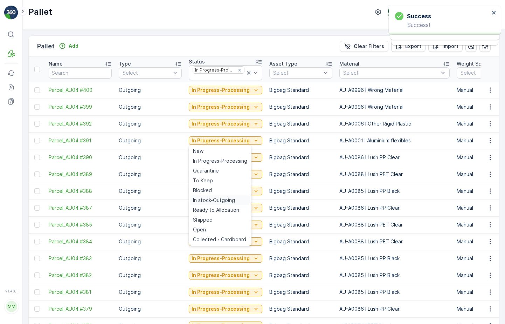
click at [219, 200] on span "In stock-Outgoing" at bounding box center [214, 200] width 42 height 7
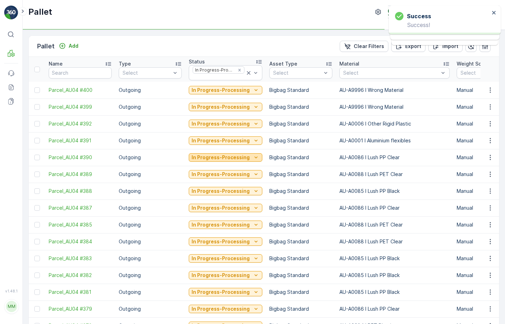
click at [237, 154] on p "In Progress-Processing" at bounding box center [221, 157] width 58 height 7
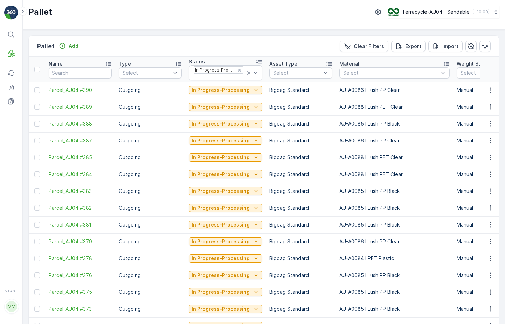
click at [234, 89] on p "In Progress-Processing" at bounding box center [221, 90] width 58 height 7
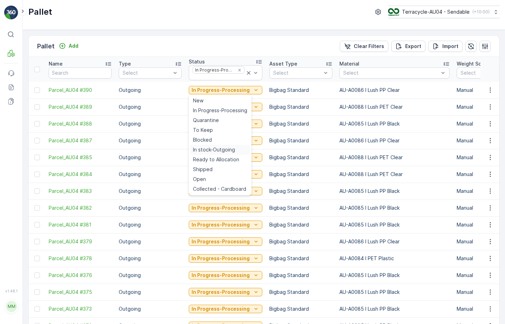
click at [226, 149] on span "In stock-Outgoing" at bounding box center [214, 149] width 42 height 7
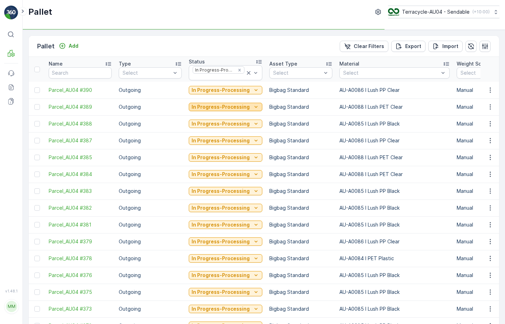
click at [241, 111] on button "In Progress-Processing" at bounding box center [226, 107] width 74 height 8
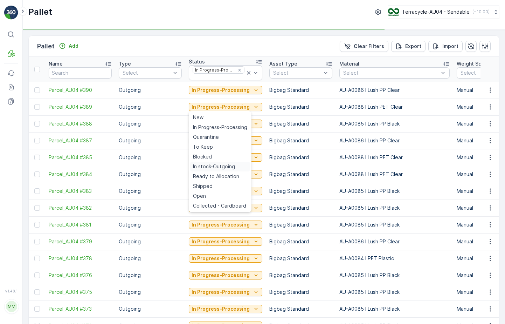
click at [227, 166] on span "In stock-Outgoing" at bounding box center [214, 166] width 42 height 7
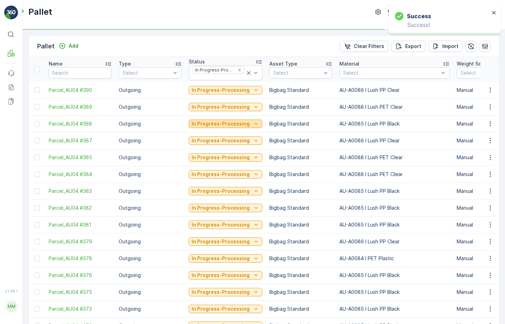
click at [236, 122] on p "In Progress-Processing" at bounding box center [221, 123] width 58 height 7
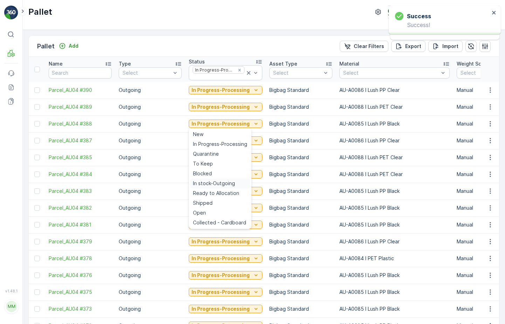
click at [217, 181] on span "In stock-Outgoing" at bounding box center [214, 183] width 42 height 7
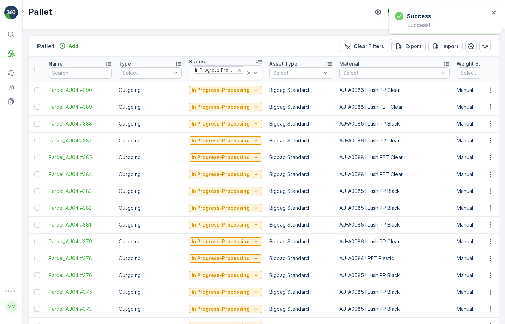
click at [231, 135] on td "In Progress-Processing" at bounding box center [225, 140] width 81 height 17
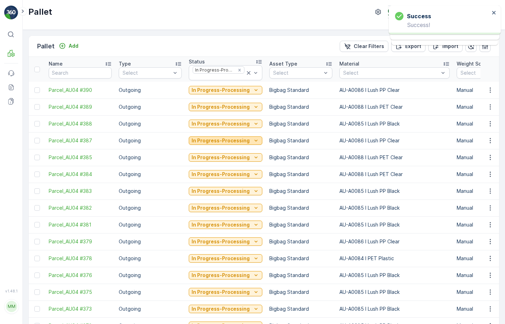
click at [230, 139] on p "In Progress-Processing" at bounding box center [221, 140] width 58 height 7
click at [221, 202] on td "In Progress-Processing" at bounding box center [225, 207] width 81 height 17
click at [222, 87] on p "In Progress-Processing" at bounding box center [221, 90] width 58 height 7
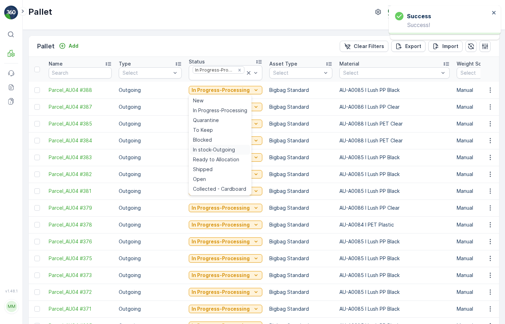
click at [211, 150] on span "In stock-Outgoing" at bounding box center [214, 149] width 42 height 7
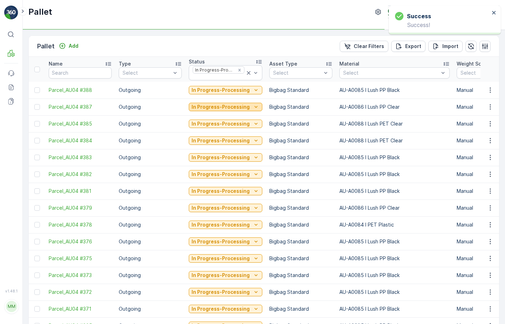
click at [223, 107] on p "In Progress-Processing" at bounding box center [221, 106] width 58 height 7
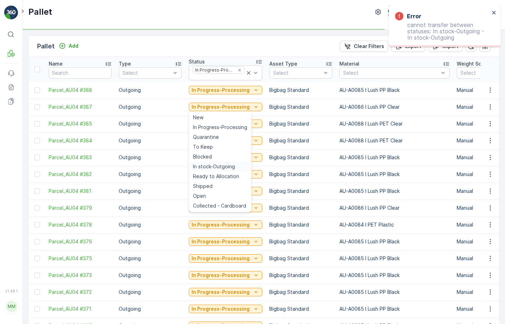
click at [210, 168] on span "In stock-Outgoing" at bounding box center [214, 166] width 42 height 7
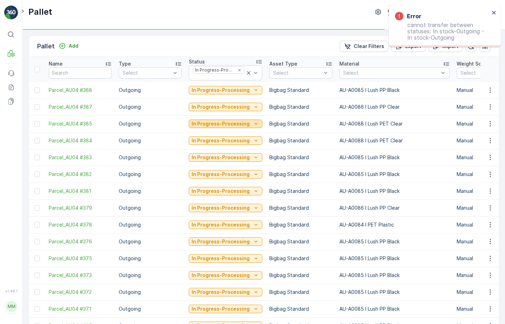
click at [222, 123] on p "In Progress-Processing" at bounding box center [221, 123] width 58 height 7
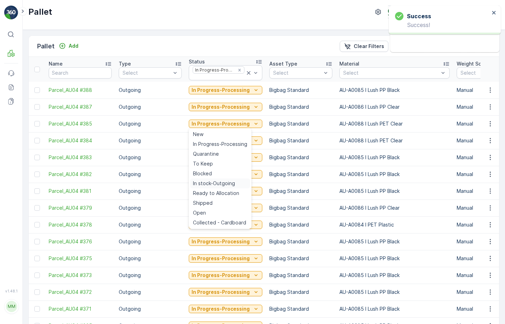
click at [207, 181] on span "In stock-Outgoing" at bounding box center [214, 183] width 42 height 7
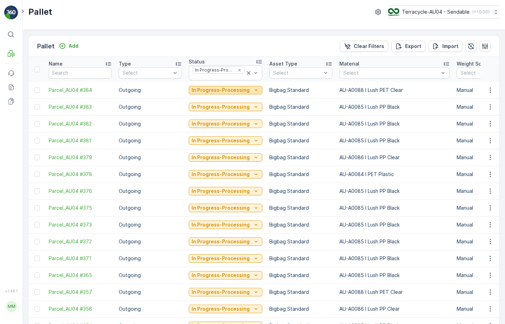
click at [235, 93] on p "In Progress-Processing" at bounding box center [221, 90] width 58 height 7
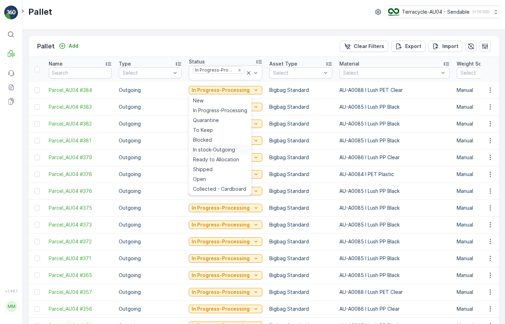
click at [221, 150] on span "In stock-Outgoing" at bounding box center [214, 149] width 42 height 7
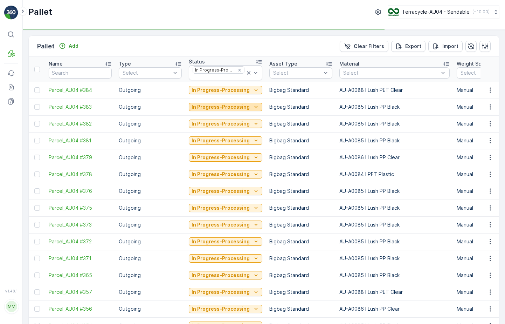
click at [233, 107] on p "In Progress-Processing" at bounding box center [221, 106] width 58 height 7
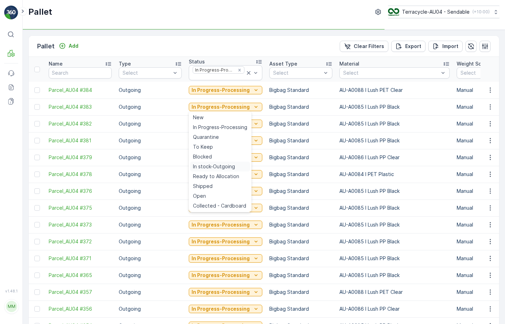
click at [218, 166] on span "In stock-Outgoing" at bounding box center [214, 166] width 42 height 7
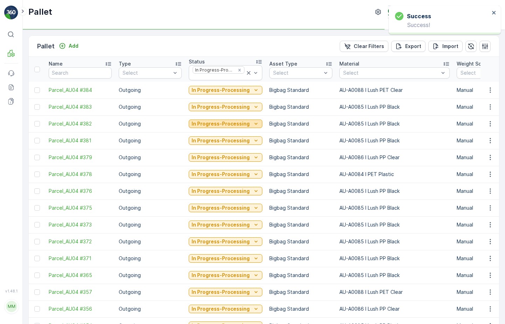
click at [232, 128] on button "In Progress-Processing" at bounding box center [226, 124] width 74 height 8
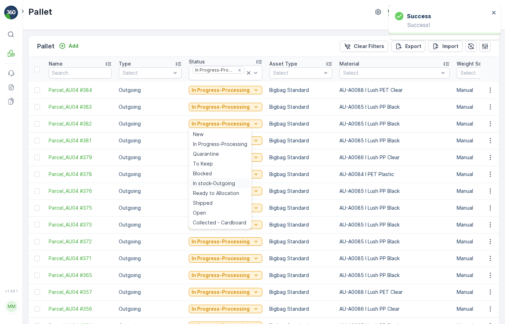
click at [219, 183] on span "In stock-Outgoing" at bounding box center [214, 183] width 42 height 7
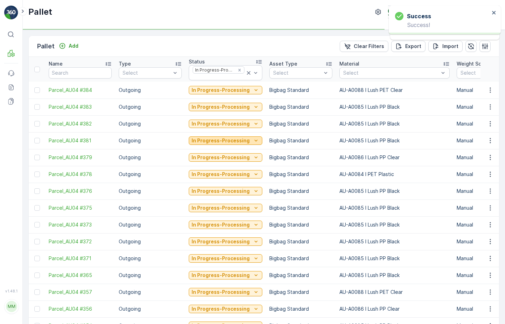
click at [235, 142] on p "In Progress-Processing" at bounding box center [221, 140] width 58 height 7
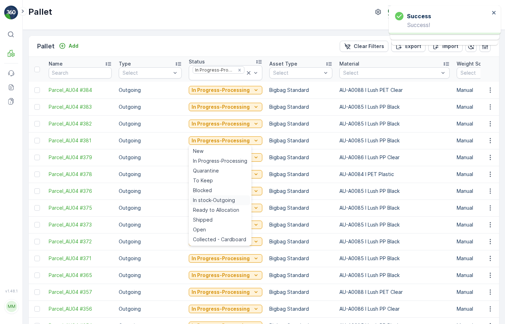
click at [216, 203] on span "In stock-Outgoing" at bounding box center [214, 200] width 42 height 7
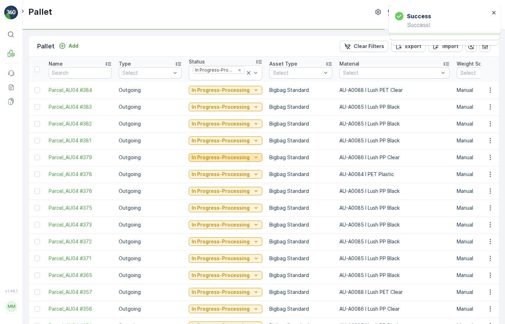
click at [233, 156] on p "In Progress-Processing" at bounding box center [221, 157] width 58 height 7
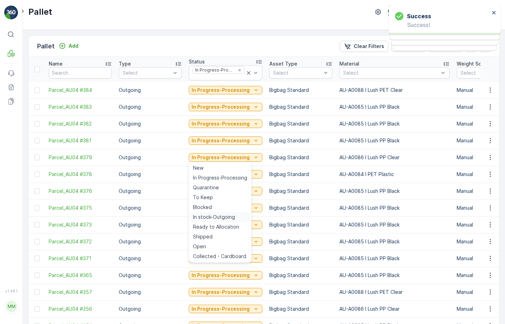
click at [212, 217] on span "In stock-Outgoing" at bounding box center [214, 216] width 42 height 7
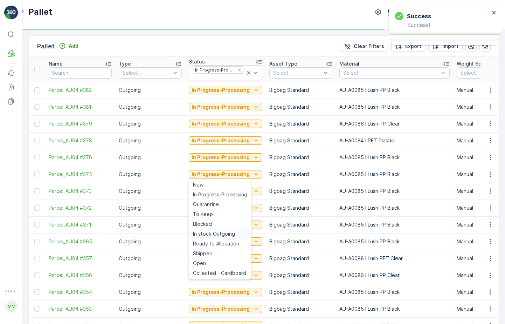
click at [212, 232] on span "In stock-Outgoing" at bounding box center [214, 233] width 42 height 7
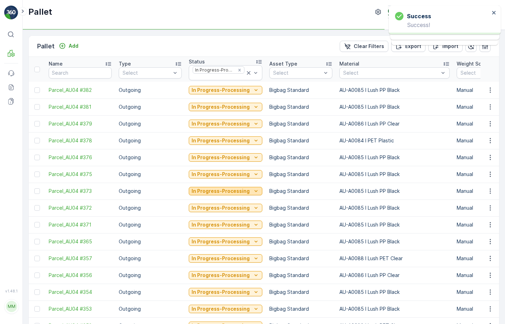
click at [229, 191] on p "In Progress-Processing" at bounding box center [221, 190] width 58 height 7
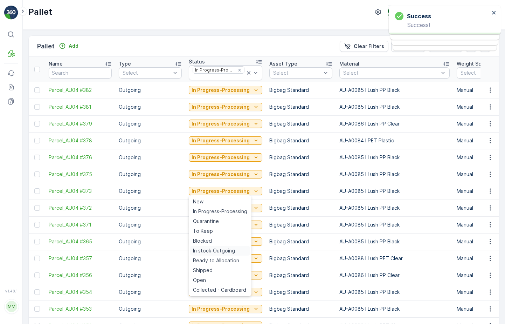
click at [210, 250] on span "In stock-Outgoing" at bounding box center [214, 250] width 42 height 7
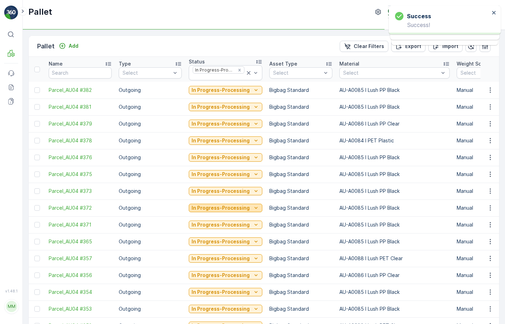
click at [229, 205] on p "In Progress-Processing" at bounding box center [221, 207] width 58 height 7
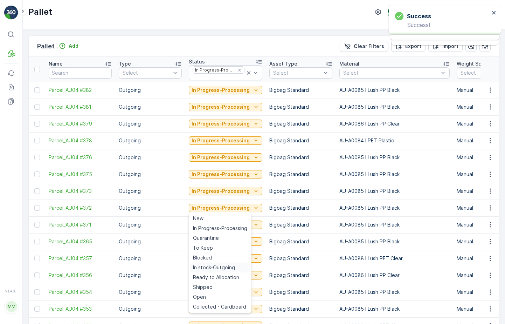
click at [213, 265] on span "In stock-Outgoing" at bounding box center [214, 267] width 42 height 7
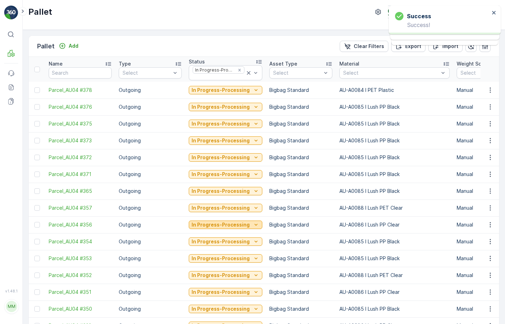
click at [232, 223] on p "In Progress-Processing" at bounding box center [221, 224] width 58 height 7
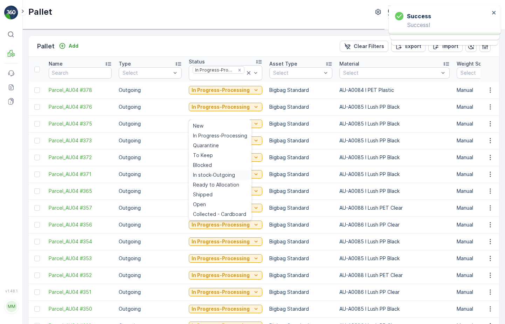
click at [230, 174] on span "In stock-Outgoing" at bounding box center [214, 174] width 42 height 7
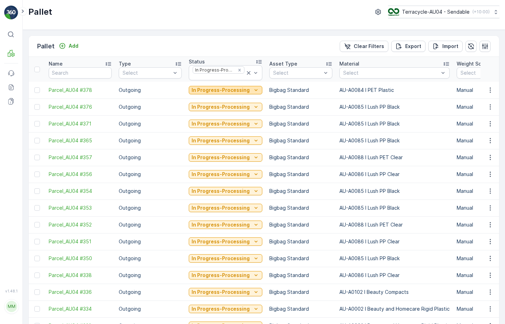
click at [244, 93] on p "In Progress-Processing" at bounding box center [221, 90] width 58 height 7
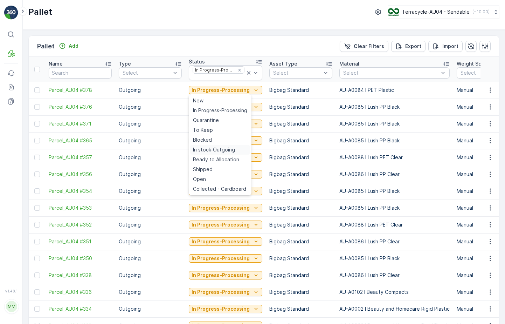
click at [234, 148] on span "In stock-Outgoing" at bounding box center [214, 149] width 42 height 7
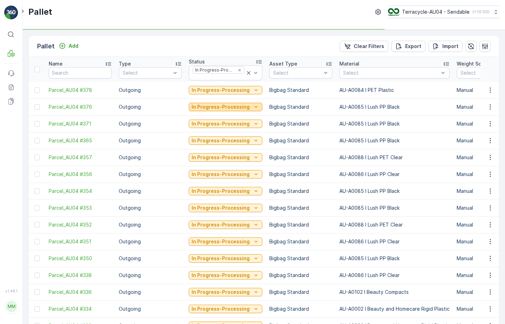
click at [247, 108] on p "In Progress-Processing" at bounding box center [221, 106] width 58 height 7
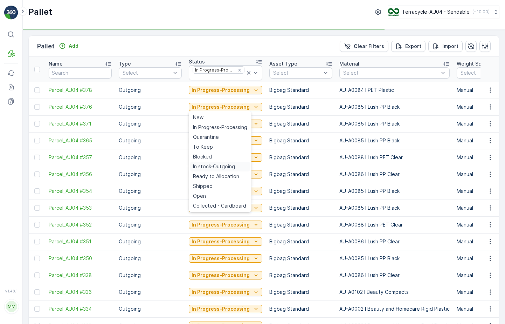
click at [234, 164] on span "In stock-Outgoing" at bounding box center [214, 166] width 42 height 7
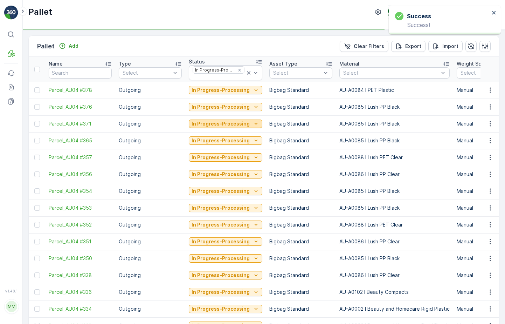
click at [243, 127] on p "In Progress-Processing" at bounding box center [221, 123] width 58 height 7
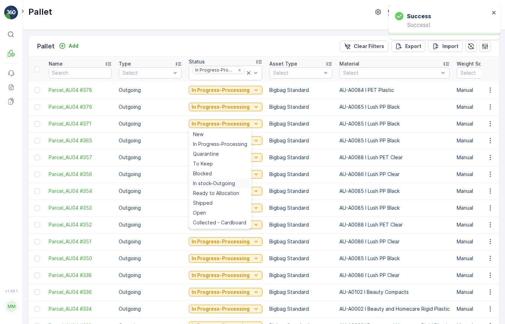
click at [227, 185] on span "In stock-Outgoing" at bounding box center [214, 183] width 42 height 7
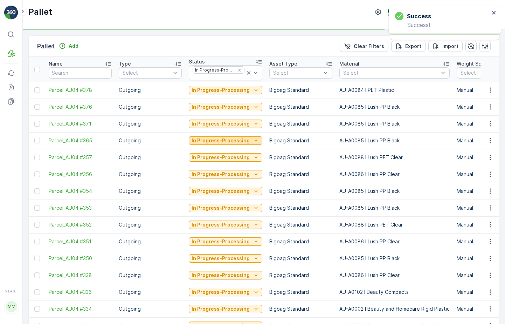
click at [239, 142] on p "In Progress-Processing" at bounding box center [221, 140] width 58 height 7
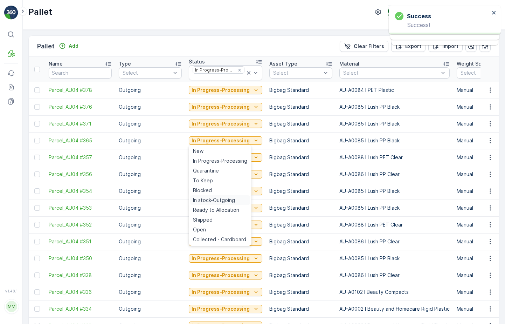
click at [226, 199] on span "In stock-Outgoing" at bounding box center [214, 200] width 42 height 7
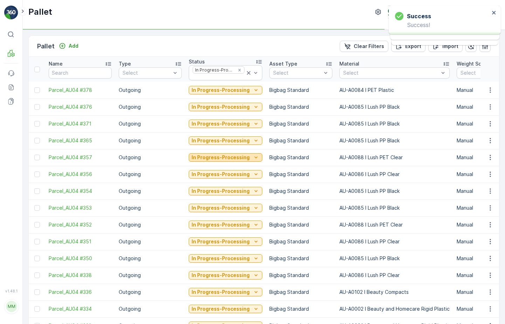
click at [241, 158] on p "In Progress-Processing" at bounding box center [221, 157] width 58 height 7
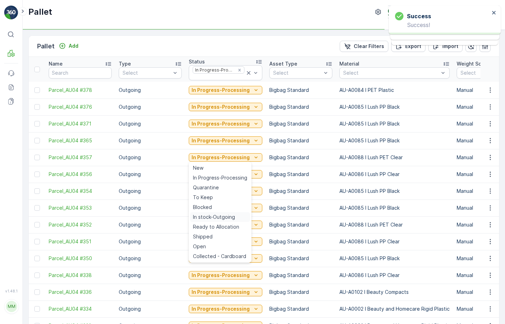
click at [227, 216] on span "In stock-Outgoing" at bounding box center [214, 216] width 42 height 7
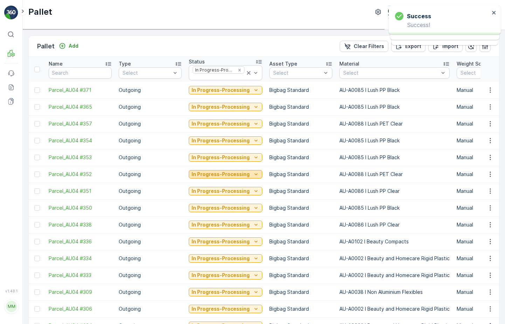
click at [249, 171] on div "In Progress-Processing" at bounding box center [226, 174] width 68 height 7
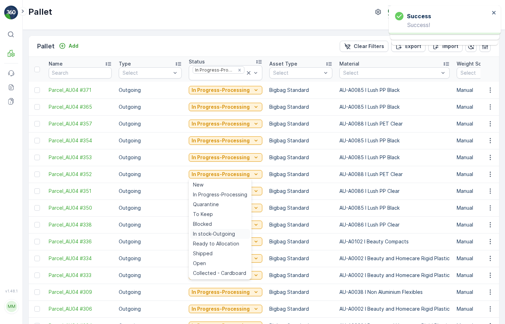
click at [225, 232] on span "In stock-Outgoing" at bounding box center [214, 233] width 42 height 7
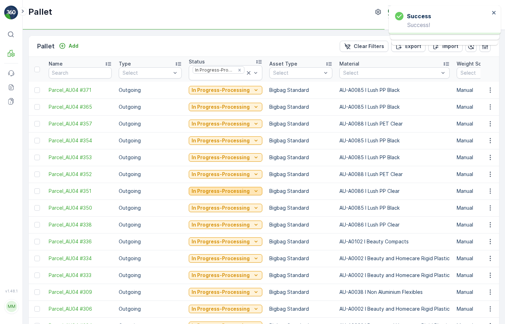
click at [244, 192] on p "In Progress-Processing" at bounding box center [221, 190] width 58 height 7
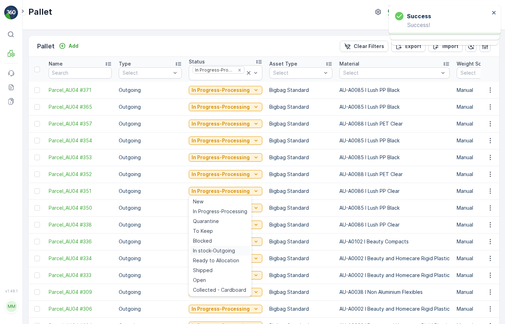
click at [224, 250] on span "In stock-Outgoing" at bounding box center [214, 250] width 42 height 7
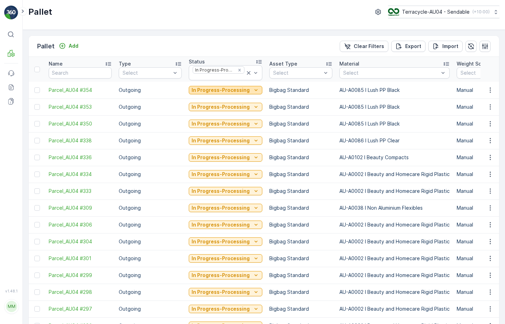
click at [246, 87] on p "In Progress-Processing" at bounding box center [221, 90] width 58 height 7
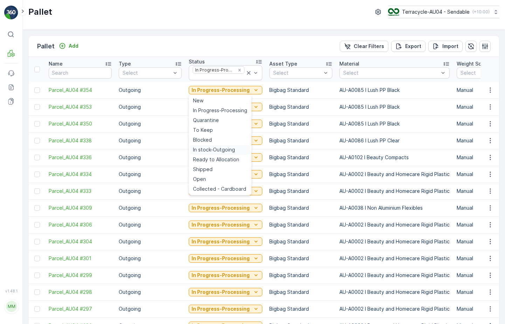
click at [225, 147] on span "In stock-Outgoing" at bounding box center [214, 149] width 42 height 7
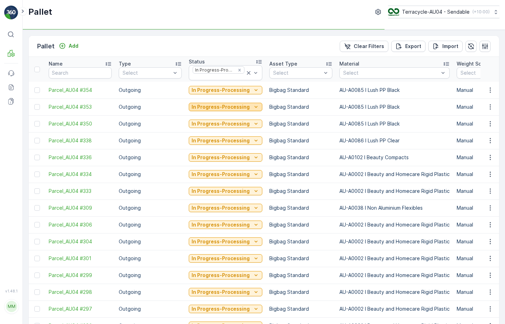
click at [237, 109] on p "In Progress-Processing" at bounding box center [221, 106] width 58 height 7
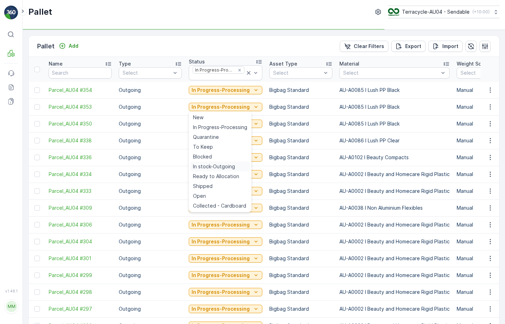
click at [225, 165] on span "In stock-Outgoing" at bounding box center [214, 166] width 42 height 7
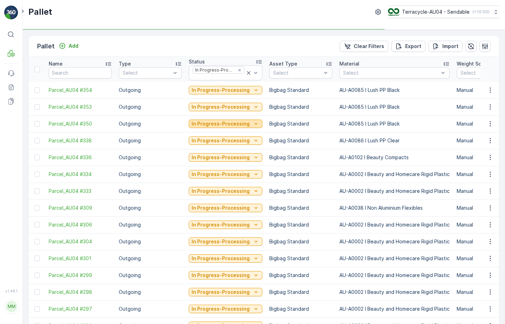
click at [240, 126] on p "In Progress-Processing" at bounding box center [221, 123] width 58 height 7
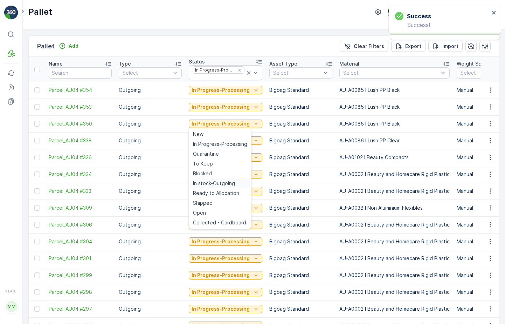
click at [224, 185] on span "In stock-Outgoing" at bounding box center [214, 183] width 42 height 7
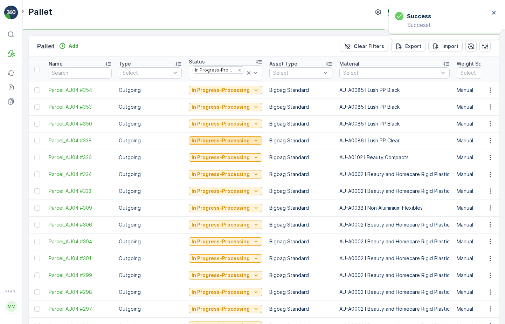
click at [242, 137] on p "In Progress-Processing" at bounding box center [221, 140] width 58 height 7
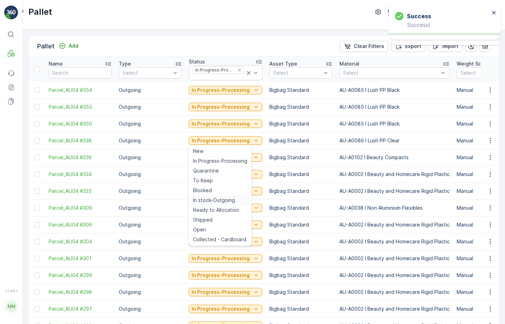
click at [218, 200] on span "In stock-Outgoing" at bounding box center [214, 200] width 42 height 7
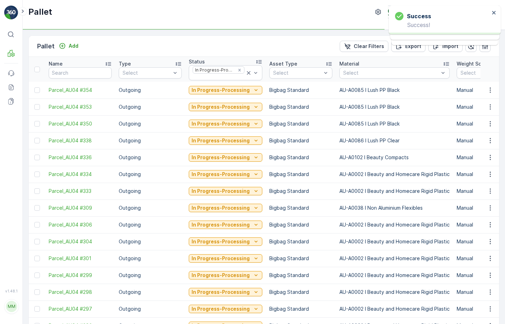
click at [240, 151] on td "In Progress-Processing" at bounding box center [225, 157] width 81 height 17
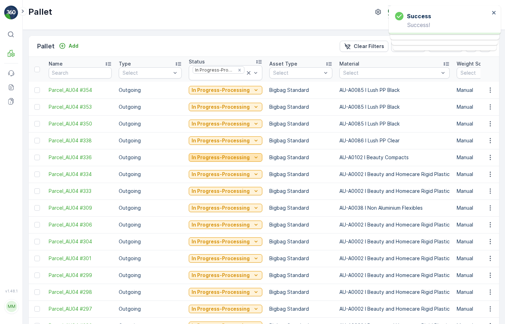
click at [237, 156] on p "In Progress-Processing" at bounding box center [221, 157] width 58 height 7
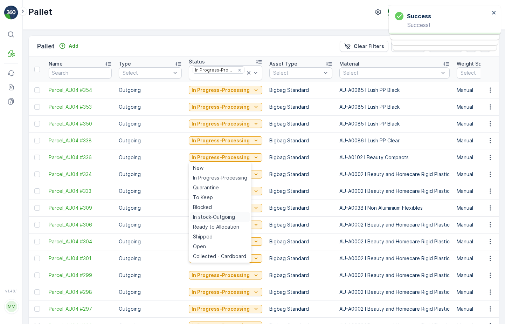
click at [221, 214] on span "In stock-Outgoing" at bounding box center [214, 216] width 42 height 7
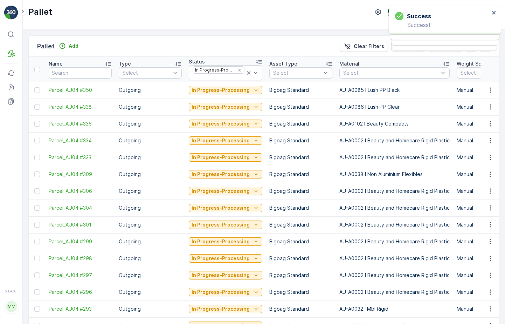
click at [235, 182] on td "In Progress-Processing" at bounding box center [225, 174] width 81 height 17
click at [235, 180] on td "In Progress-Processing" at bounding box center [225, 174] width 81 height 17
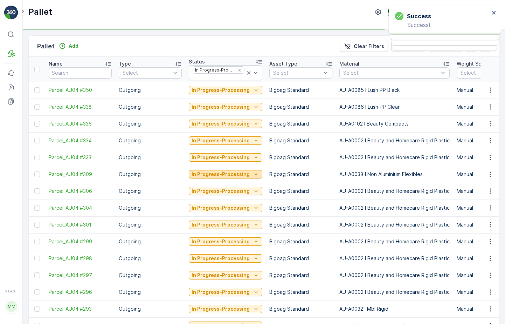
click at [238, 174] on p "In Progress-Processing" at bounding box center [221, 174] width 58 height 7
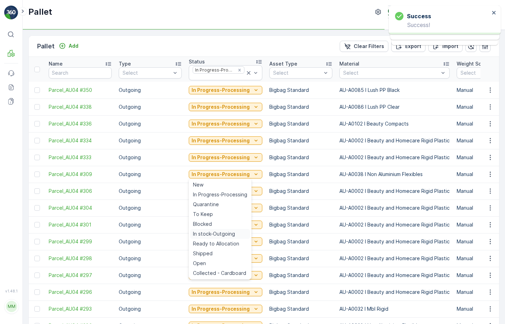
click at [221, 231] on span "In stock-Outgoing" at bounding box center [214, 233] width 42 height 7
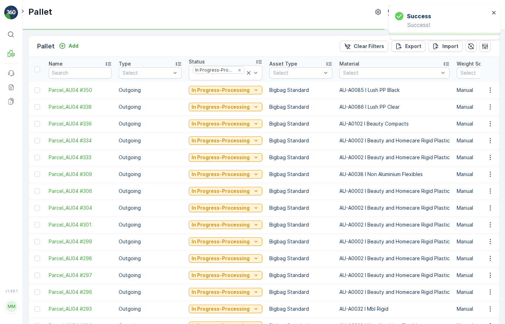
click at [240, 196] on td "In Progress-Processing" at bounding box center [225, 191] width 81 height 17
click at [243, 191] on p "In Progress-Processing" at bounding box center [221, 190] width 58 height 7
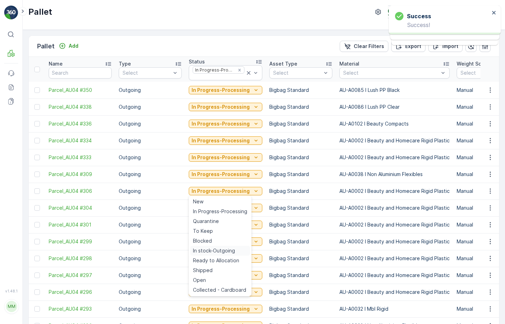
click at [221, 252] on span "In stock-Outgoing" at bounding box center [214, 250] width 42 height 7
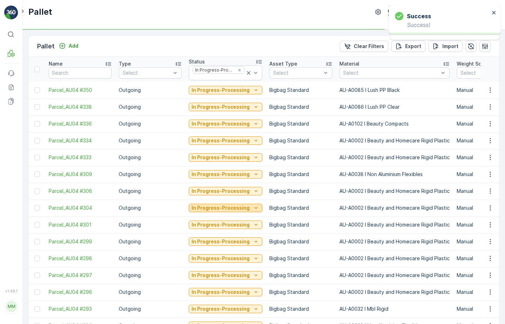
click at [243, 210] on p "In Progress-Processing" at bounding box center [221, 207] width 58 height 7
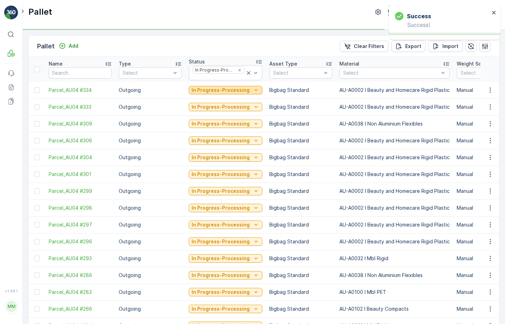
click at [248, 88] on div "In Progress-Processing" at bounding box center [226, 90] width 68 height 7
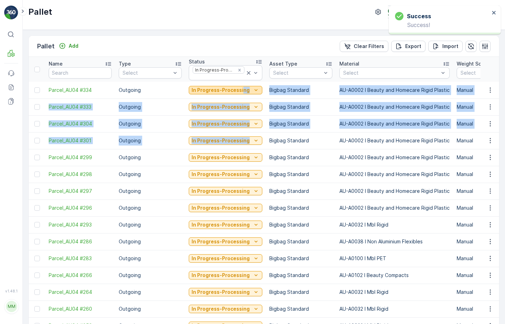
drag, startPoint x: 234, startPoint y: 148, endPoint x: 242, endPoint y: 90, distance: 58.0
click at [242, 90] on p "In Progress-Processing" at bounding box center [221, 90] width 58 height 7
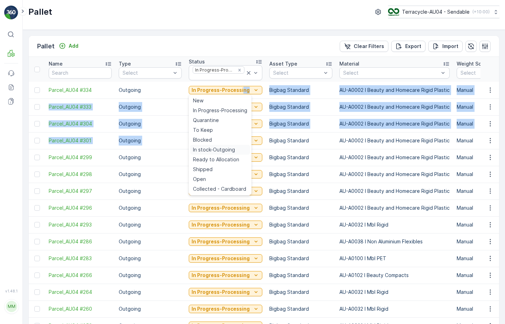
click at [229, 149] on span "In stock-Outgoing" at bounding box center [214, 149] width 42 height 7
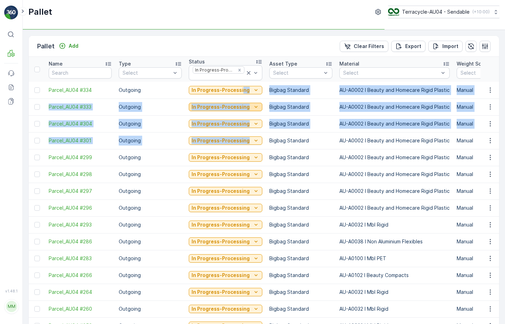
click at [242, 110] on p "In Progress-Processing" at bounding box center [221, 106] width 58 height 7
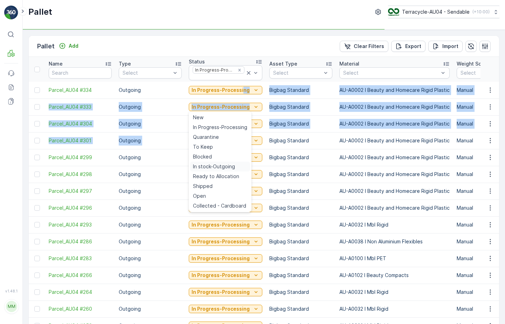
click at [224, 167] on span "In stock-Outgoing" at bounding box center [214, 166] width 42 height 7
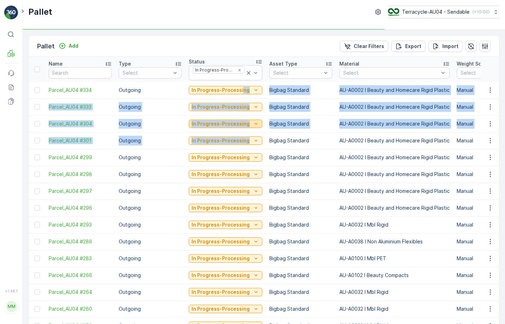
click at [244, 122] on p "In Progress-Processing" at bounding box center [221, 123] width 58 height 7
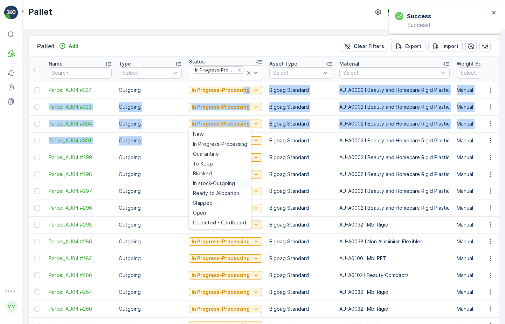
click at [224, 185] on span "In stock-Outgoing" at bounding box center [214, 183] width 42 height 7
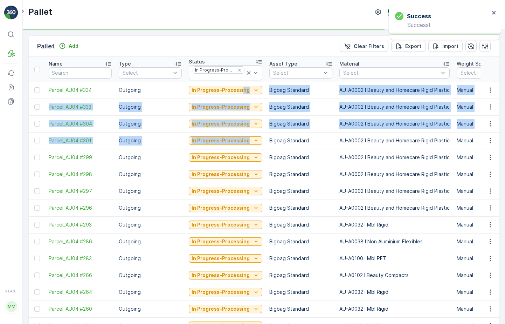
click at [248, 135] on td "In Progress-Processing" at bounding box center [225, 140] width 81 height 17
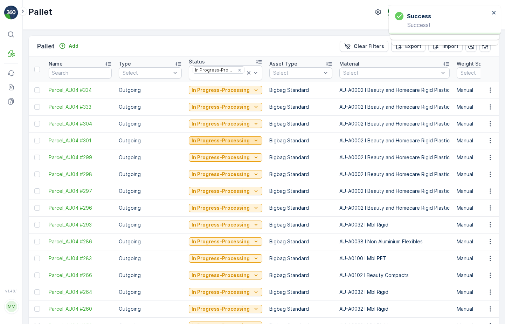
click at [247, 143] on div "In Progress-Processing" at bounding box center [226, 140] width 68 height 7
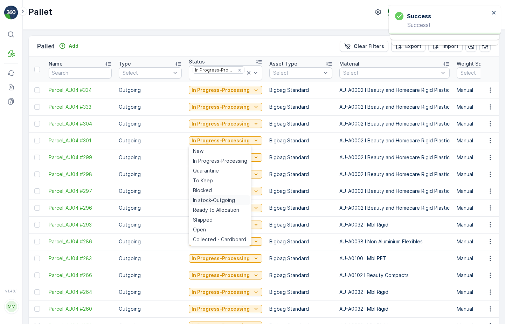
click at [223, 202] on span "In stock-Outgoing" at bounding box center [214, 200] width 42 height 7
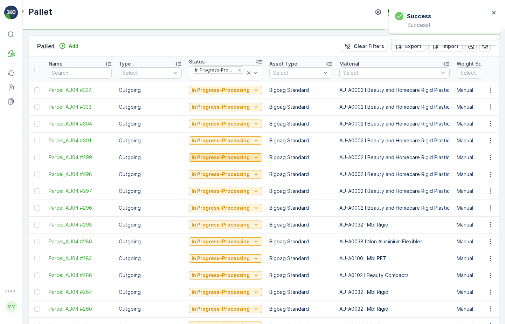
click at [245, 158] on p "In Progress-Processing" at bounding box center [221, 157] width 58 height 7
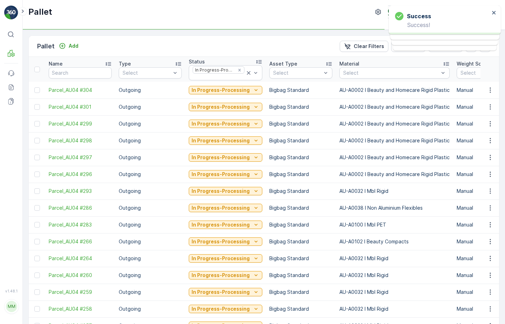
click at [224, 214] on td "In Progress-Processing" at bounding box center [225, 207] width 81 height 17
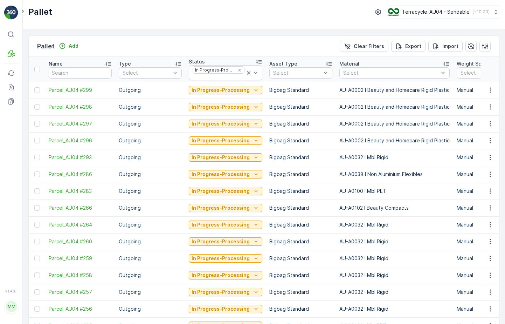
click at [253, 90] on icon "In Progress-Processing" at bounding box center [256, 90] width 7 height 7
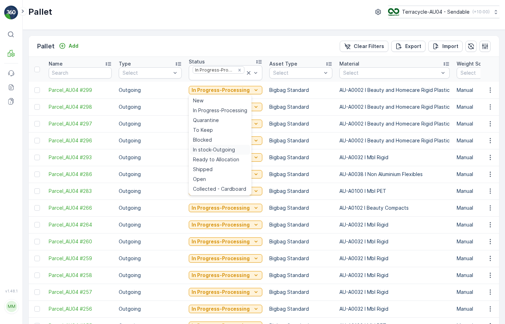
click at [232, 151] on span "In stock-Outgoing" at bounding box center [214, 149] width 42 height 7
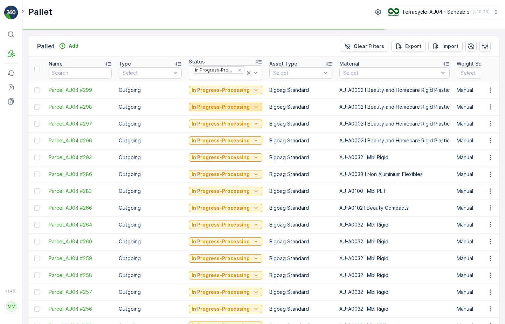
click at [244, 108] on p "In Progress-Processing" at bounding box center [221, 106] width 58 height 7
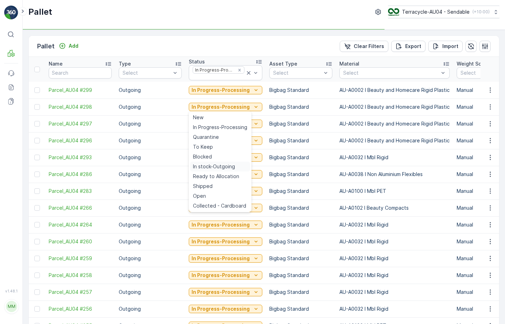
click at [226, 168] on span "In stock-Outgoing" at bounding box center [214, 166] width 42 height 7
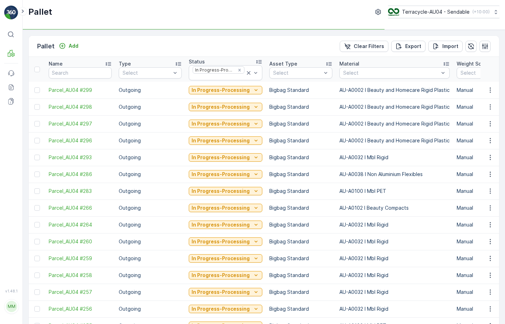
click at [249, 119] on div "In Progress-Processing" at bounding box center [226, 124] width 74 height 10
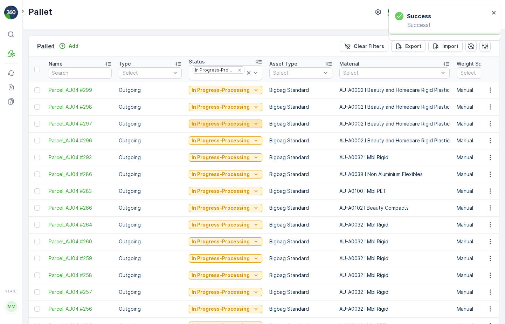
click at [249, 123] on div "In Progress-Processing" at bounding box center [226, 123] width 68 height 7
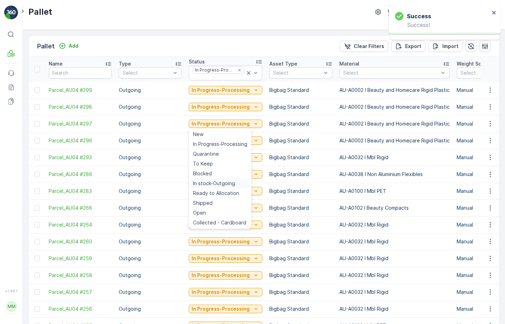
click at [233, 182] on span "In stock-Outgoing" at bounding box center [214, 183] width 42 height 7
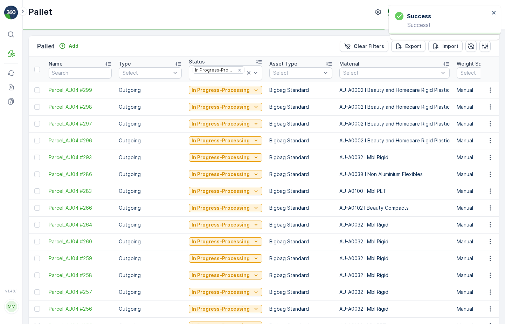
click at [251, 136] on div "In Progress-Processing" at bounding box center [226, 141] width 74 height 10
click at [253, 138] on icon "In Progress-Processing" at bounding box center [256, 140] width 7 height 7
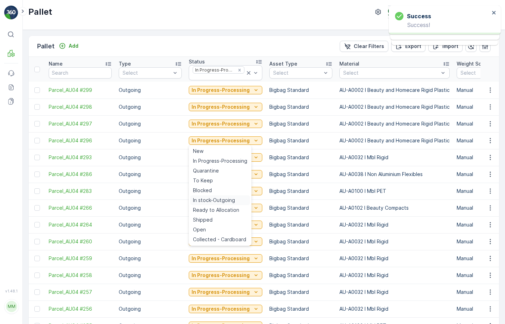
click at [226, 200] on span "In stock-Outgoing" at bounding box center [214, 200] width 42 height 7
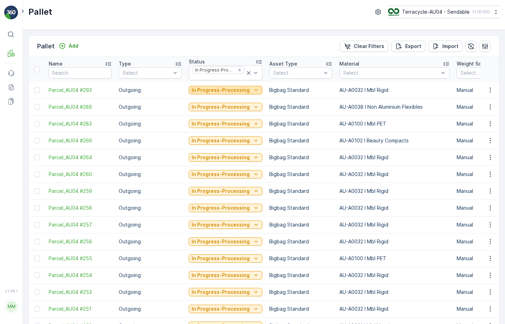
click at [245, 89] on p "In Progress-Processing" at bounding box center [221, 90] width 58 height 7
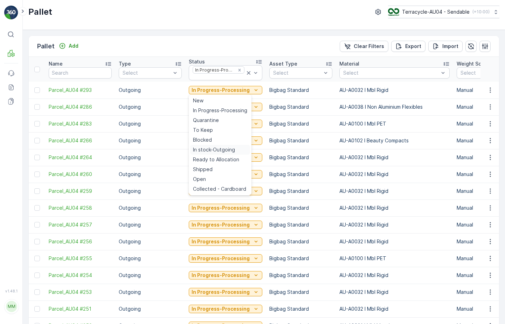
click at [229, 154] on div "In stock-Outgoing" at bounding box center [220, 150] width 60 height 10
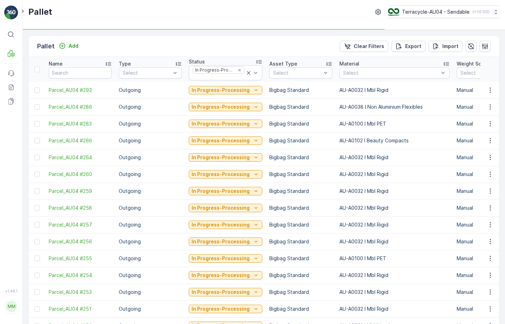
click at [247, 101] on td "In Progress-Processing" at bounding box center [225, 106] width 81 height 17
click at [244, 109] on p "In Progress-Processing" at bounding box center [221, 106] width 58 height 7
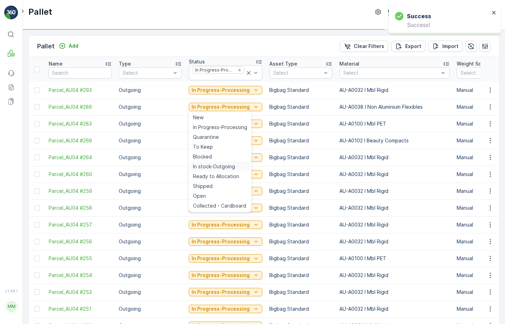
click at [227, 168] on span "In stock-Outgoing" at bounding box center [214, 166] width 42 height 7
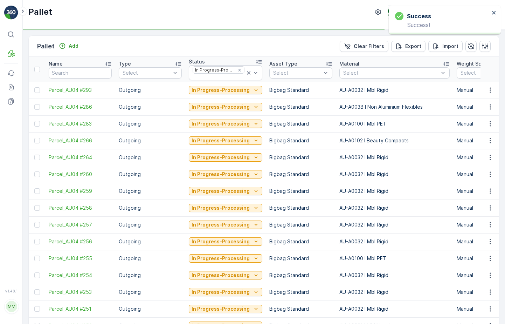
click at [252, 117] on td "In Progress-Processing" at bounding box center [225, 123] width 81 height 17
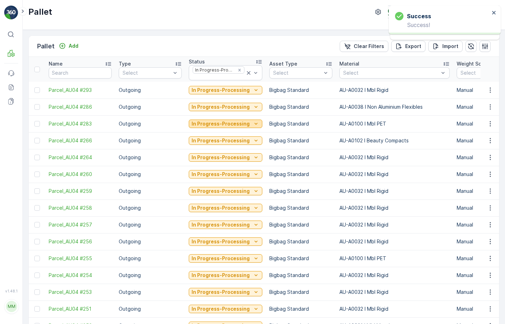
click at [253, 124] on icon "In Progress-Processing" at bounding box center [256, 123] width 7 height 7
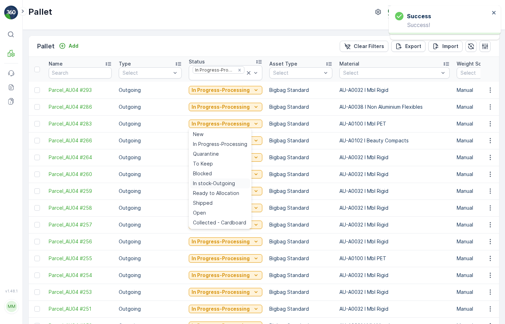
click at [225, 184] on span "In stock-Outgoing" at bounding box center [214, 183] width 42 height 7
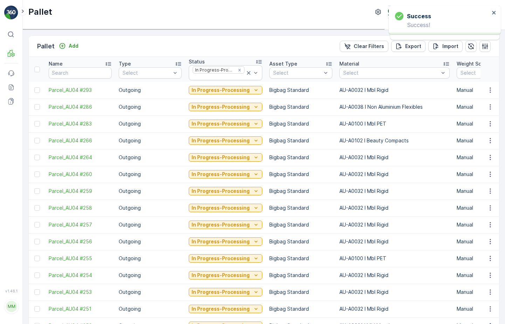
click at [253, 145] on div "In Progress-Processing" at bounding box center [226, 141] width 74 height 10
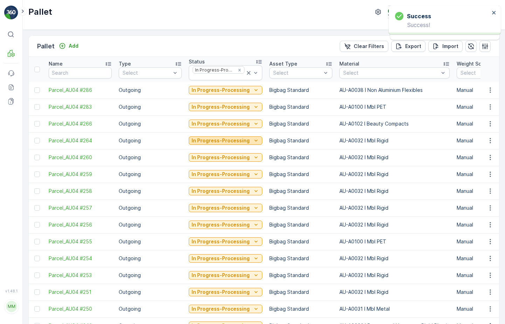
click at [254, 141] on icon "In Progress-Processing" at bounding box center [256, 140] width 7 height 7
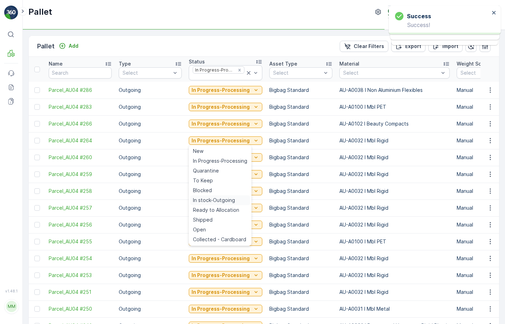
click at [226, 199] on span "In stock-Outgoing" at bounding box center [214, 200] width 42 height 7
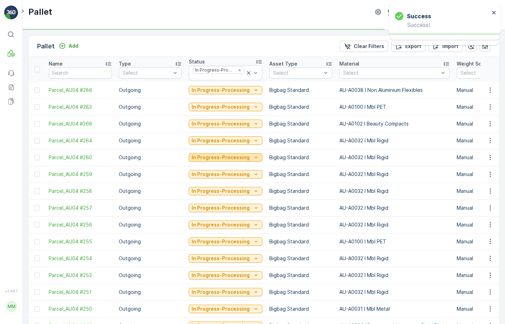
click at [248, 157] on div "In Progress-Processing" at bounding box center [226, 157] width 68 height 7
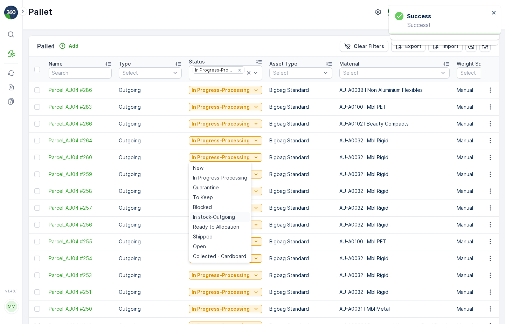
click at [220, 218] on span "In stock-Outgoing" at bounding box center [214, 216] width 42 height 7
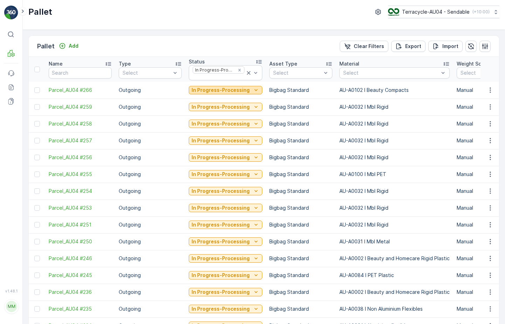
click at [240, 91] on p "In Progress-Processing" at bounding box center [221, 90] width 58 height 7
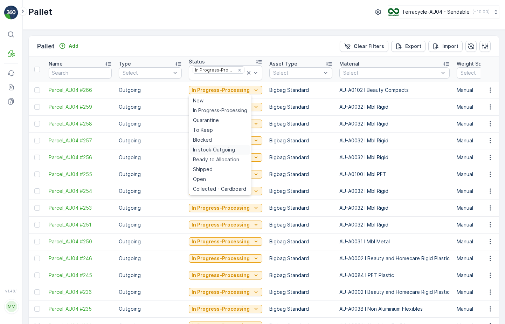
click at [223, 152] on span "In stock-Outgoing" at bounding box center [214, 149] width 42 height 7
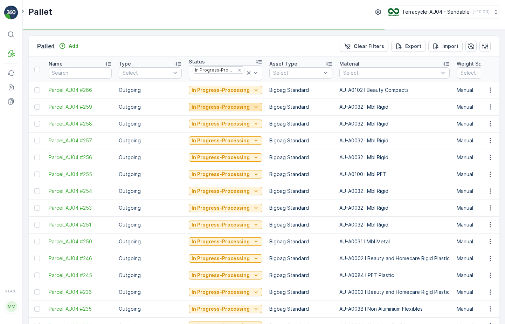
click at [237, 107] on p "In Progress-Processing" at bounding box center [221, 106] width 58 height 7
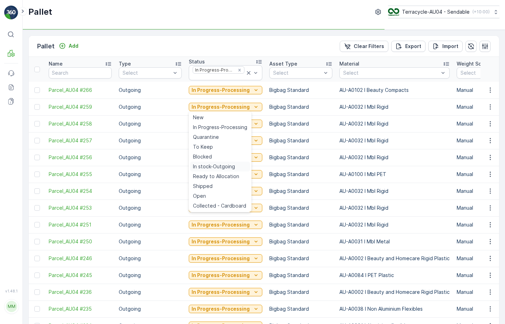
click at [220, 168] on span "In stock-Outgoing" at bounding box center [214, 166] width 42 height 7
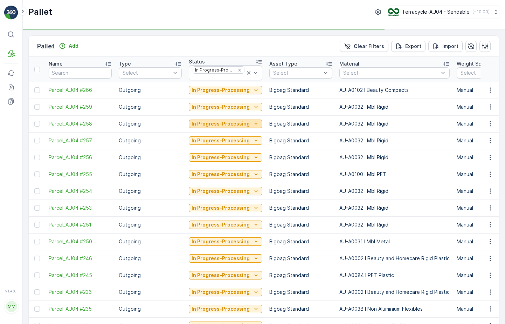
click at [233, 125] on p "In Progress-Processing" at bounding box center [221, 123] width 58 height 7
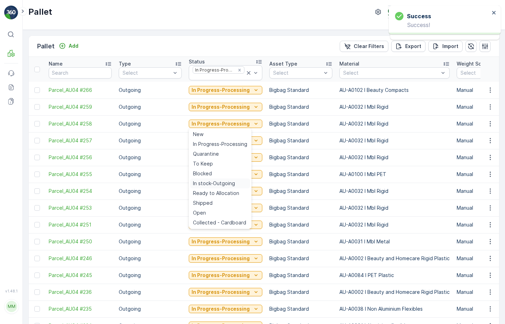
click at [221, 182] on span "In stock-Outgoing" at bounding box center [214, 183] width 42 height 7
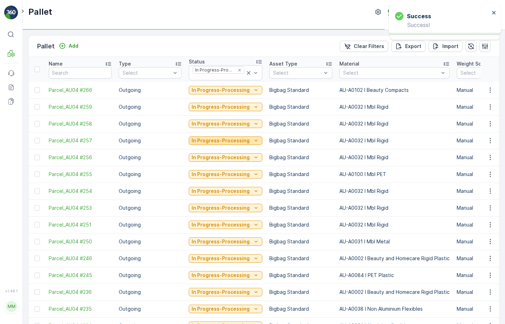
click at [234, 137] on button "In Progress-Processing" at bounding box center [226, 140] width 74 height 8
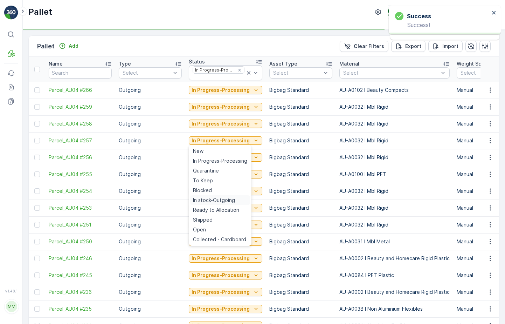
click at [216, 201] on span "In stock-Outgoing" at bounding box center [214, 200] width 42 height 7
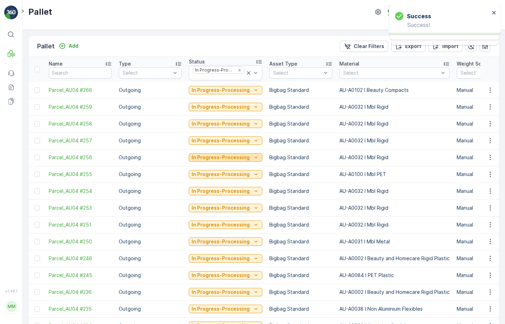
click at [233, 157] on p "In Progress-Processing" at bounding box center [221, 157] width 58 height 7
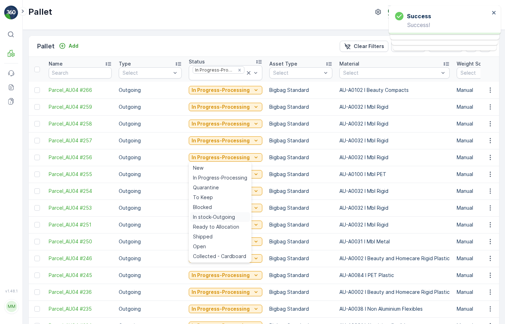
click at [216, 216] on span "In stock-Outgoing" at bounding box center [214, 216] width 42 height 7
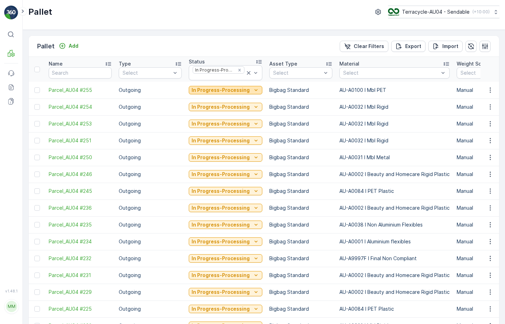
click at [250, 94] on button "In Progress-Processing" at bounding box center [226, 90] width 74 height 8
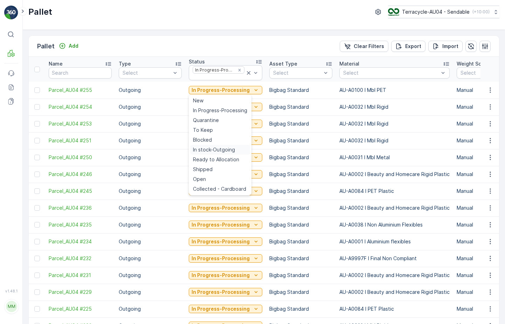
click at [228, 148] on span "In stock-Outgoing" at bounding box center [214, 149] width 42 height 7
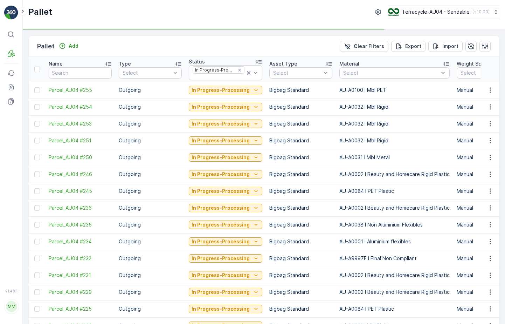
click at [245, 101] on td "In Progress-Processing" at bounding box center [225, 106] width 81 height 17
click at [243, 107] on p "In Progress-Processing" at bounding box center [221, 106] width 58 height 7
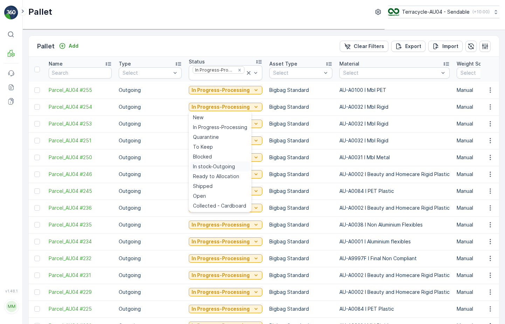
click at [230, 167] on span "In stock-Outgoing" at bounding box center [214, 166] width 42 height 7
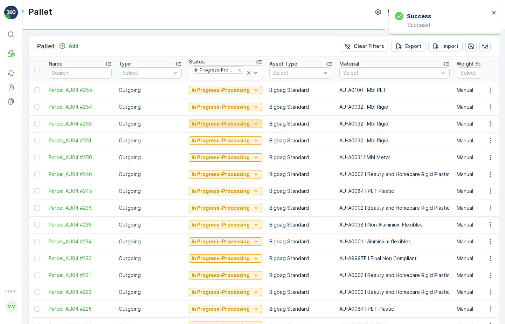
click at [247, 125] on p "In Progress-Processing" at bounding box center [221, 123] width 58 height 7
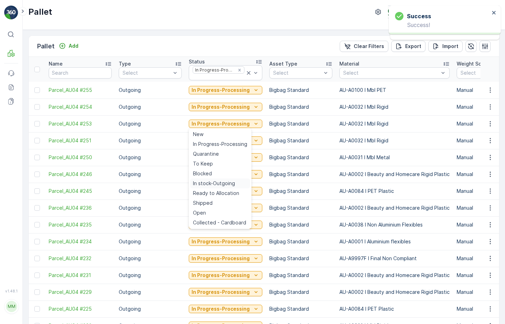
click at [222, 184] on span "In stock-Outgoing" at bounding box center [214, 183] width 42 height 7
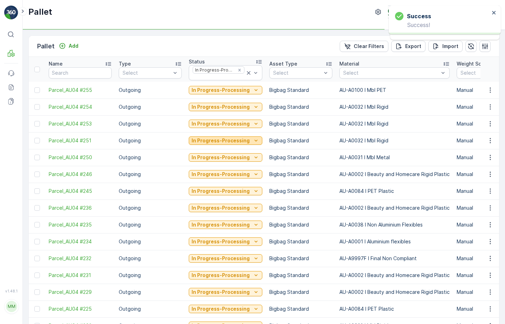
click at [239, 139] on p "In Progress-Processing" at bounding box center [221, 140] width 58 height 7
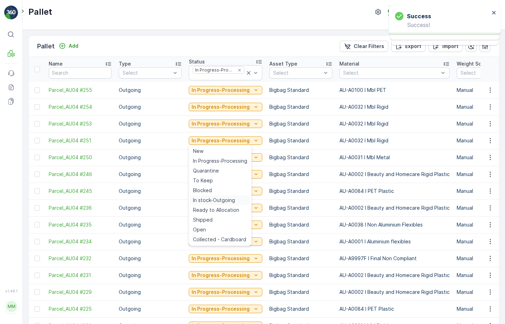
click at [223, 197] on span "In stock-Outgoing" at bounding box center [214, 200] width 42 height 7
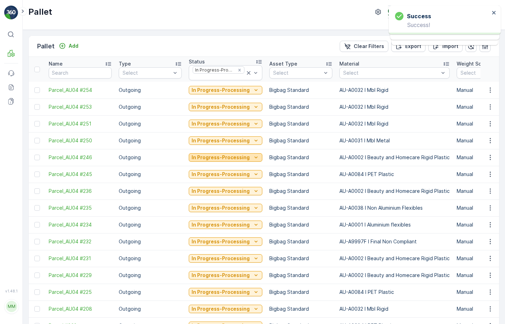
click at [235, 159] on p "In Progress-Processing" at bounding box center [221, 157] width 58 height 7
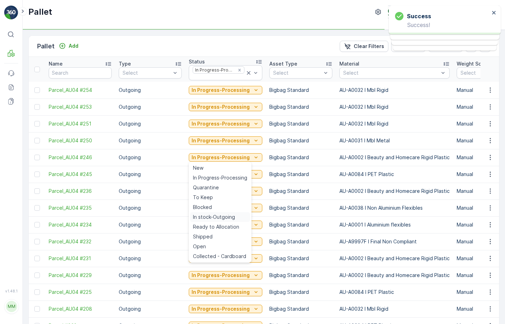
click at [216, 215] on span "In stock-Outgoing" at bounding box center [214, 216] width 42 height 7
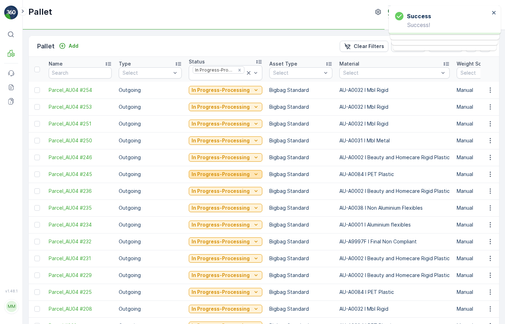
click at [234, 172] on p "In Progress-Processing" at bounding box center [221, 174] width 58 height 7
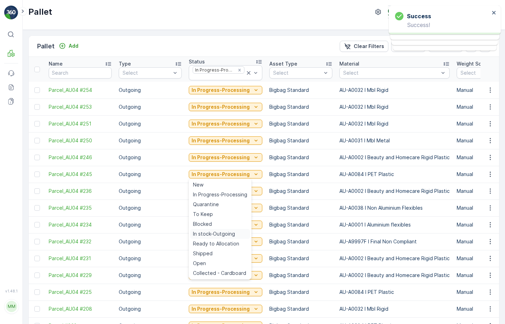
click at [216, 233] on span "In stock-Outgoing" at bounding box center [214, 233] width 42 height 7
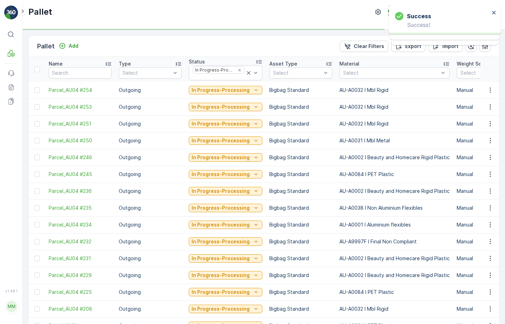
click at [235, 195] on div "In Progress-Processing" at bounding box center [226, 191] width 74 height 10
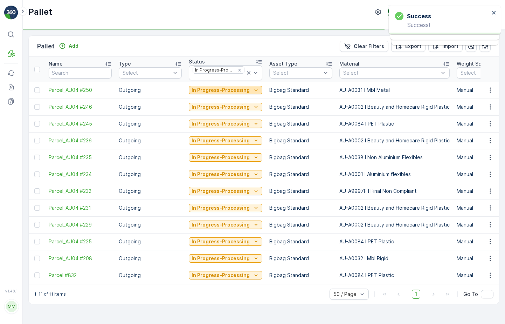
click at [238, 94] on button "In Progress-Processing" at bounding box center [226, 90] width 74 height 8
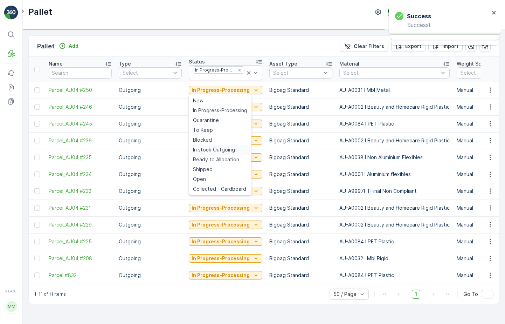
click at [222, 149] on span "In stock-Outgoing" at bounding box center [214, 149] width 42 height 7
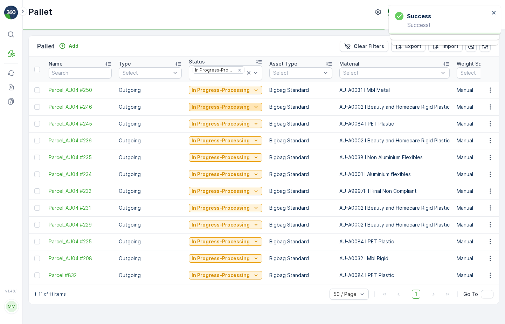
click at [237, 109] on p "In Progress-Processing" at bounding box center [221, 106] width 58 height 7
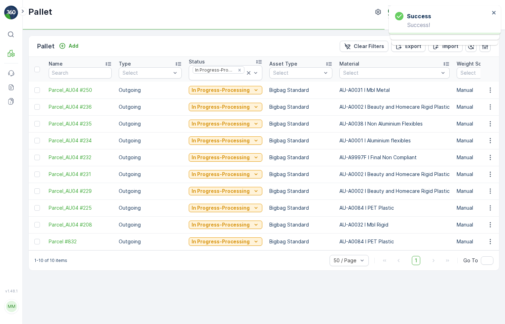
click at [219, 165] on td "In Progress-Processing" at bounding box center [225, 157] width 81 height 17
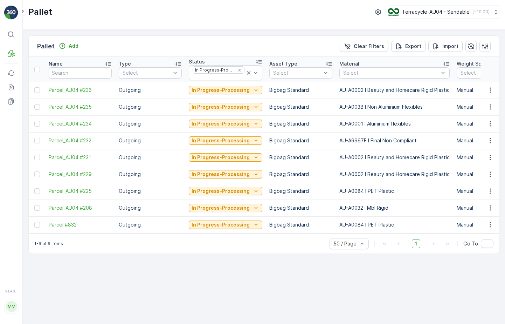
click at [236, 89] on p "In Progress-Processing" at bounding box center [221, 90] width 58 height 7
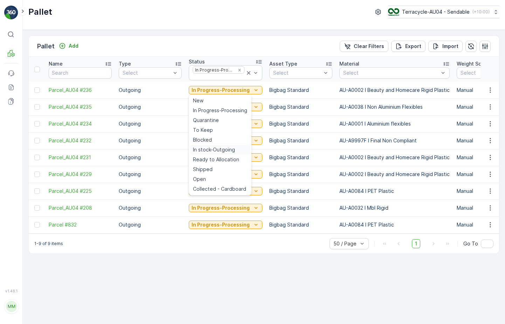
click at [225, 150] on span "In stock-Outgoing" at bounding box center [214, 149] width 42 height 7
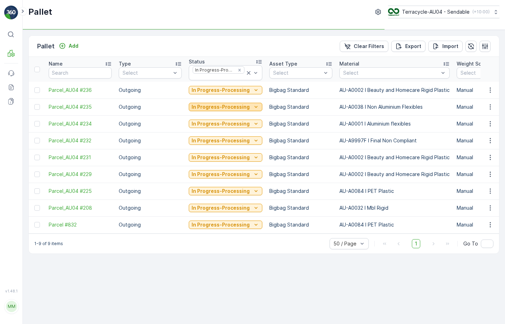
click at [243, 104] on p "In Progress-Processing" at bounding box center [221, 106] width 58 height 7
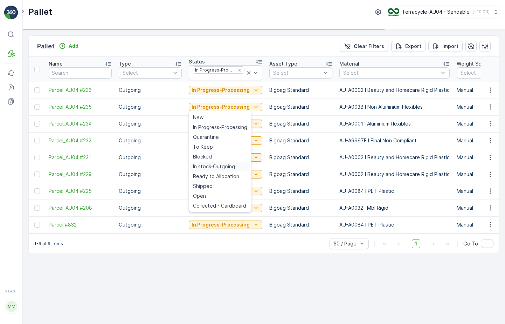
click at [227, 167] on span "In stock-Outgoing" at bounding box center [214, 166] width 42 height 7
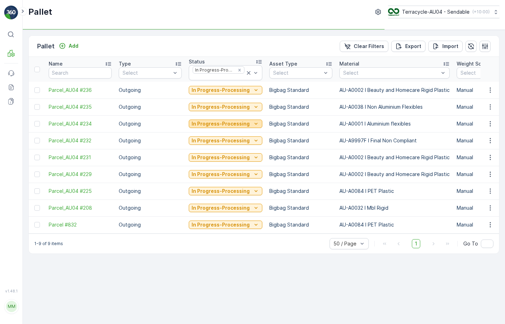
click at [243, 120] on button "In Progress-Processing" at bounding box center [226, 124] width 74 height 8
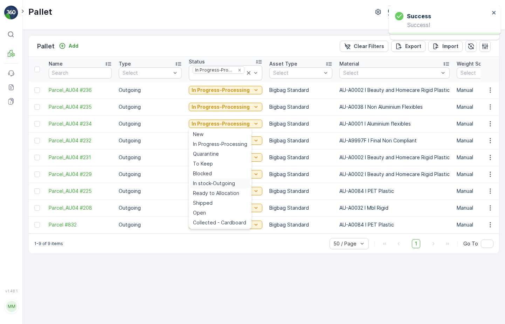
click at [226, 181] on span "In stock-Outgoing" at bounding box center [214, 183] width 42 height 7
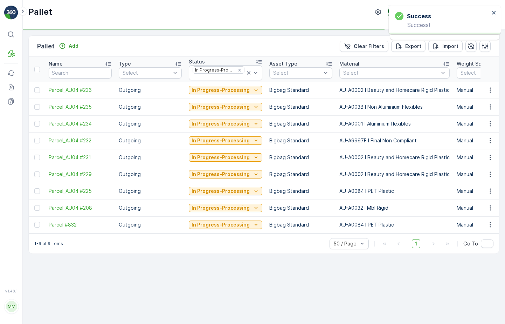
click at [236, 145] on div "In Progress-Processing" at bounding box center [226, 141] width 74 height 10
click at [237, 142] on p "In Progress-Processing" at bounding box center [221, 140] width 58 height 7
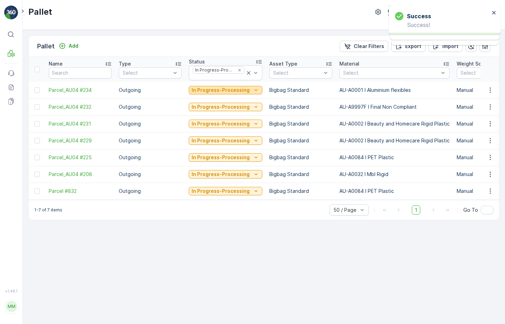
click at [237, 94] on button "In Progress-Processing" at bounding box center [226, 90] width 74 height 8
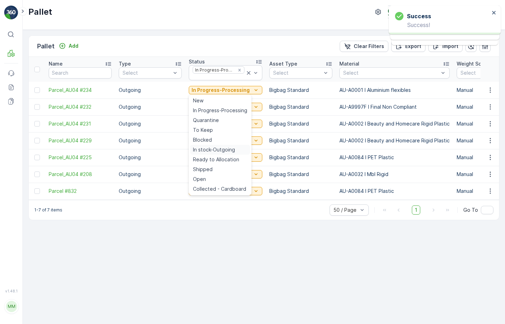
click at [228, 148] on span "In stock-Outgoing" at bounding box center [214, 149] width 42 height 7
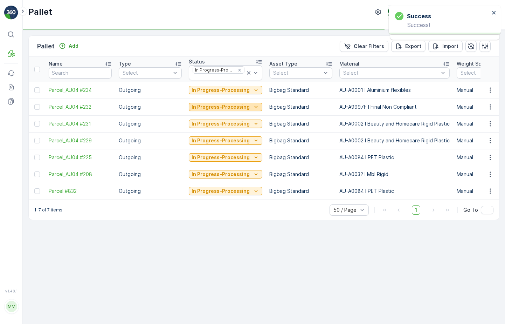
click at [242, 109] on p "In Progress-Processing" at bounding box center [221, 106] width 58 height 7
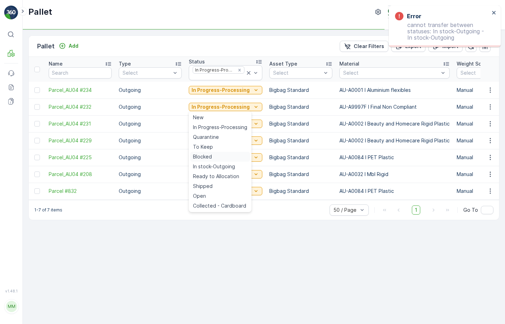
click at [231, 161] on div "Blocked" at bounding box center [220, 157] width 60 height 10
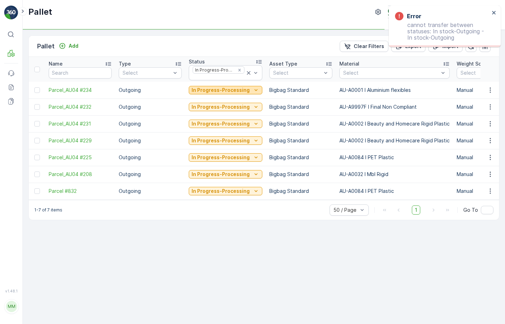
click at [244, 90] on p "In Progress-Processing" at bounding box center [221, 90] width 58 height 7
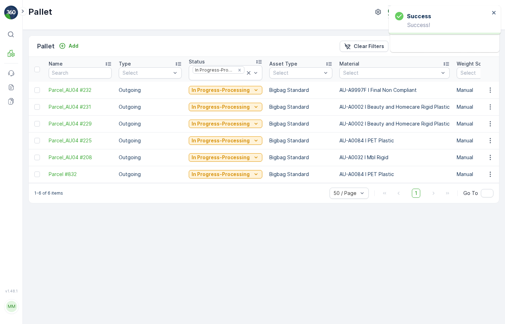
click at [270, 97] on td "Bigbag Standard" at bounding box center [301, 90] width 70 height 17
click at [235, 90] on p "In Progress-Processing" at bounding box center [221, 90] width 58 height 7
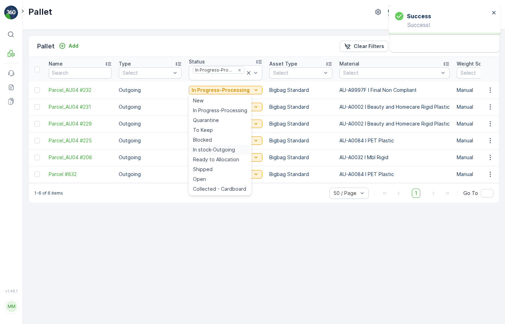
click at [227, 151] on span "In stock-Outgoing" at bounding box center [214, 149] width 42 height 7
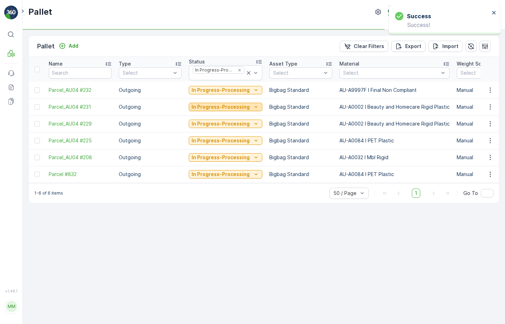
click at [243, 105] on p "In Progress-Processing" at bounding box center [221, 106] width 58 height 7
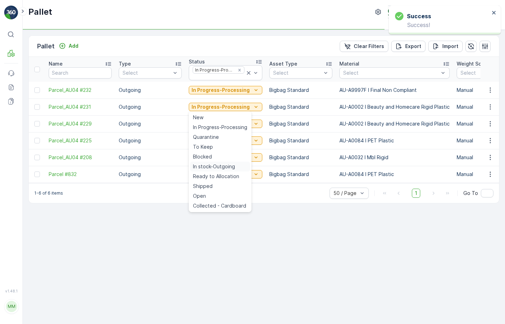
click at [230, 167] on span "In stock-Outgoing" at bounding box center [214, 166] width 42 height 7
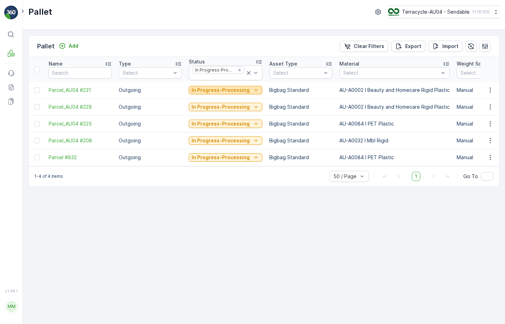
click at [231, 90] on p "In Progress-Processing" at bounding box center [221, 90] width 58 height 7
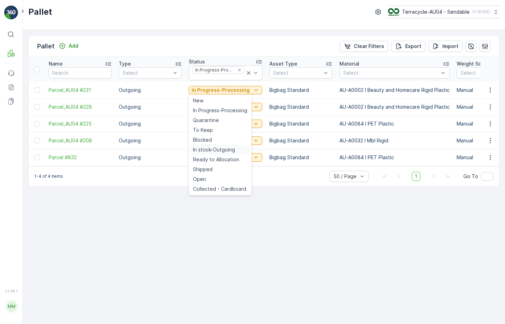
click at [227, 150] on span "In stock-Outgoing" at bounding box center [214, 149] width 42 height 7
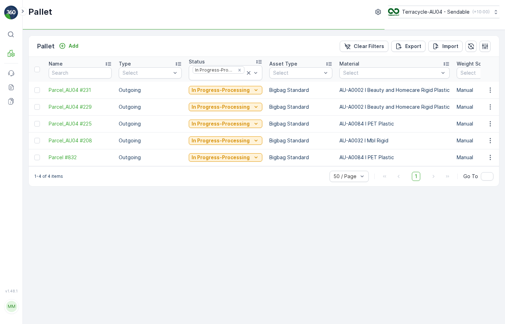
click at [236, 101] on td "In Progress-Processing" at bounding box center [225, 106] width 81 height 17
click at [234, 108] on p "In Progress-Processing" at bounding box center [221, 106] width 58 height 7
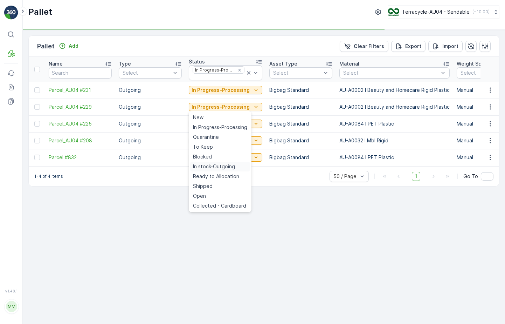
click at [225, 166] on span "In stock-Outgoing" at bounding box center [214, 166] width 42 height 7
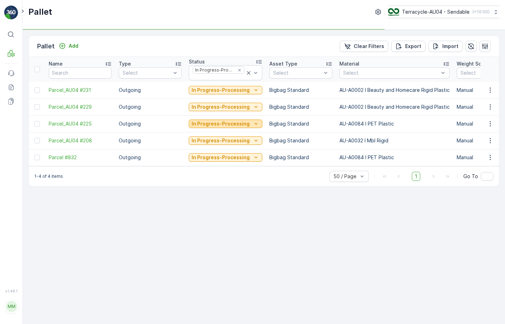
click at [232, 124] on p "In Progress-Processing" at bounding box center [221, 123] width 58 height 7
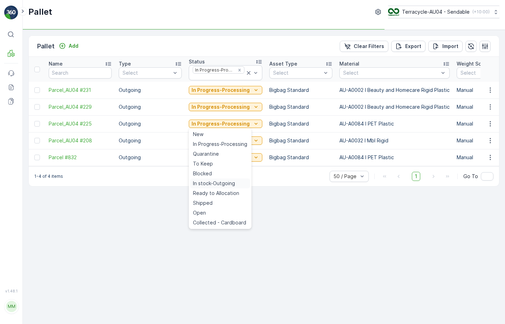
click at [226, 182] on span "In stock-Outgoing" at bounding box center [214, 183] width 42 height 7
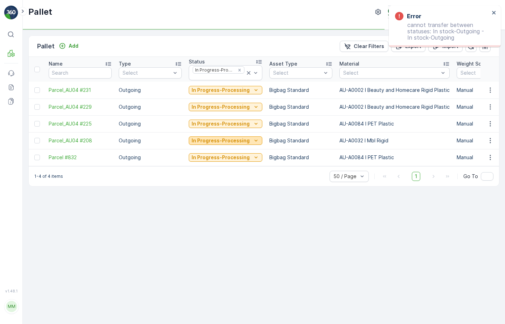
click at [236, 139] on p "In Progress-Processing" at bounding box center [221, 140] width 58 height 7
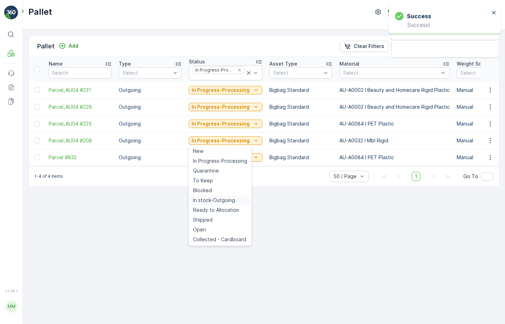
click at [227, 201] on span "In stock-Outgoing" at bounding box center [214, 200] width 42 height 7
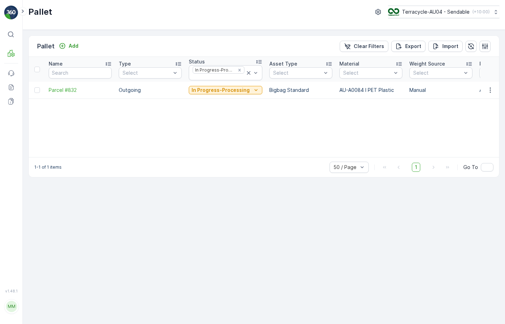
click at [206, 94] on div "In Progress-Processing" at bounding box center [226, 90] width 74 height 10
click at [210, 87] on p "In Progress-Processing" at bounding box center [221, 90] width 58 height 7
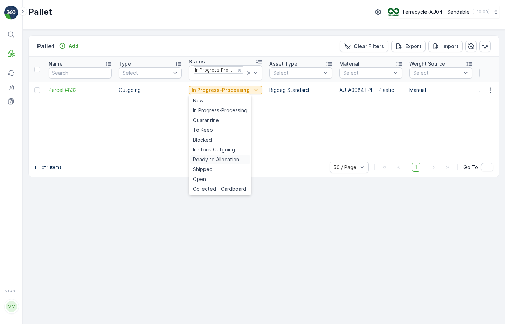
click at [216, 161] on span "Ready to Allocation" at bounding box center [216, 159] width 46 height 7
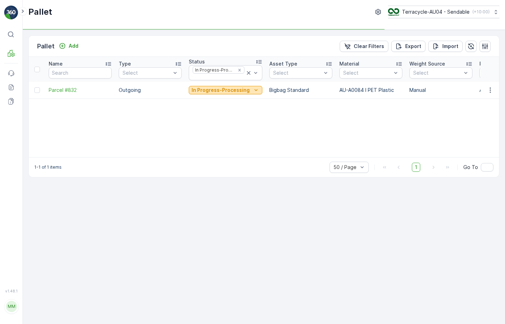
click at [218, 91] on p "In Progress-Processing" at bounding box center [221, 90] width 58 height 7
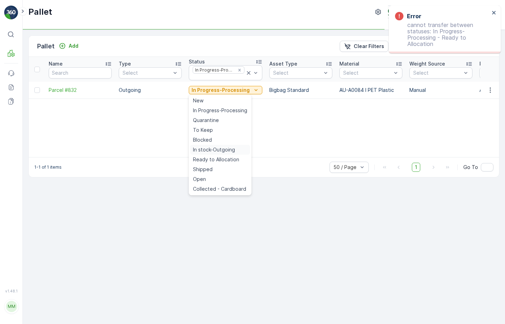
click at [218, 152] on span "In stock-Outgoing" at bounding box center [214, 149] width 42 height 7
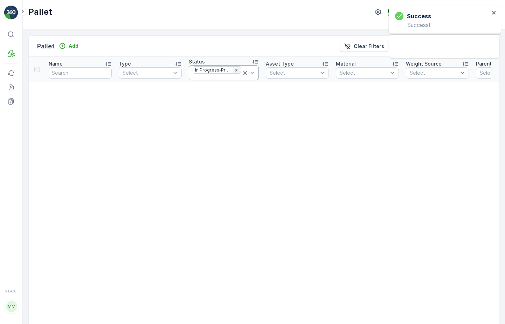
click at [234, 70] on icon "Remove In Progress-Processing" at bounding box center [236, 70] width 5 height 5
